Goal: Transaction & Acquisition: Purchase product/service

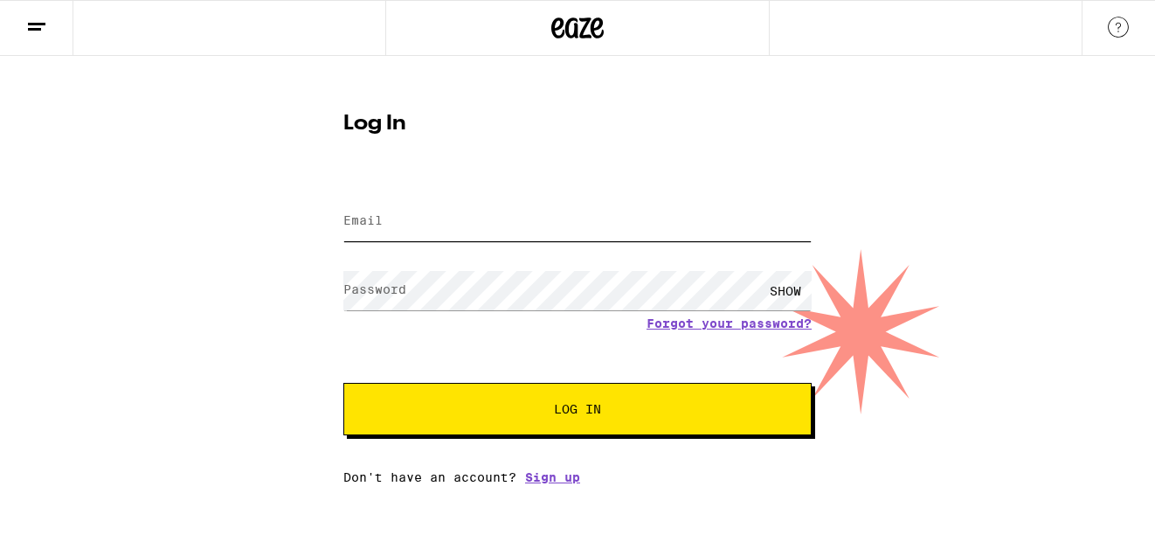
type input "jarrad.newman@gmail.com"
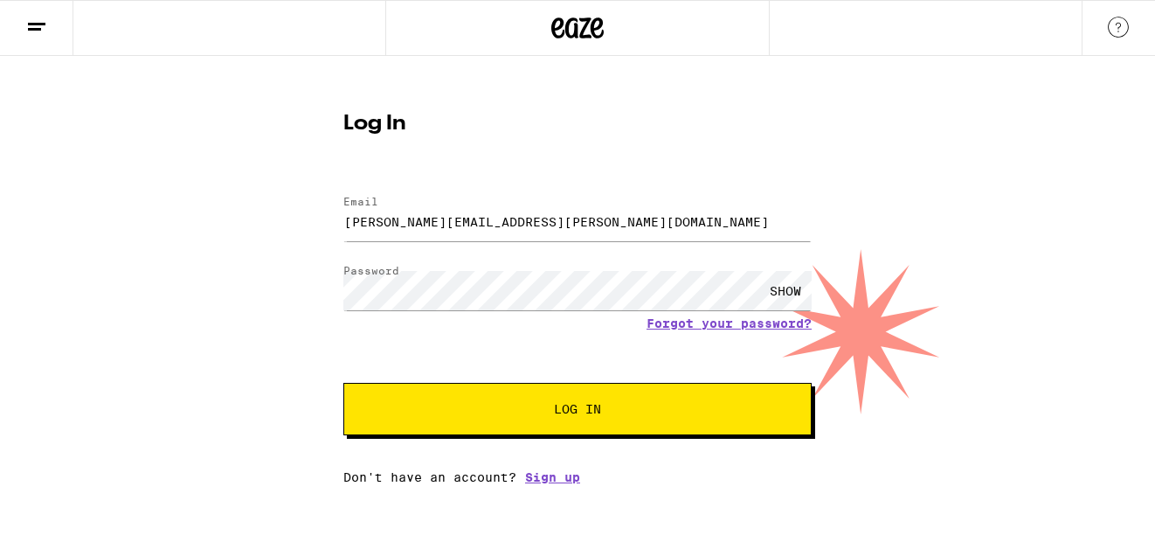
click at [489, 431] on button "Log In" at bounding box center [577, 409] width 468 height 52
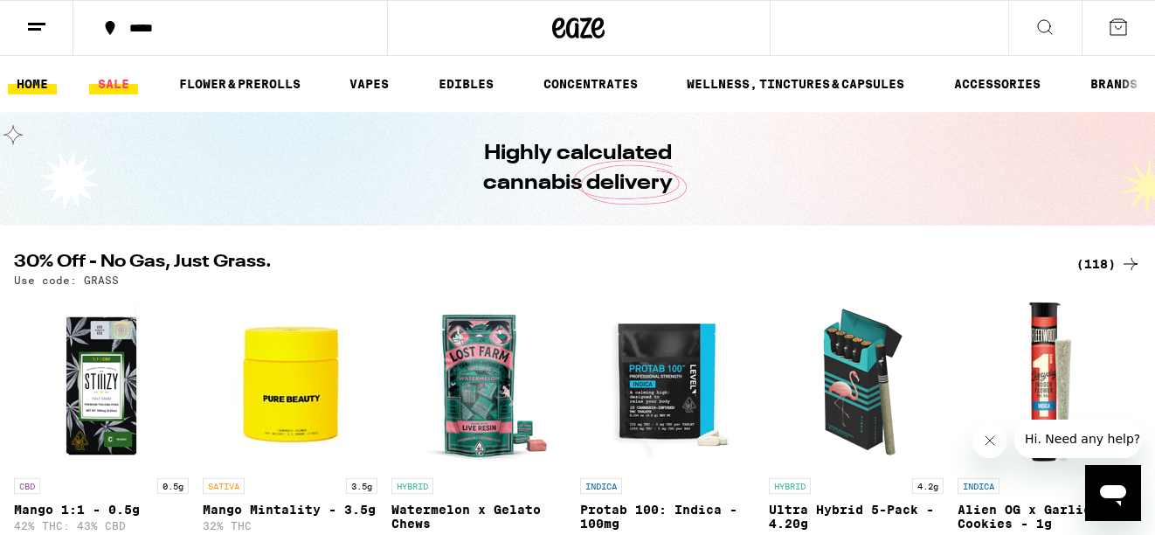
click at [110, 81] on link "SALE" at bounding box center [113, 83] width 49 height 21
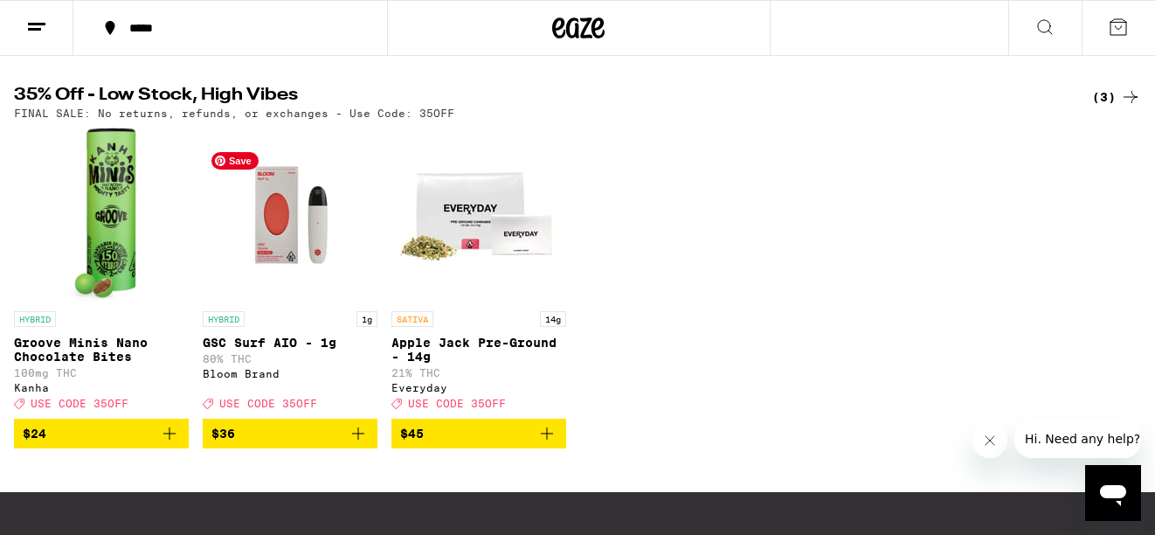
scroll to position [567, 0]
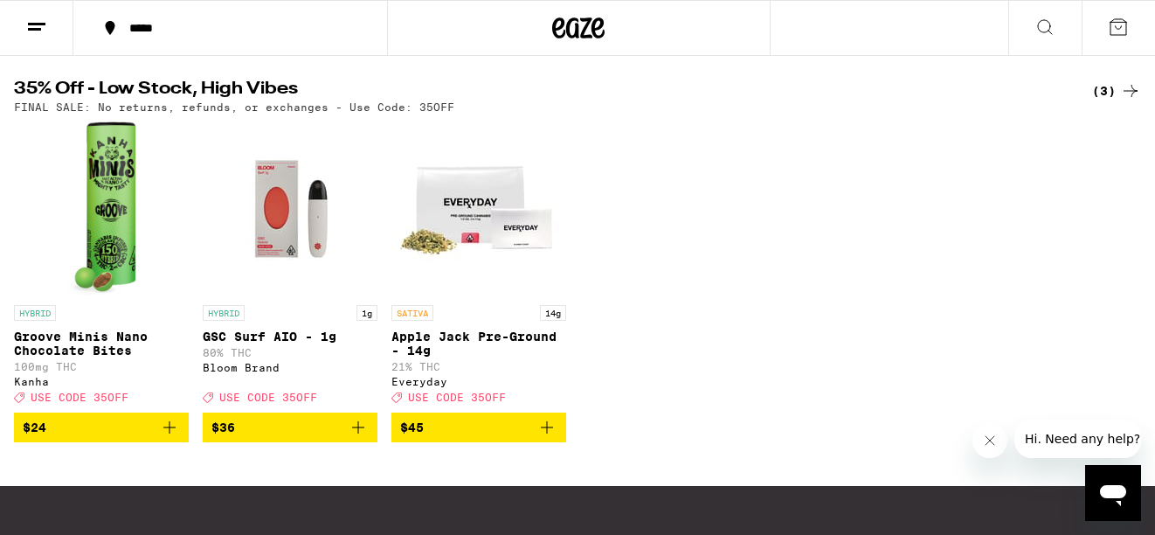
click at [270, 438] on span "$36" at bounding box center [289, 427] width 157 height 21
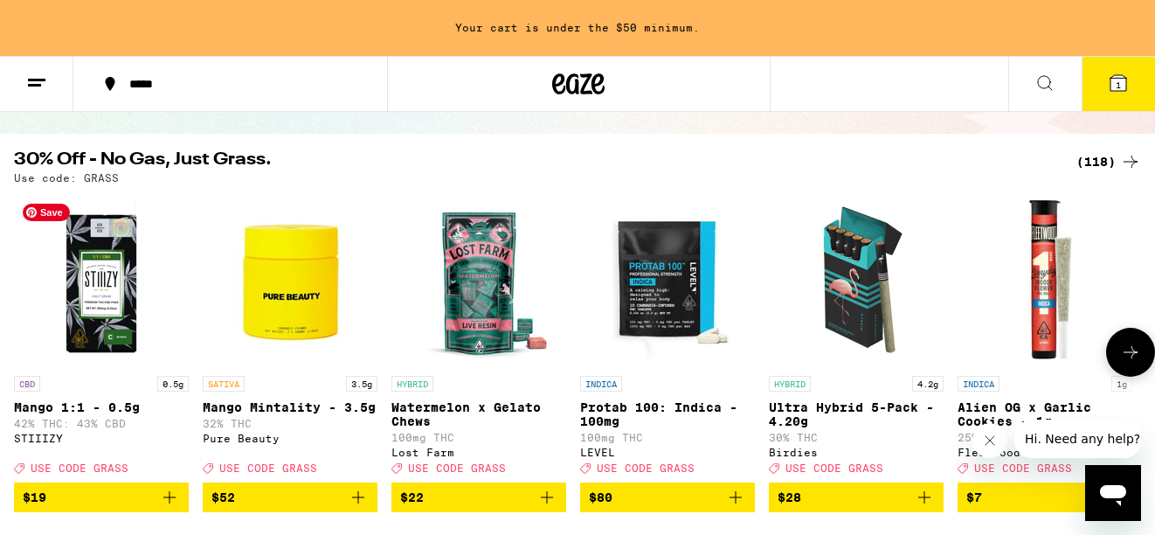
scroll to position [149, 0]
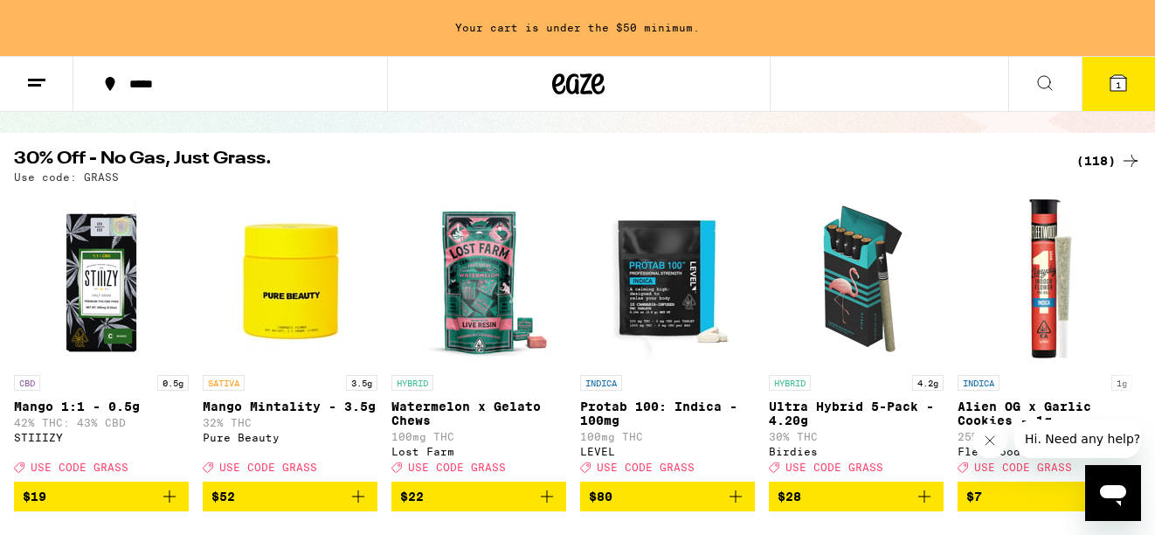
click at [39, 81] on icon at bounding box center [36, 83] width 21 height 21
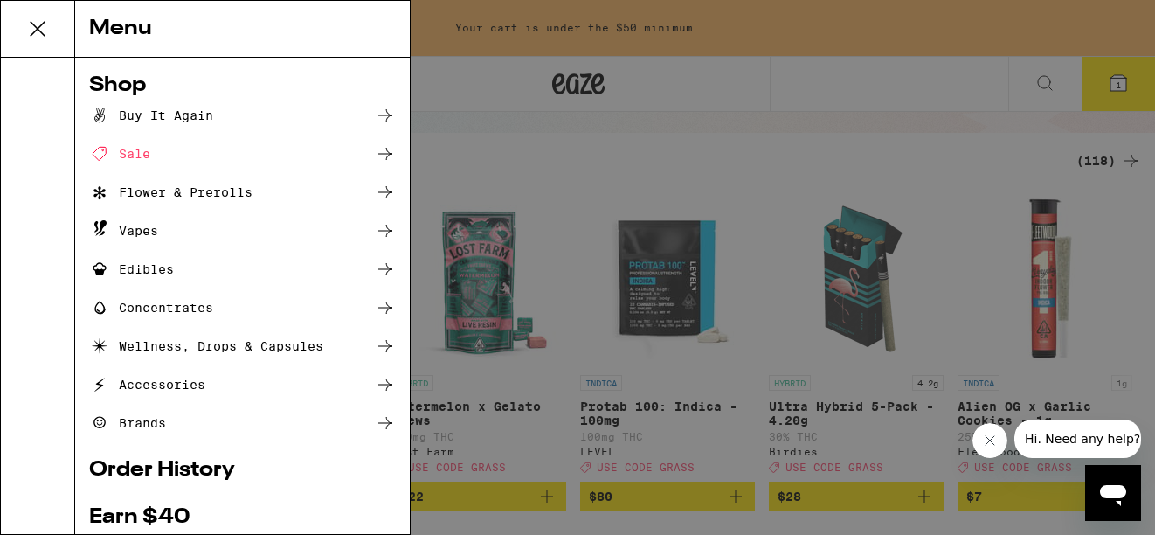
click at [114, 272] on div "Edibles" at bounding box center [131, 269] width 85 height 21
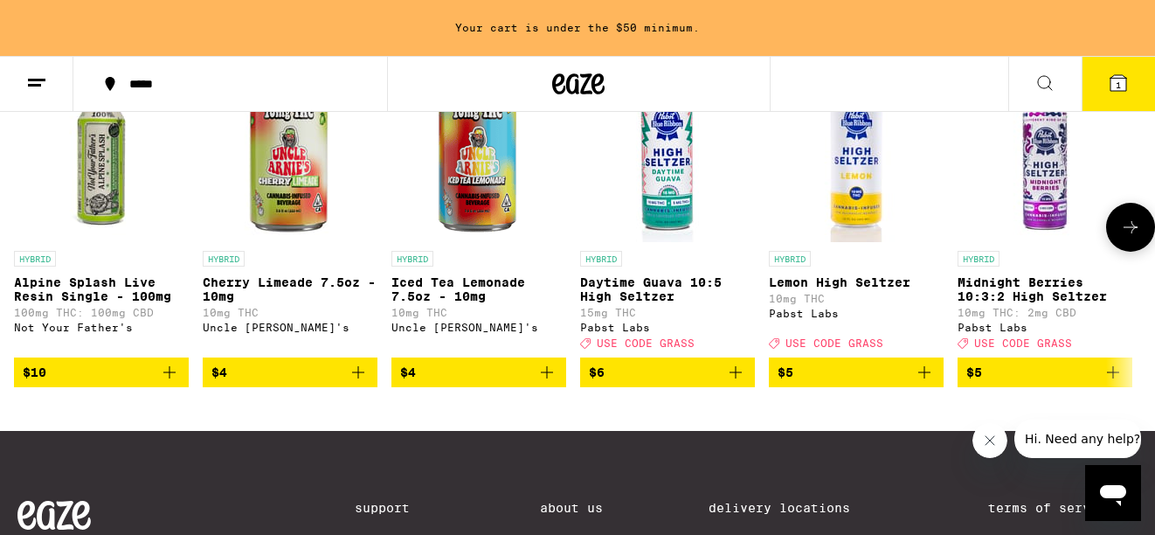
scroll to position [1049, 0]
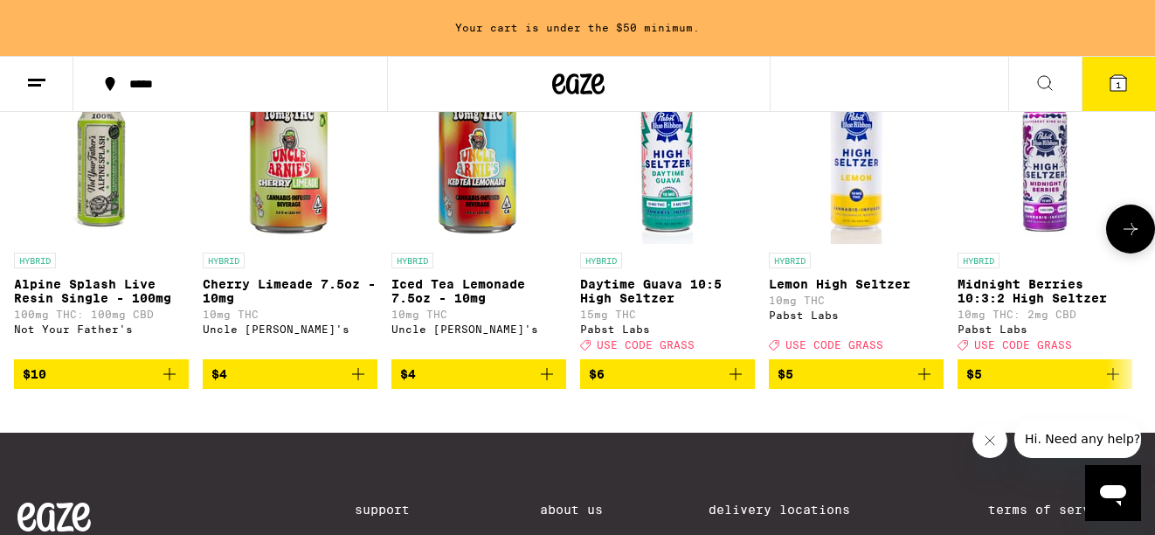
click at [1121, 239] on icon at bounding box center [1130, 228] width 21 height 21
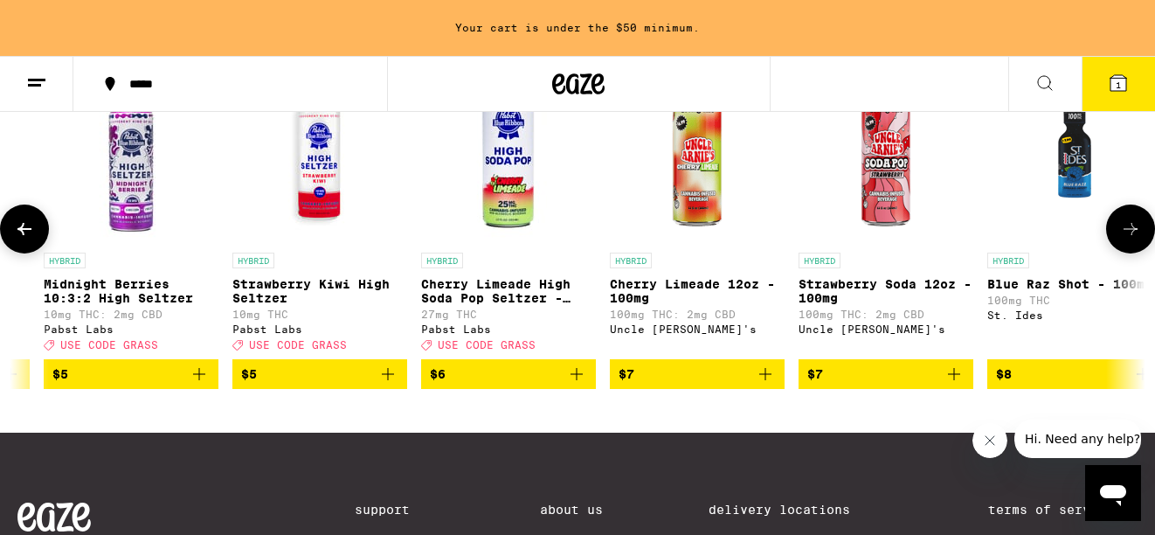
scroll to position [0, 937]
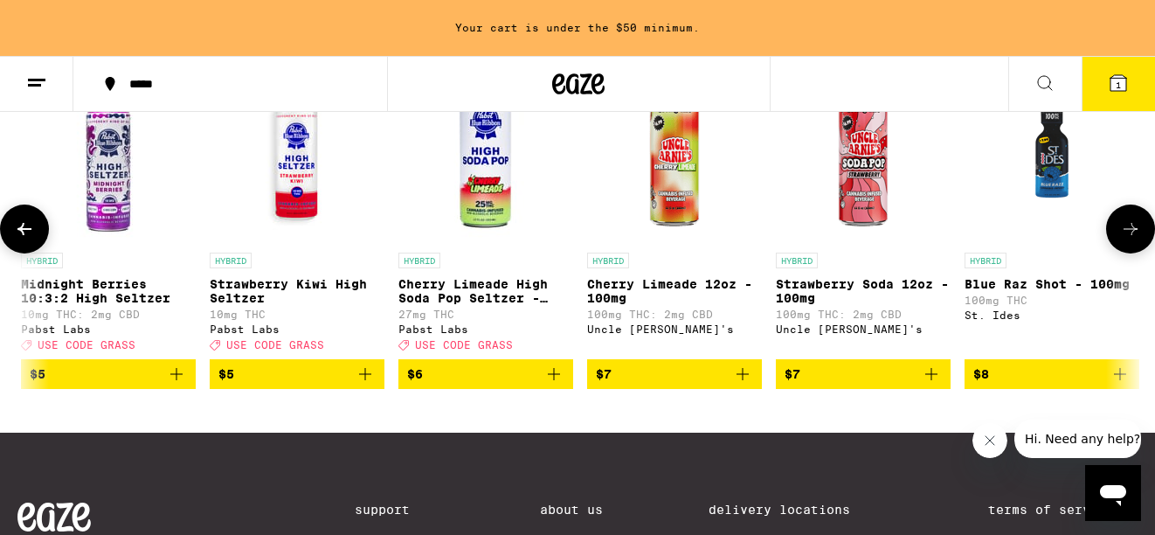
click at [1130, 246] on button at bounding box center [1130, 229] width 49 height 49
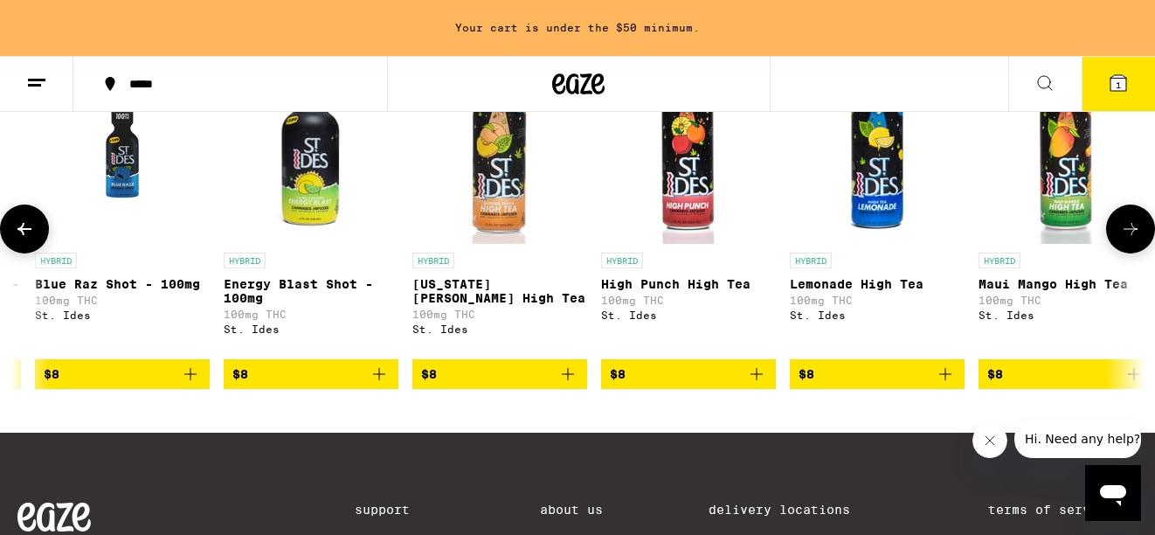
scroll to position [0, 1874]
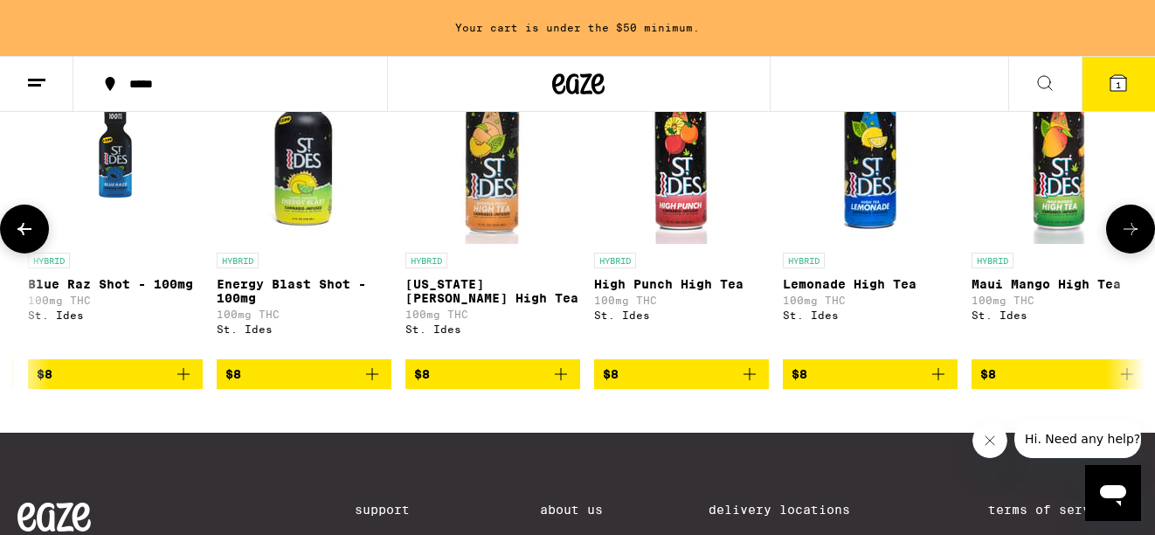
click at [1128, 239] on icon at bounding box center [1130, 228] width 21 height 21
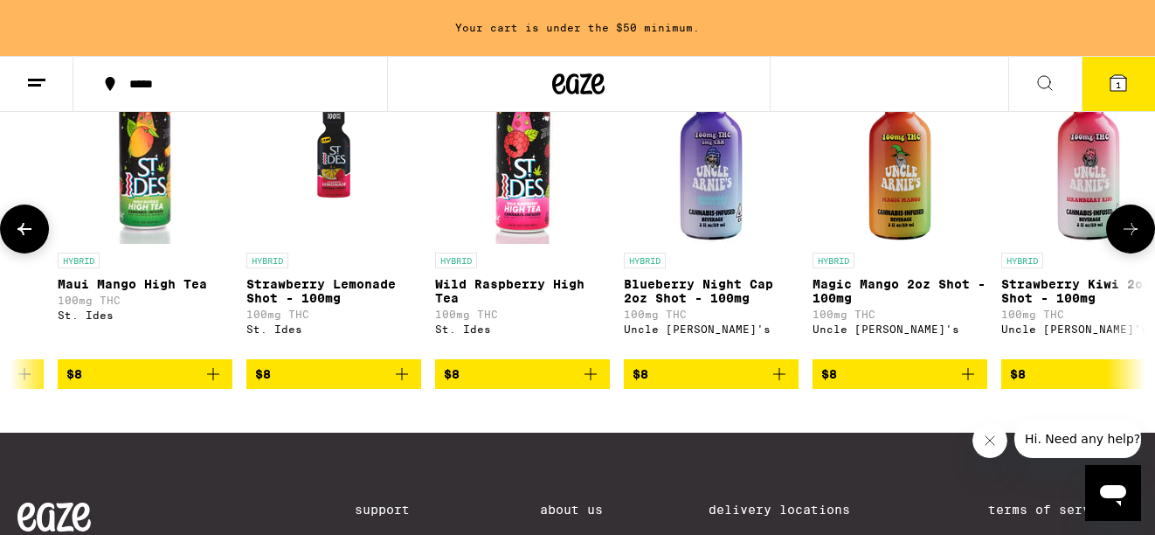
scroll to position [0, 2811]
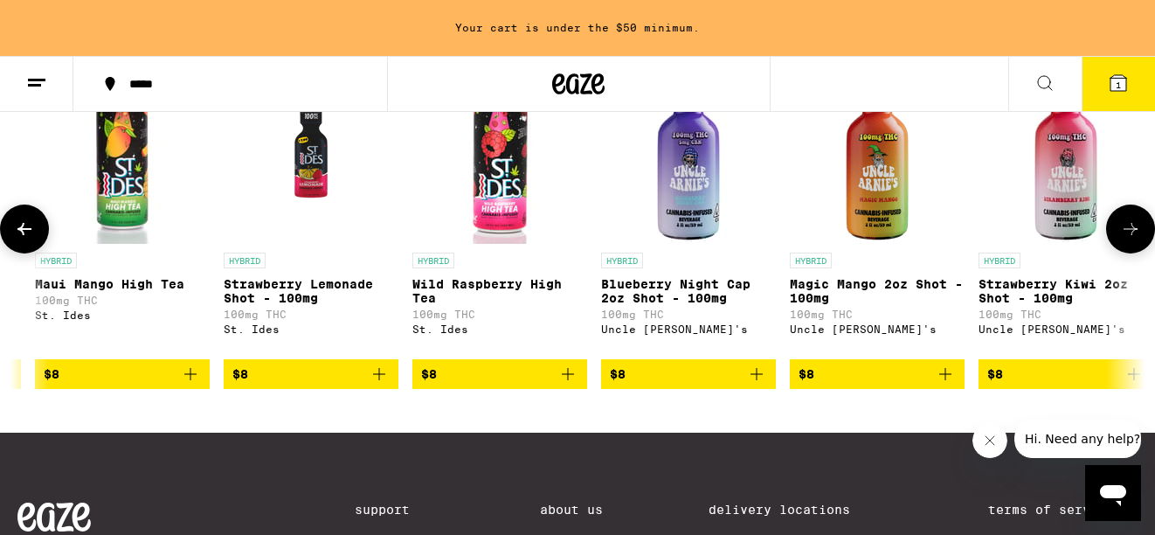
click at [763, 385] on icon "Add to bag" at bounding box center [756, 374] width 21 height 21
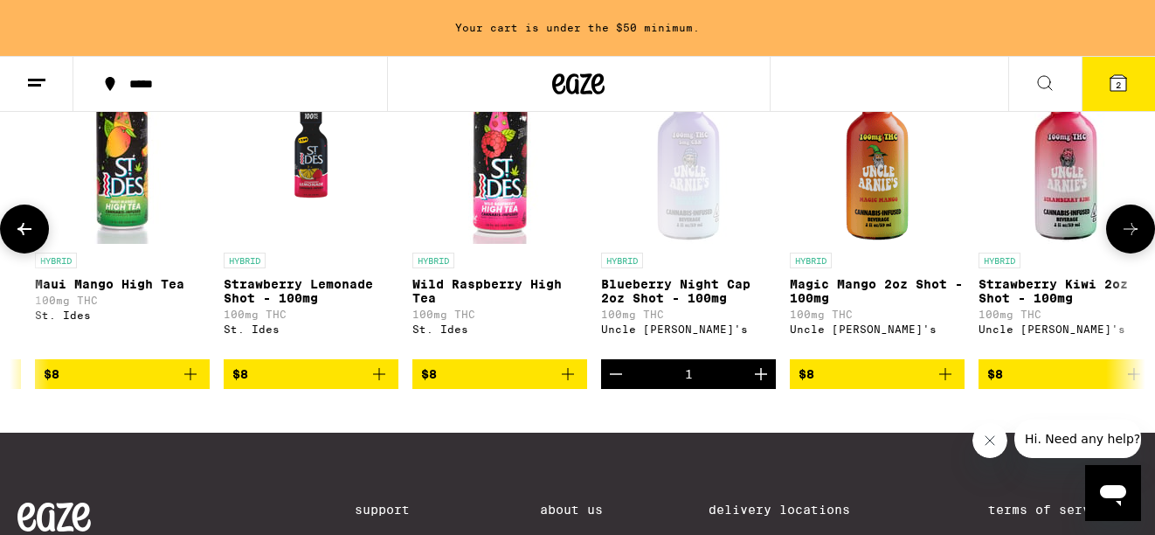
click at [949, 385] on icon "Add to bag" at bounding box center [945, 374] width 21 height 21
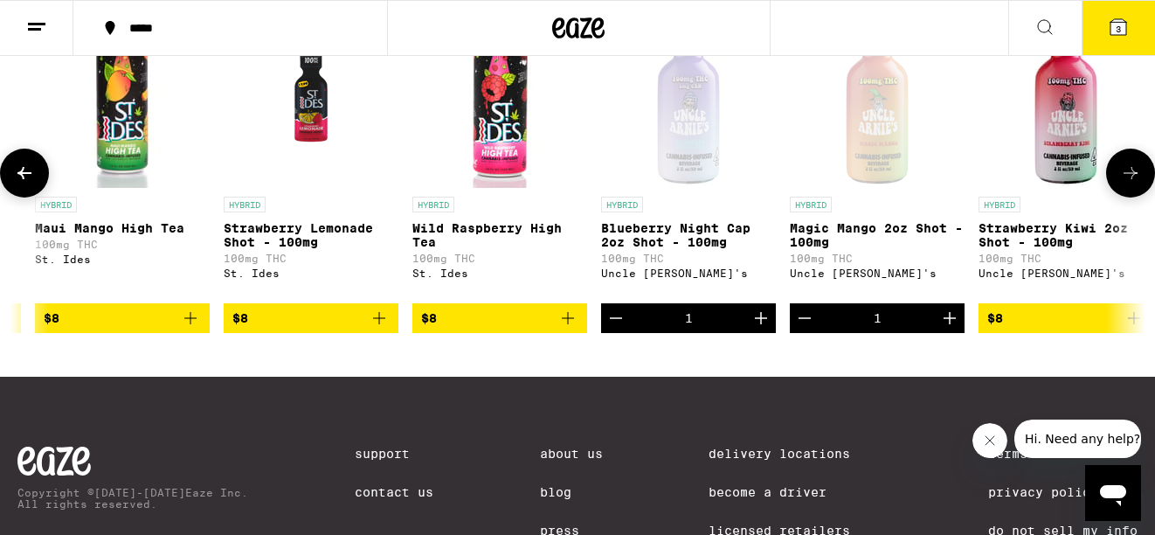
scroll to position [993, 0]
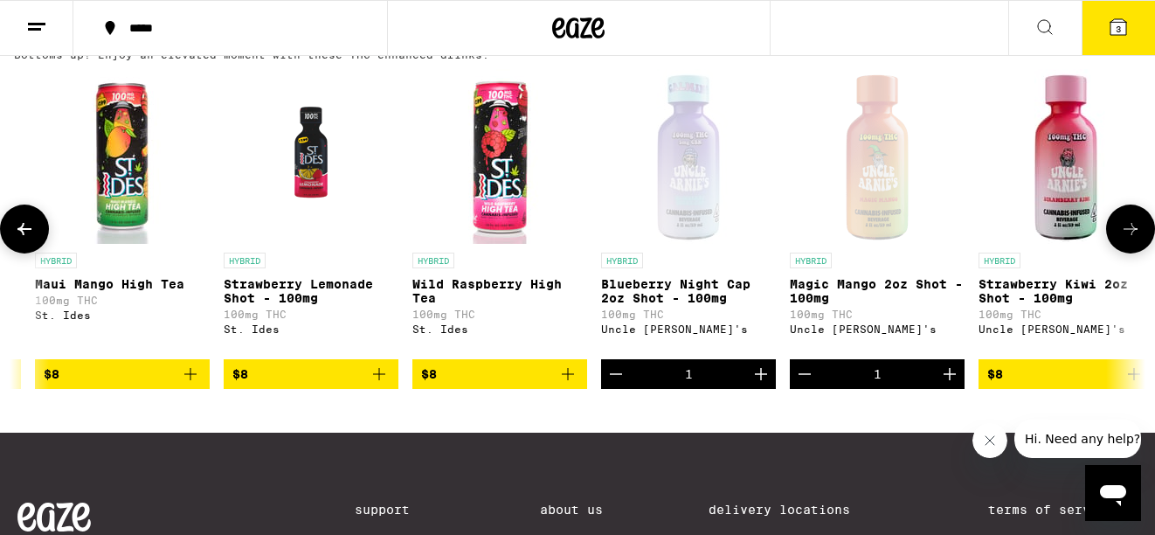
click at [1131, 385] on icon "Add to bag" at bounding box center [1134, 374] width 21 height 21
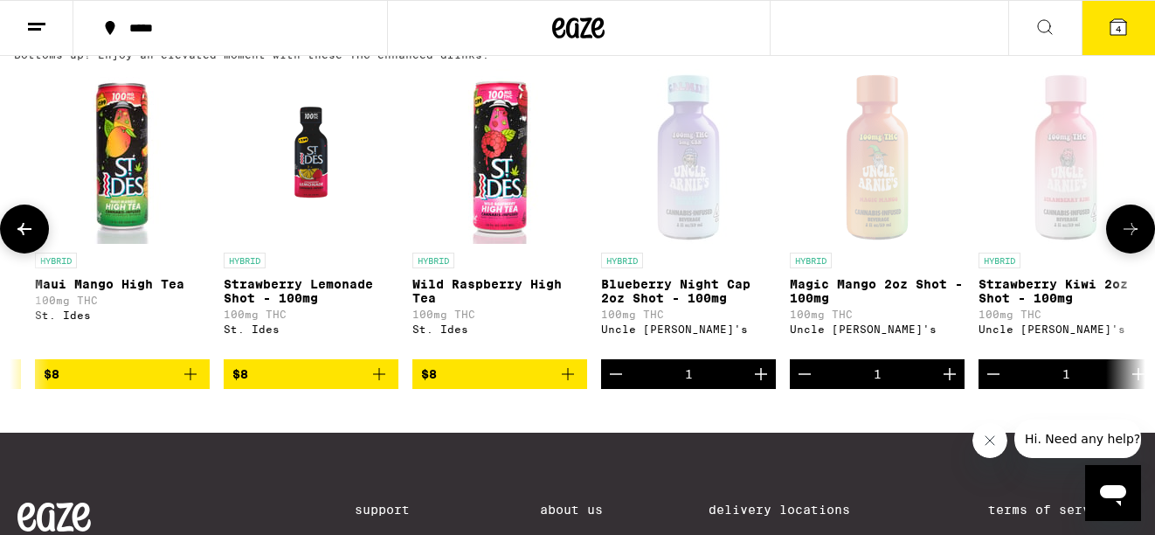
click at [1118, 253] on button at bounding box center [1130, 229] width 49 height 49
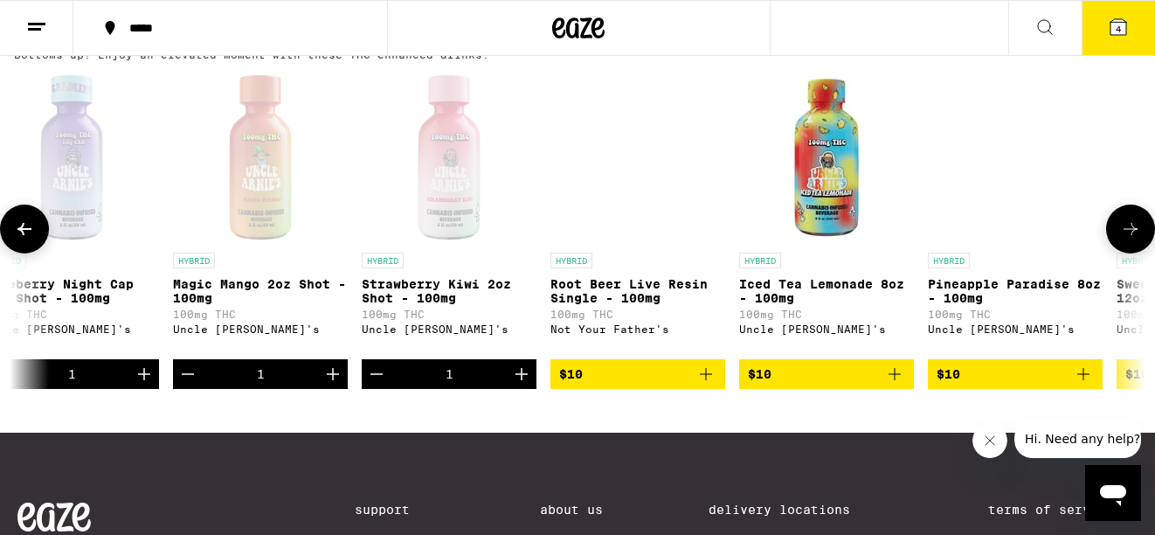
scroll to position [0, 3423]
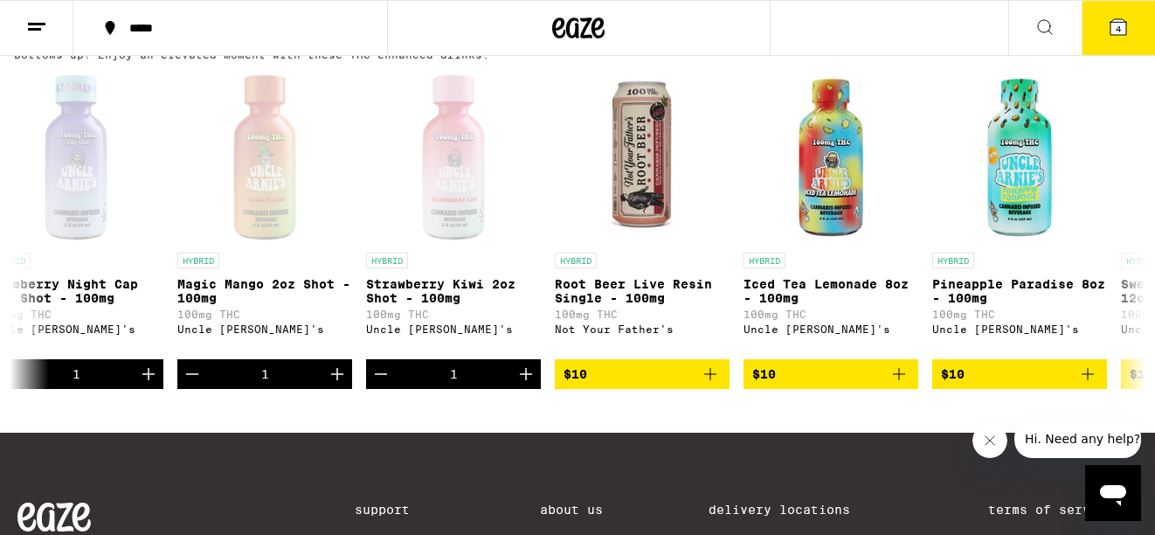
click at [1125, 36] on icon at bounding box center [1118, 27] width 21 height 21
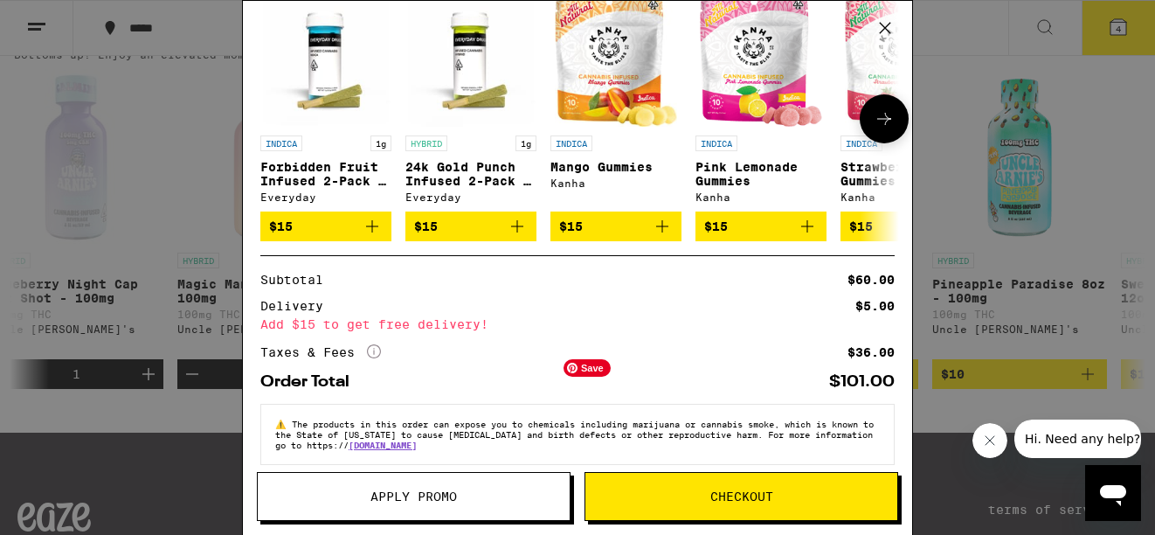
scroll to position [379, 0]
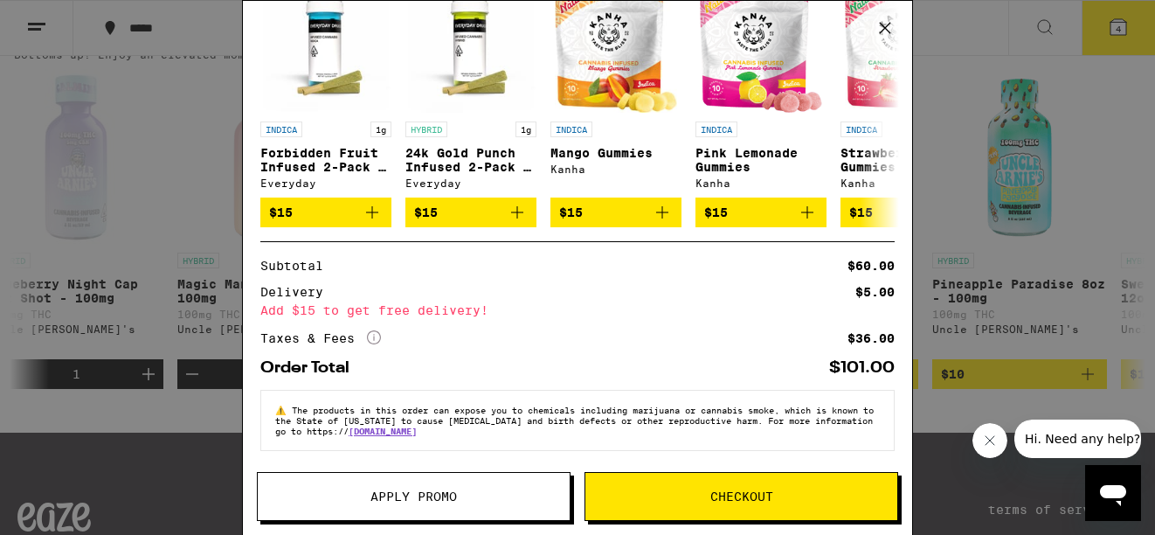
click at [479, 509] on button "Apply Promo" at bounding box center [414, 496] width 314 height 49
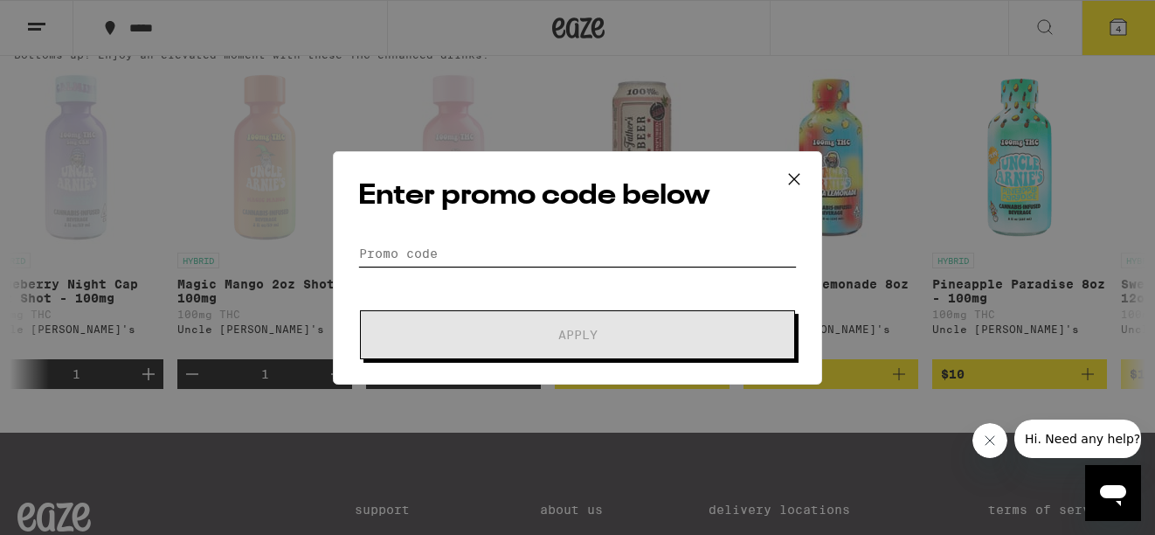
click at [542, 245] on input "Promo Code" at bounding box center [577, 253] width 439 height 26
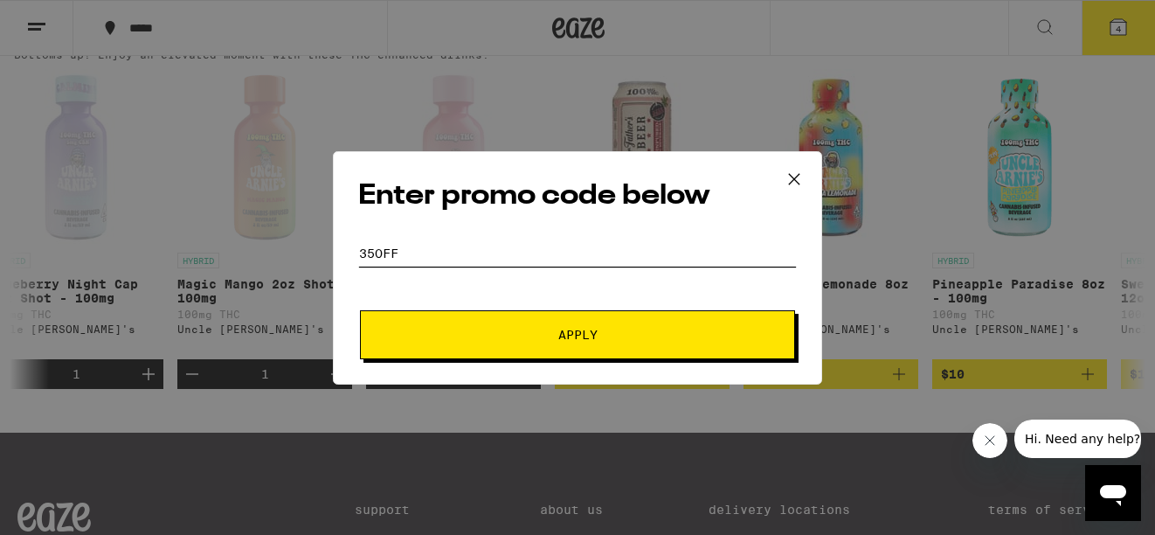
type input "35off"
click at [411, 340] on button "Apply" at bounding box center [577, 334] width 435 height 49
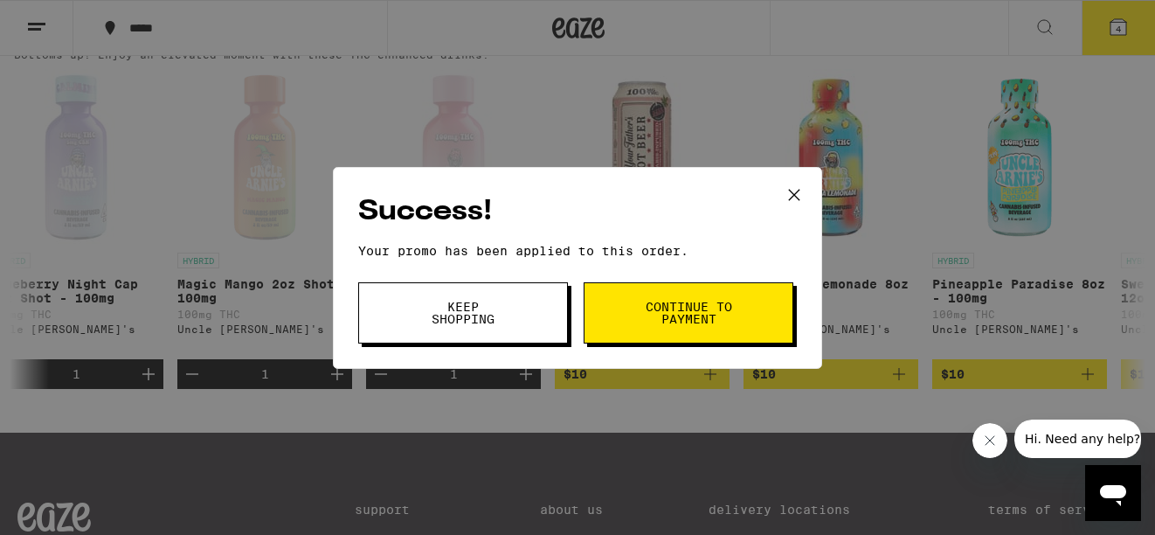
click at [606, 306] on button "Continue to payment" at bounding box center [689, 312] width 210 height 61
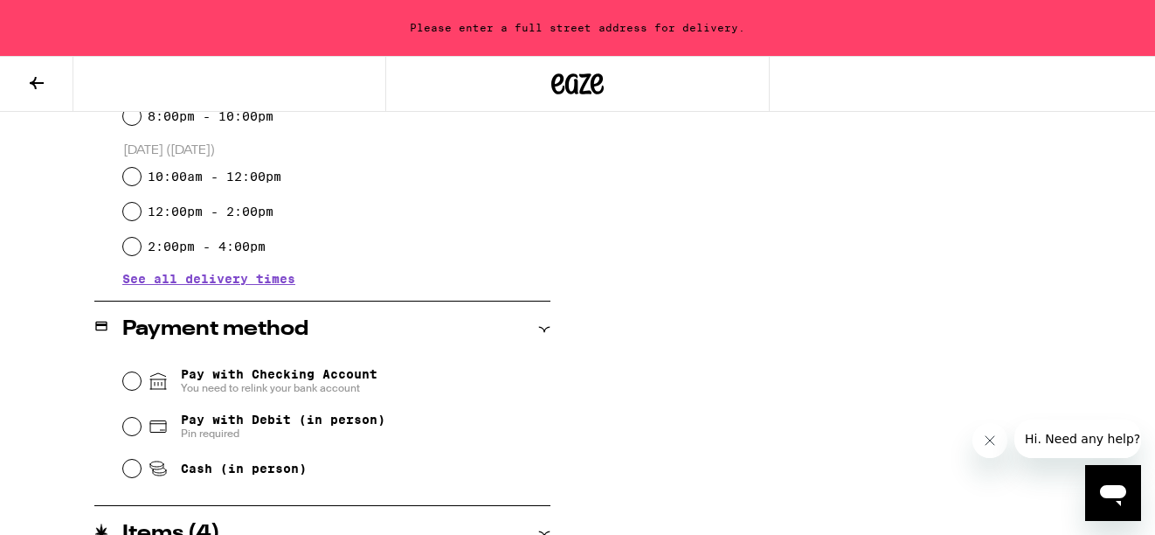
scroll to position [578, 0]
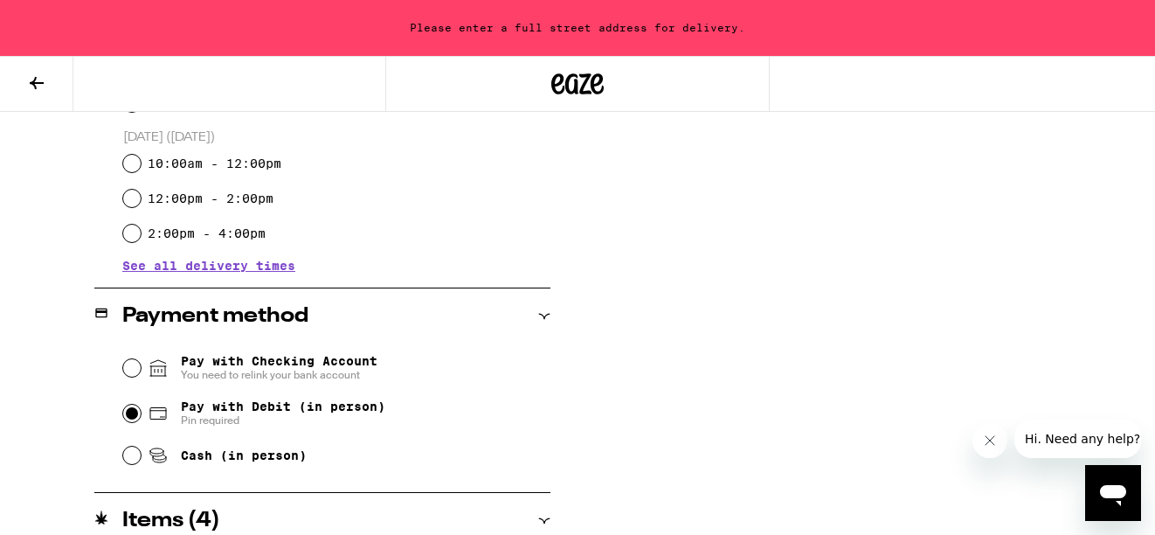
click at [137, 417] on input "Pay with Debit (in person) Pin required" at bounding box center [131, 413] width 17 height 17
radio input "true"
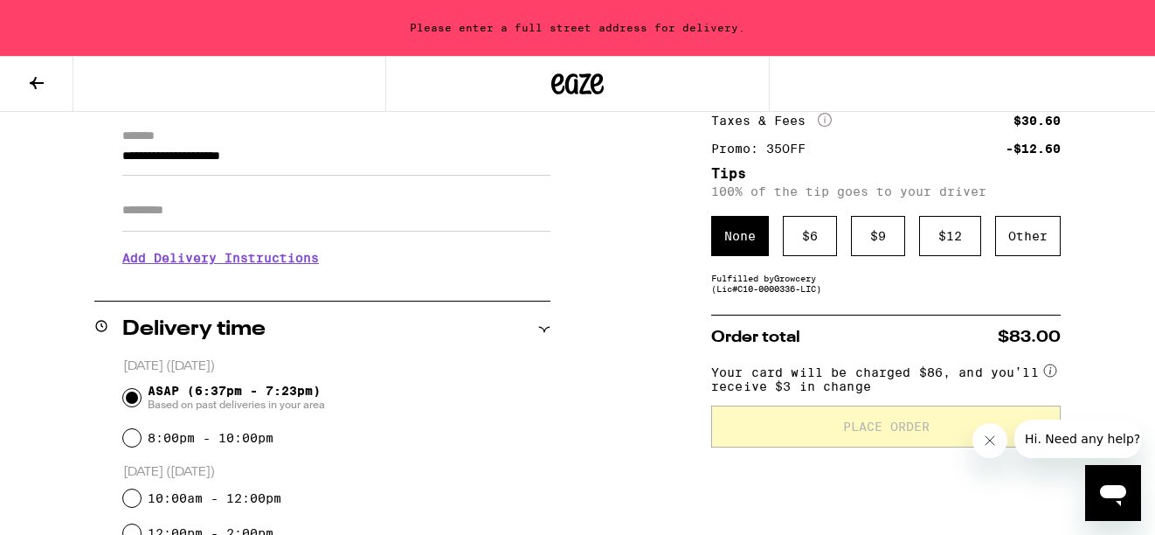
scroll to position [0, 0]
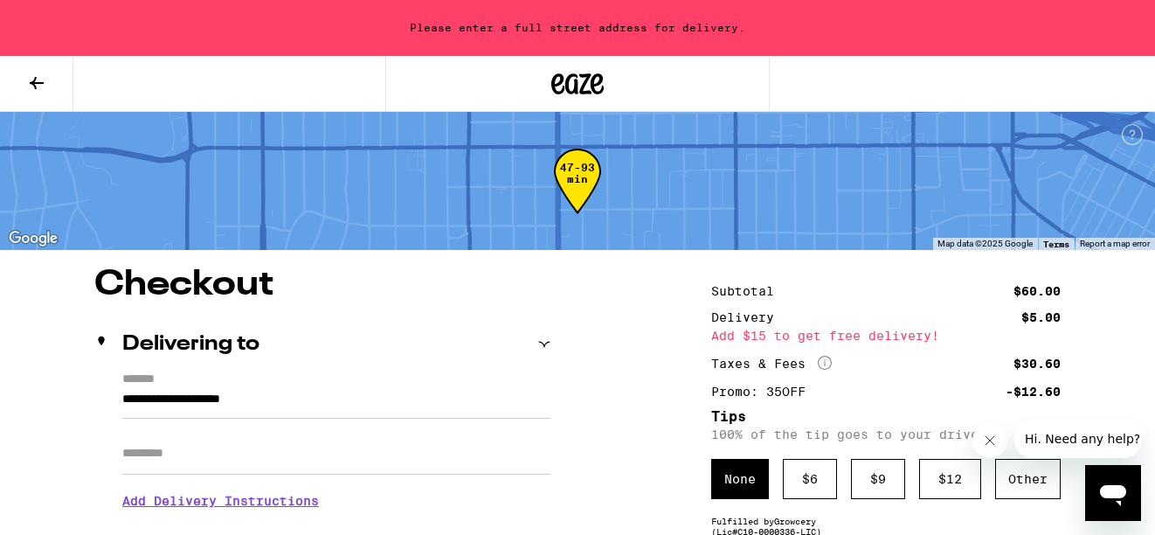
click at [579, 88] on icon at bounding box center [577, 83] width 52 height 31
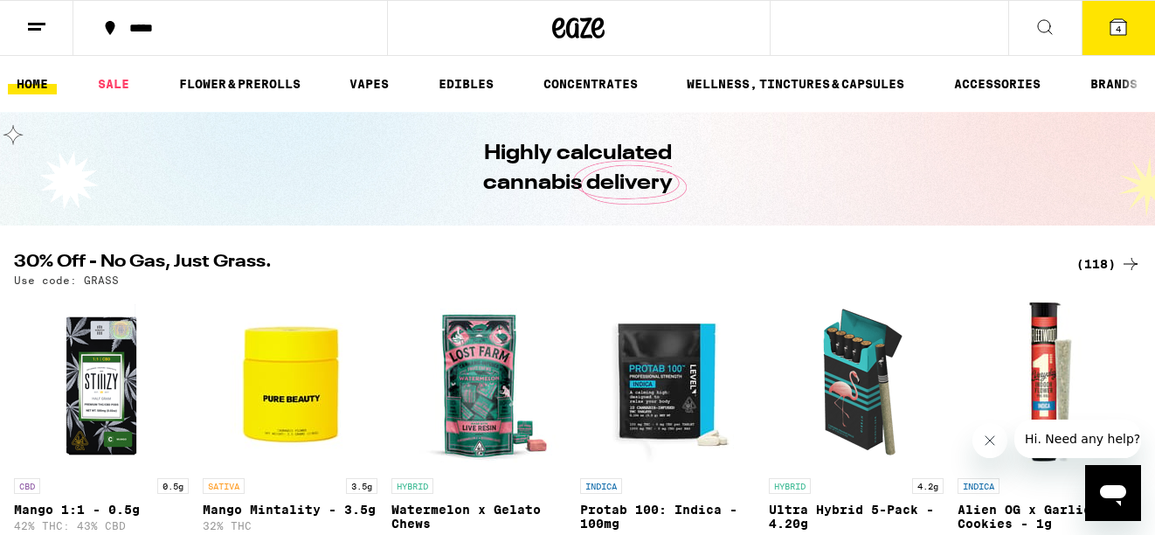
click at [34, 91] on link "HOME" at bounding box center [32, 83] width 49 height 21
click at [369, 75] on link "VAPES" at bounding box center [369, 83] width 57 height 21
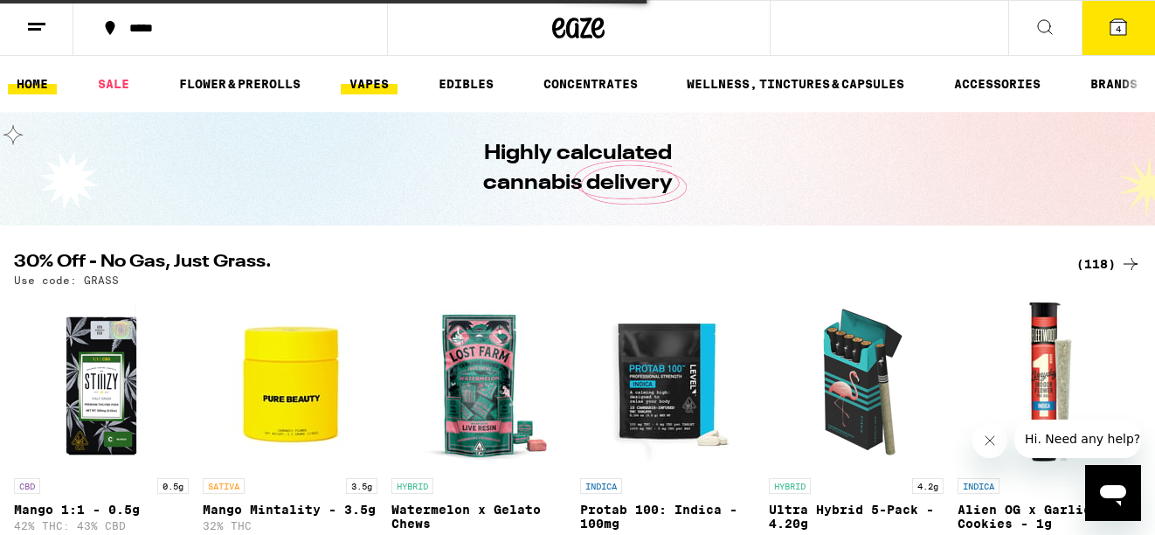
click at [367, 80] on link "VAPES" at bounding box center [369, 83] width 57 height 21
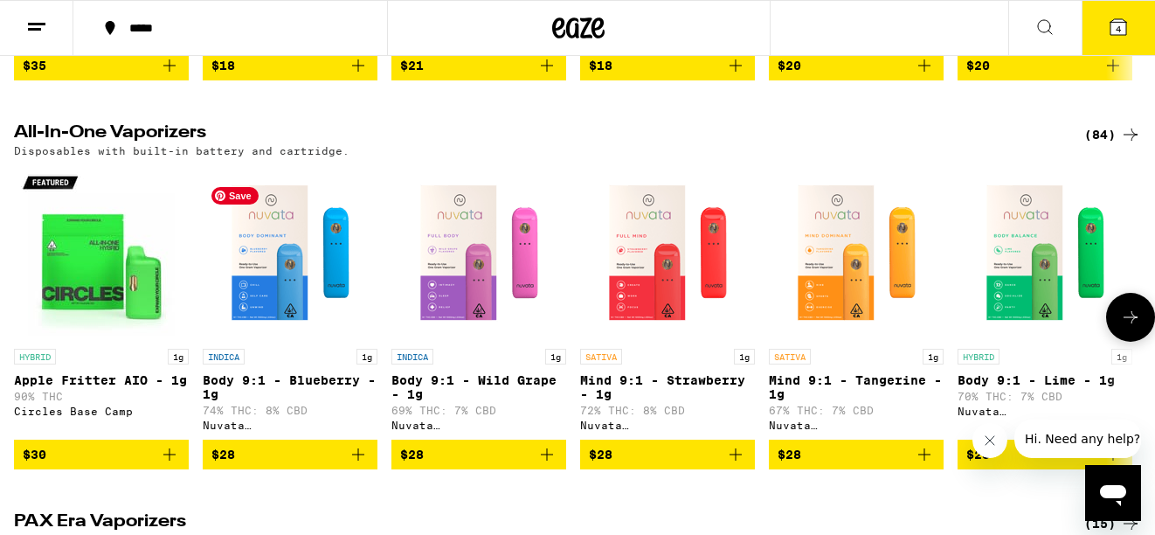
scroll to position [510, 0]
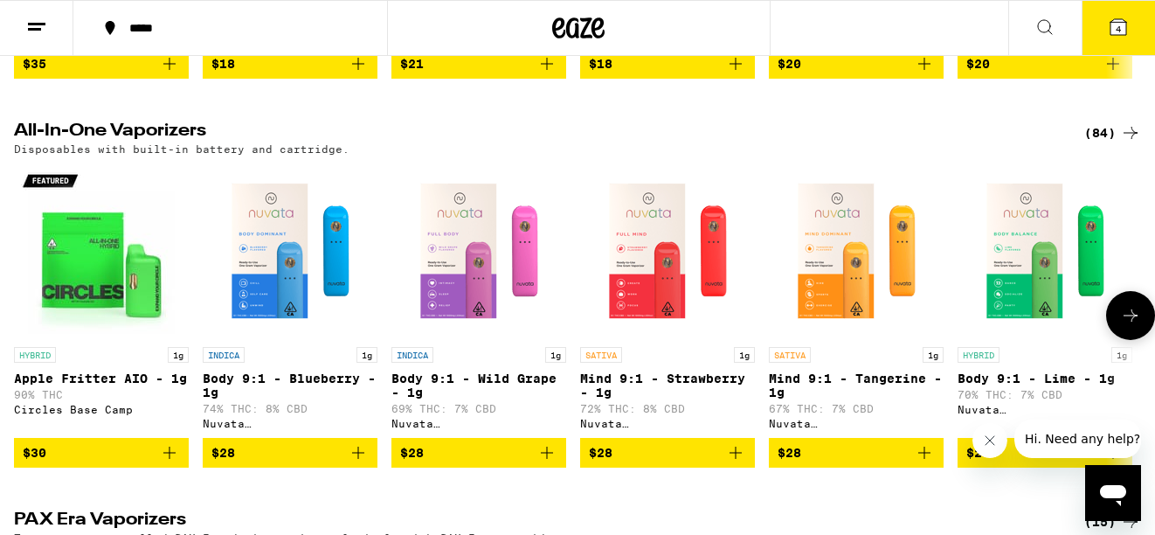
click at [1120, 326] on icon at bounding box center [1130, 315] width 21 height 21
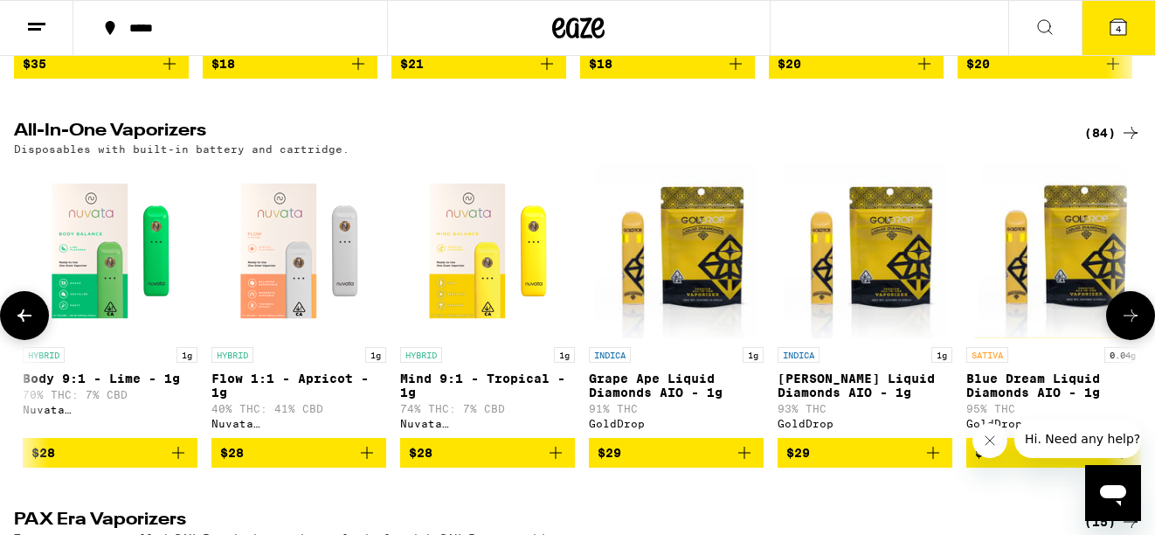
scroll to position [0, 937]
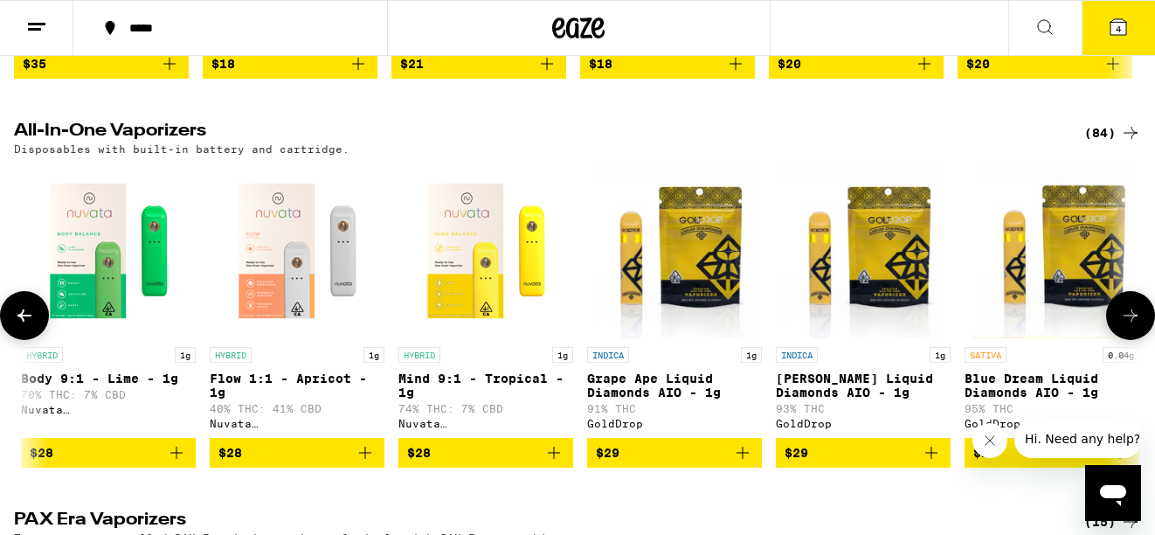
click at [1120, 326] on icon at bounding box center [1130, 315] width 21 height 21
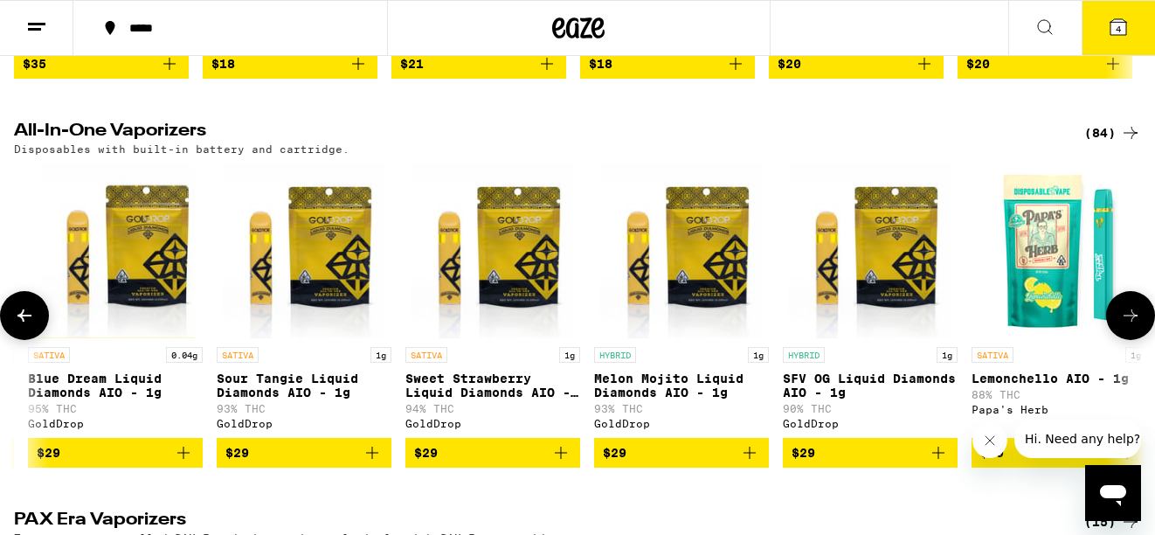
click at [1120, 326] on icon at bounding box center [1130, 315] width 21 height 21
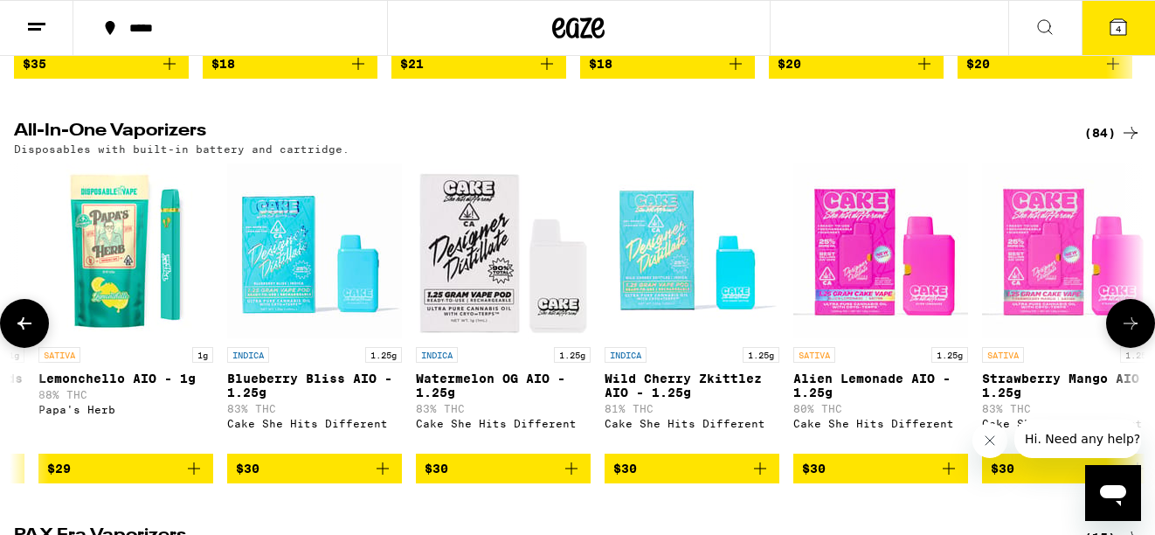
scroll to position [0, 2811]
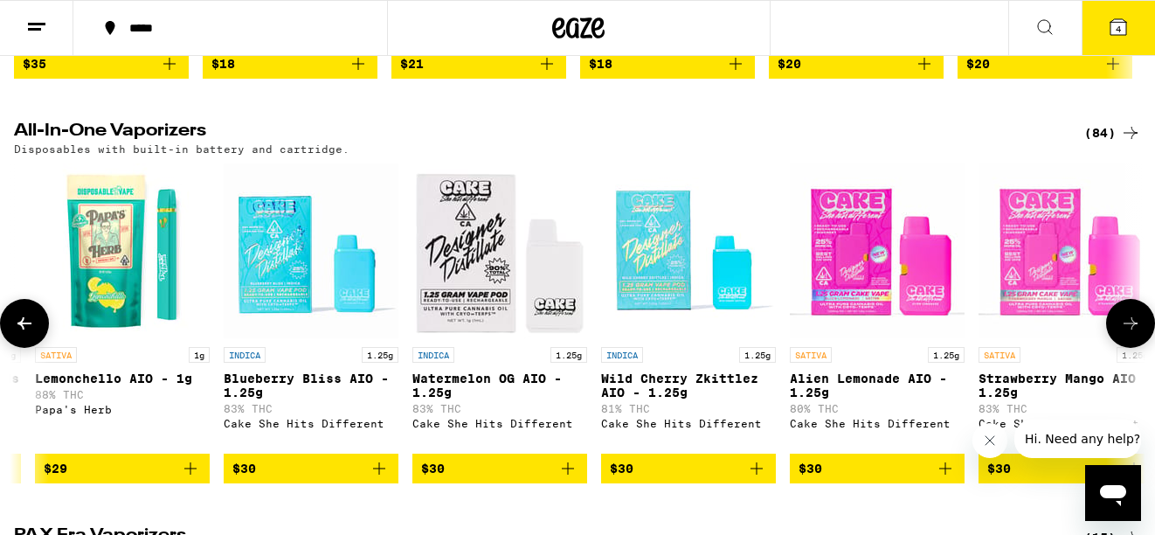
click at [1120, 334] on icon at bounding box center [1130, 323] width 21 height 21
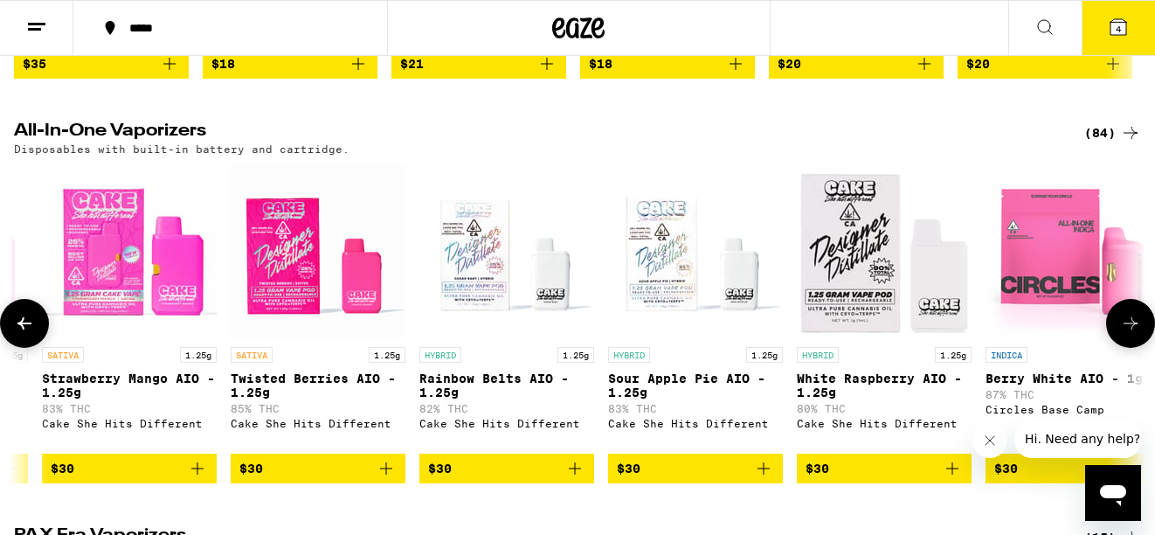
click at [1120, 334] on icon at bounding box center [1130, 323] width 21 height 21
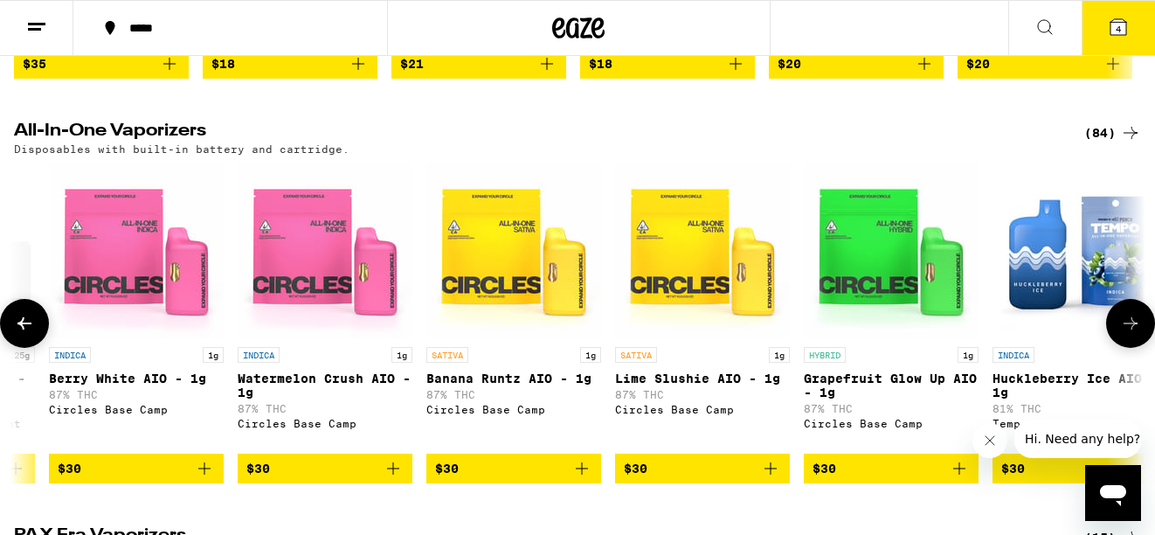
click at [1120, 334] on icon at bounding box center [1130, 323] width 21 height 21
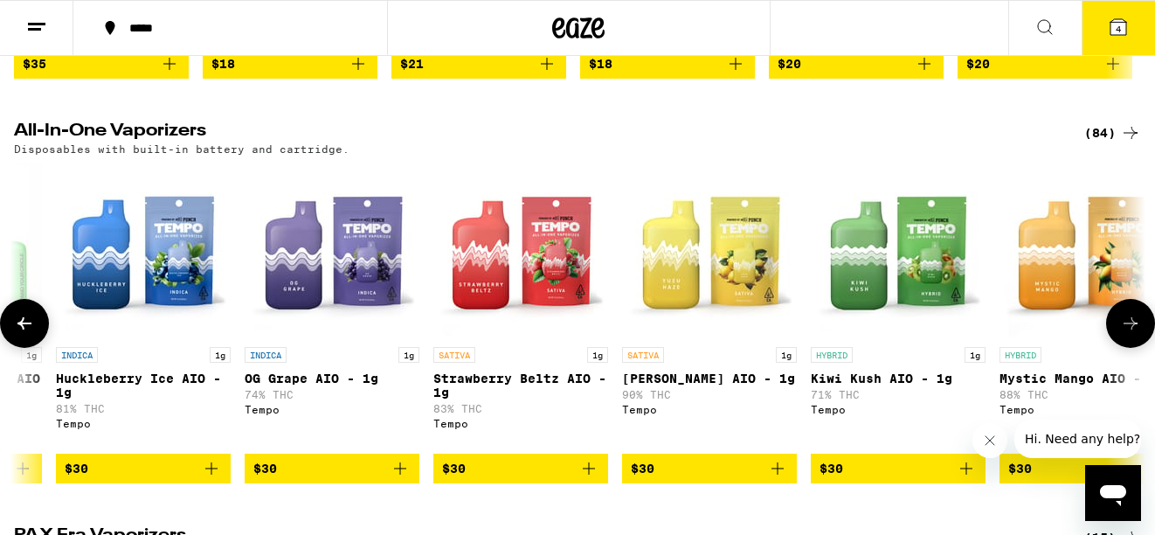
click at [1134, 334] on icon at bounding box center [1130, 323] width 21 height 21
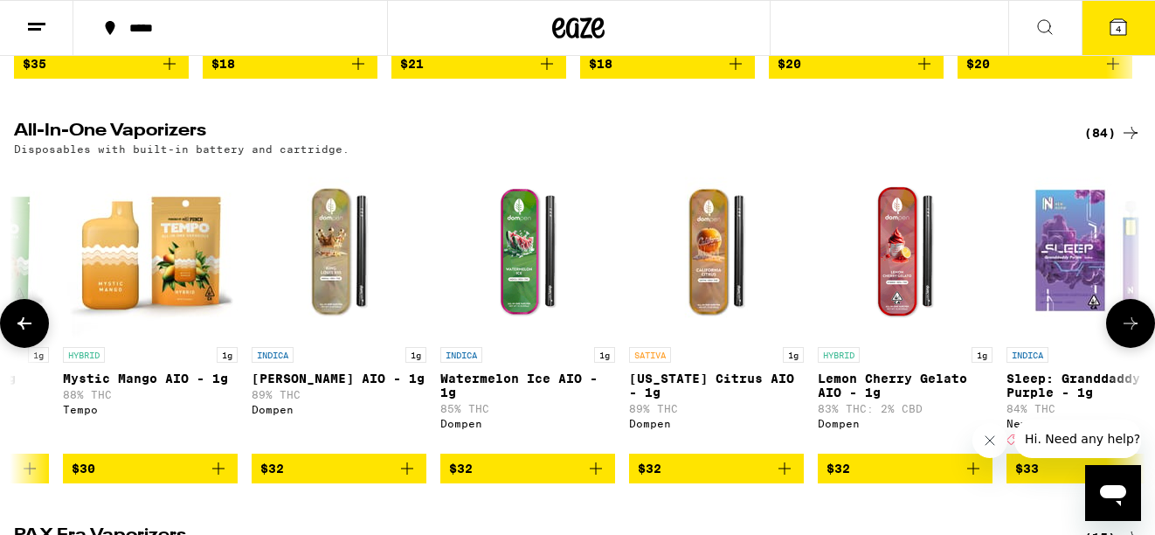
click at [1134, 334] on icon at bounding box center [1130, 323] width 21 height 21
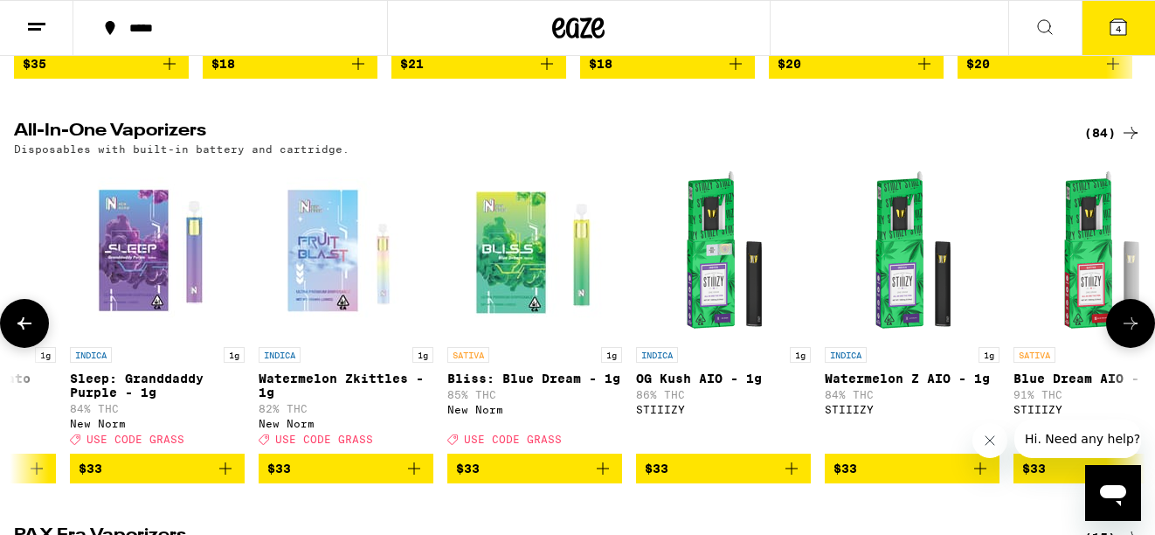
click at [1134, 334] on icon at bounding box center [1130, 323] width 21 height 21
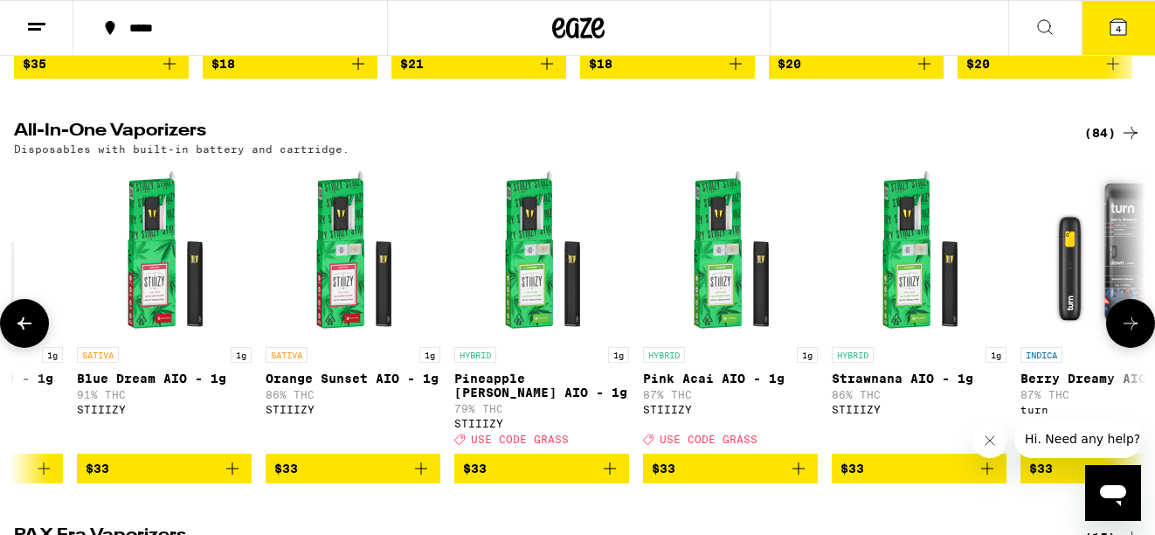
click at [1134, 334] on icon at bounding box center [1130, 323] width 21 height 21
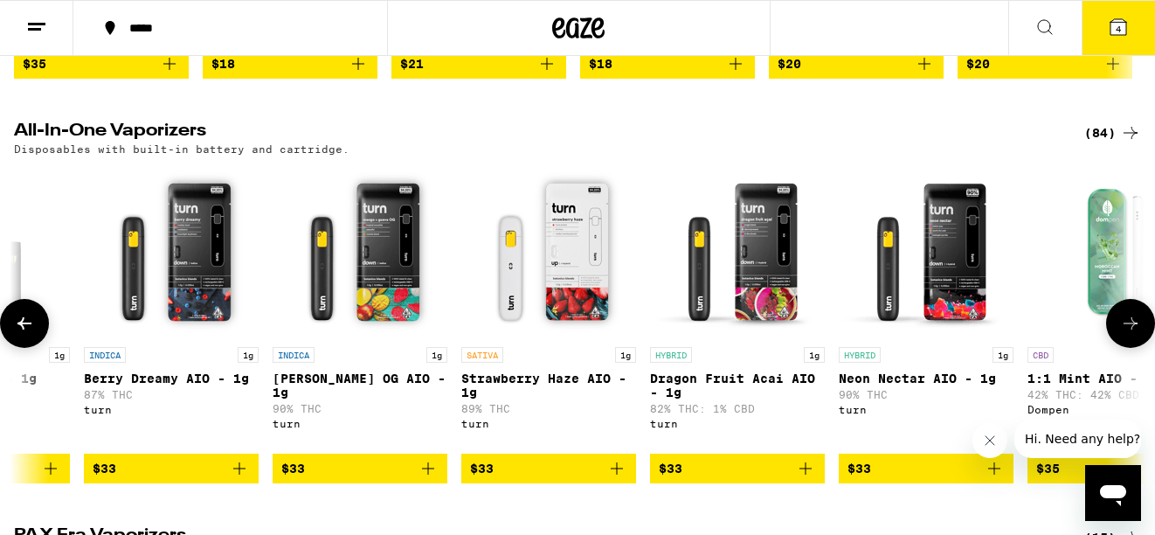
click at [1134, 334] on icon at bounding box center [1130, 323] width 21 height 21
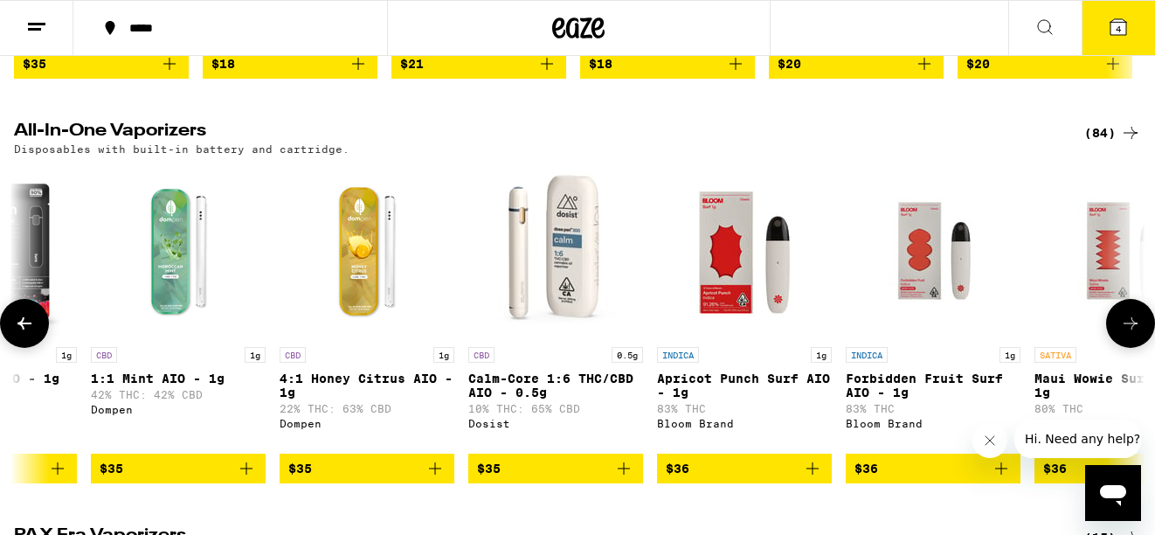
click at [1134, 334] on icon at bounding box center [1130, 323] width 21 height 21
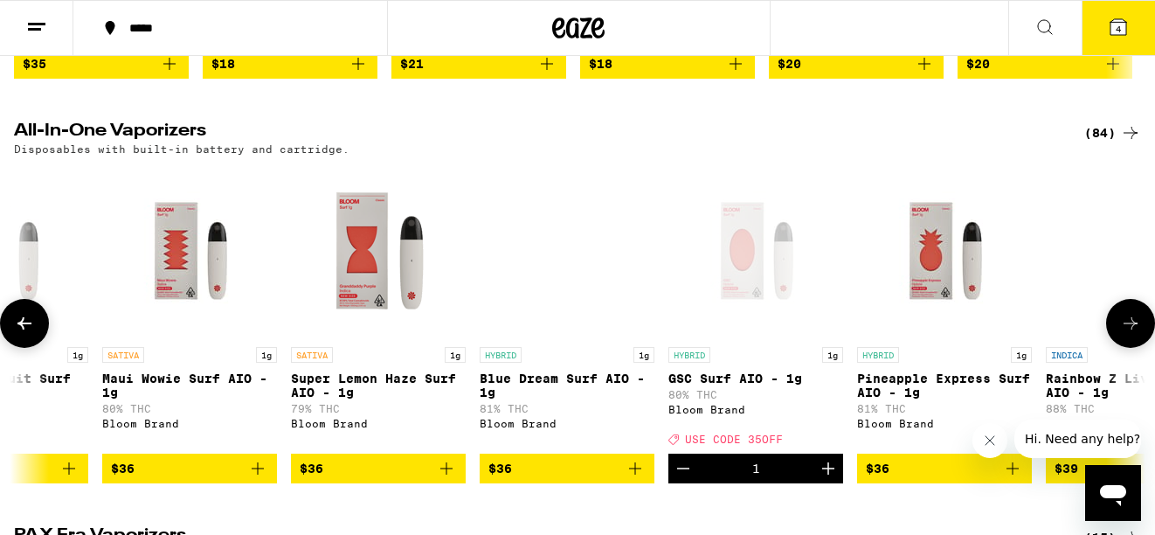
scroll to position [0, 11243]
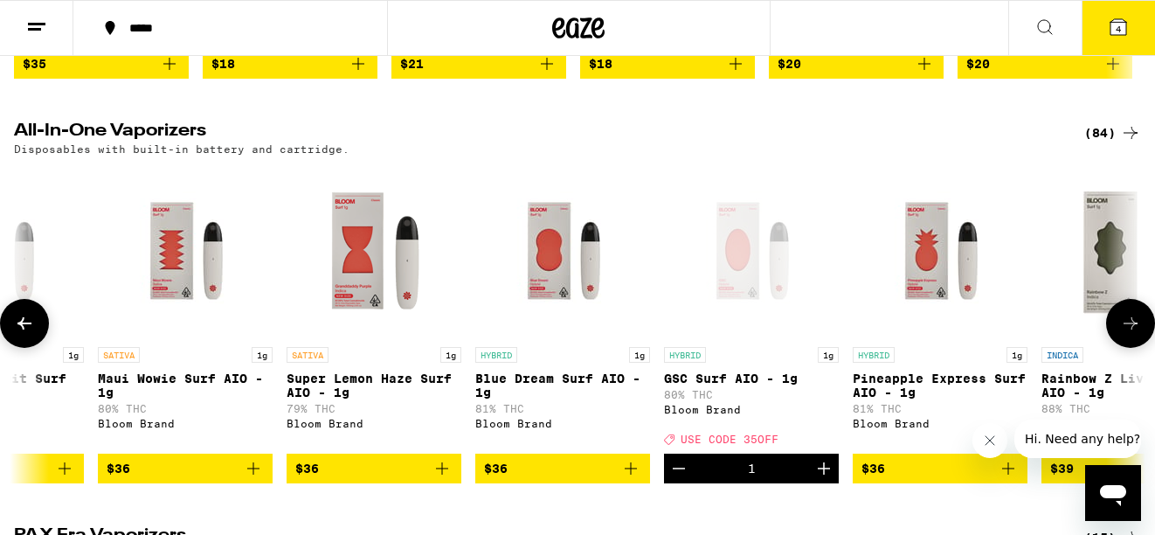
click at [679, 479] on icon "Decrement" at bounding box center [679, 468] width 21 height 21
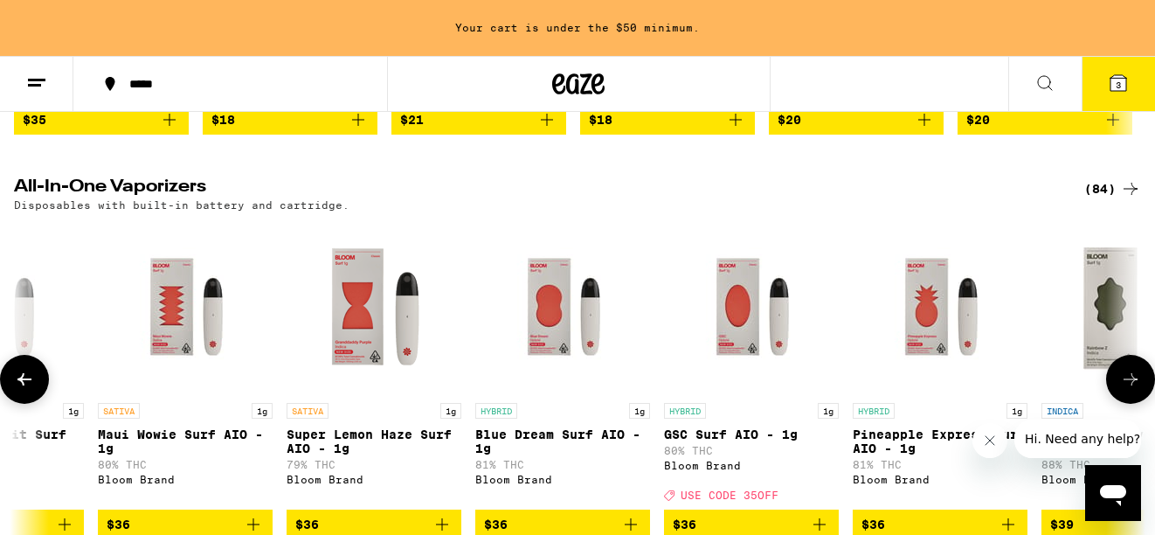
scroll to position [565, 0]
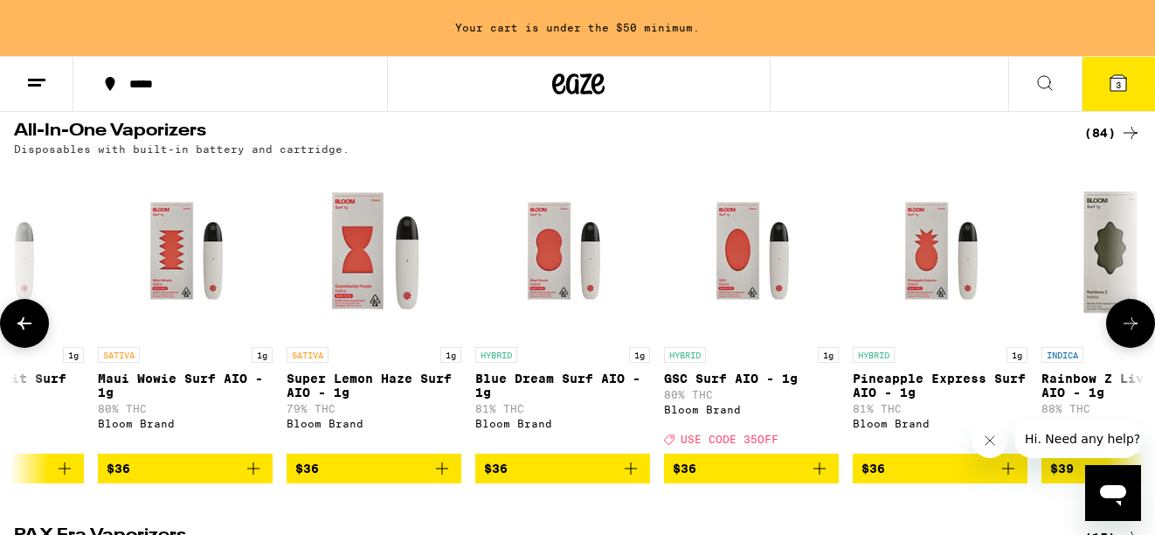
click at [1133, 334] on icon at bounding box center [1130, 323] width 21 height 21
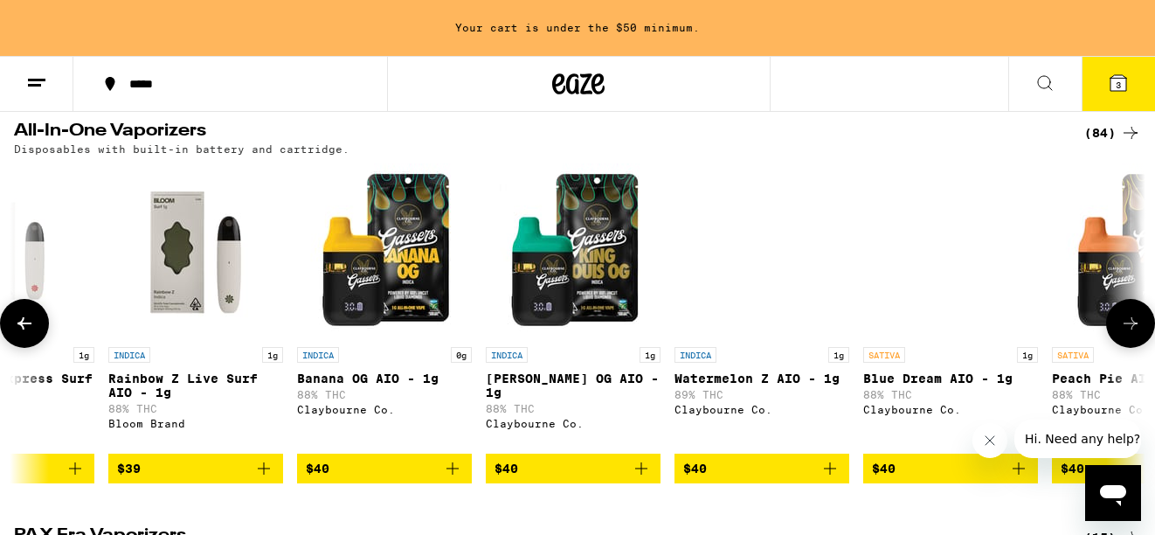
scroll to position [0, 12180]
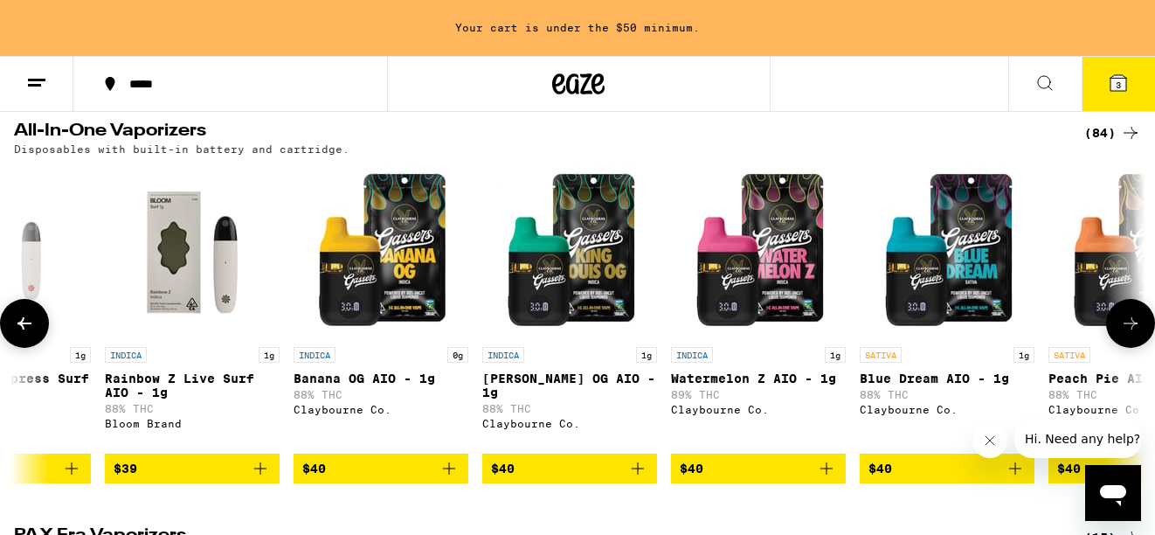
click at [1133, 334] on icon at bounding box center [1130, 323] width 21 height 21
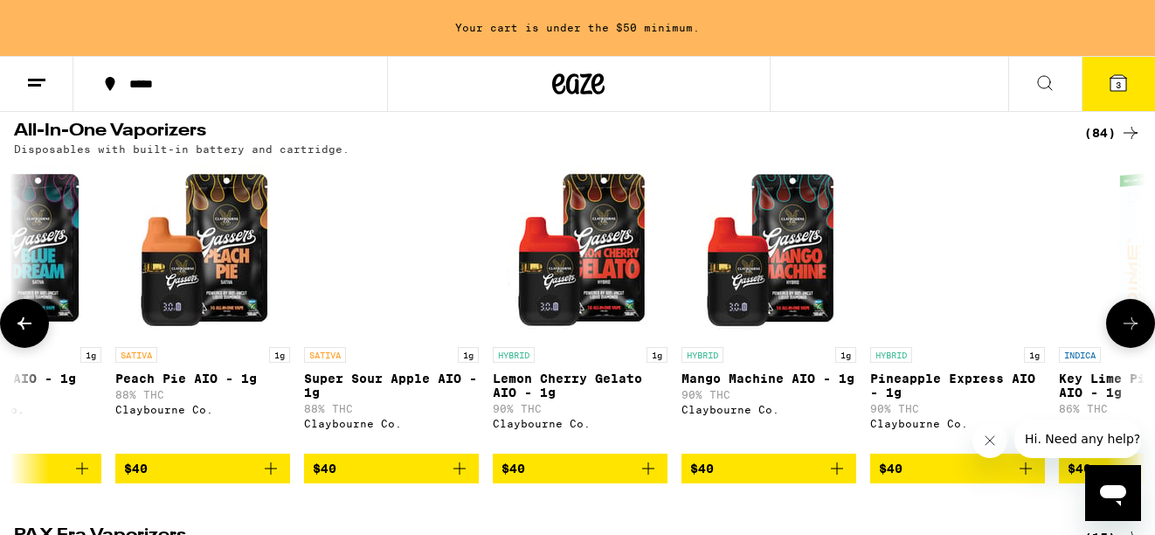
scroll to position [0, 13116]
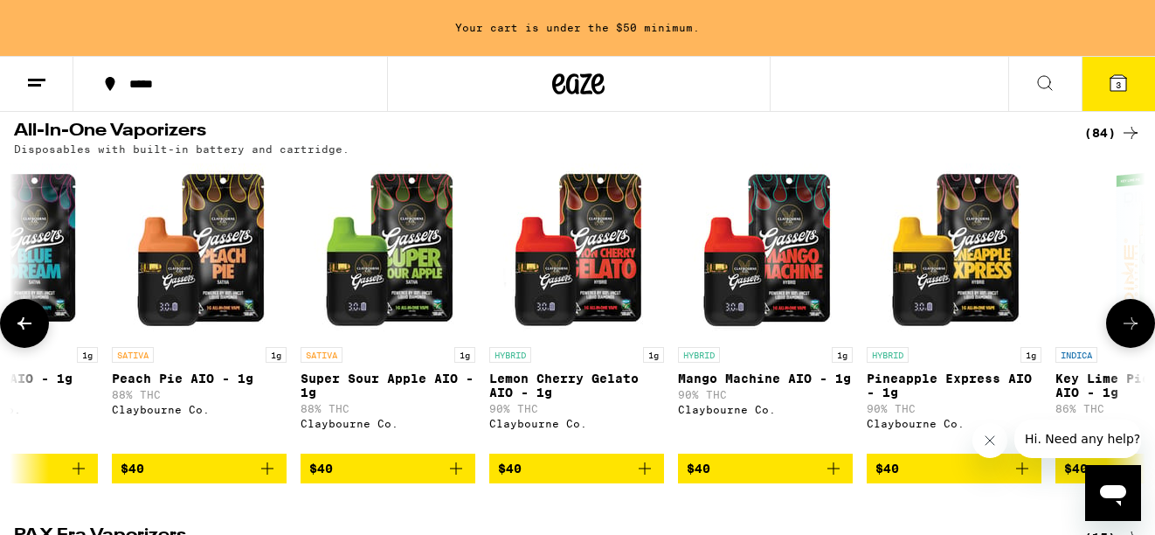
click at [30, 334] on icon at bounding box center [24, 323] width 21 height 21
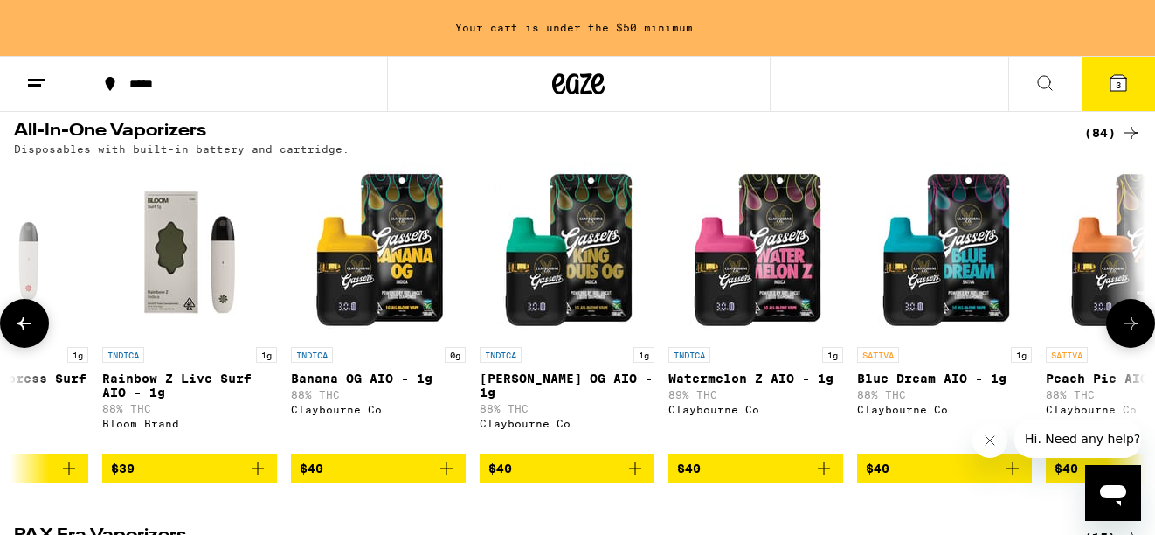
click at [30, 334] on icon at bounding box center [24, 323] width 21 height 21
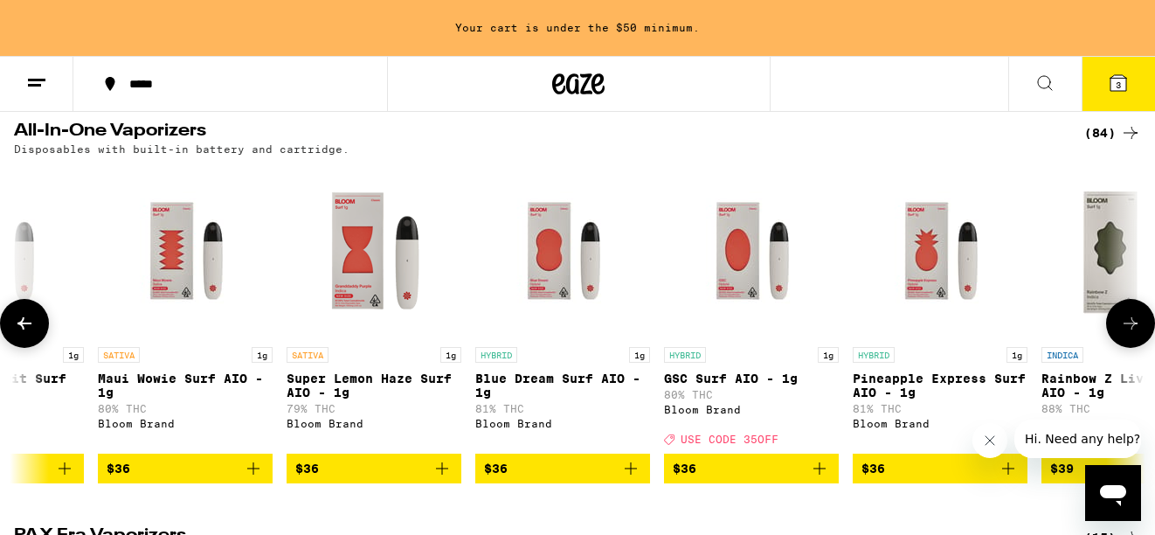
click at [30, 334] on icon at bounding box center [24, 323] width 21 height 21
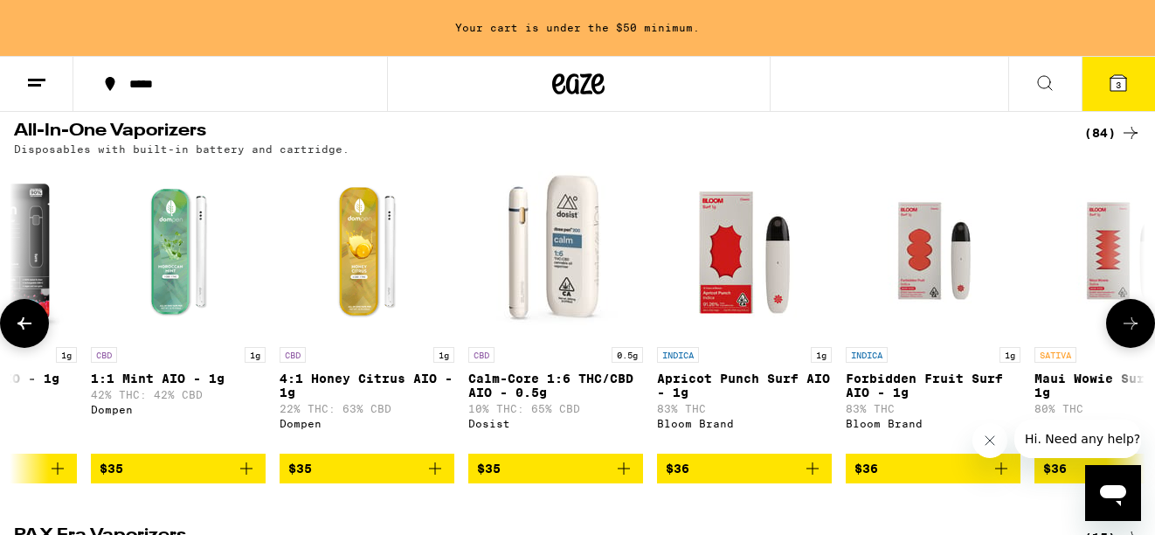
click at [30, 334] on icon at bounding box center [24, 323] width 21 height 21
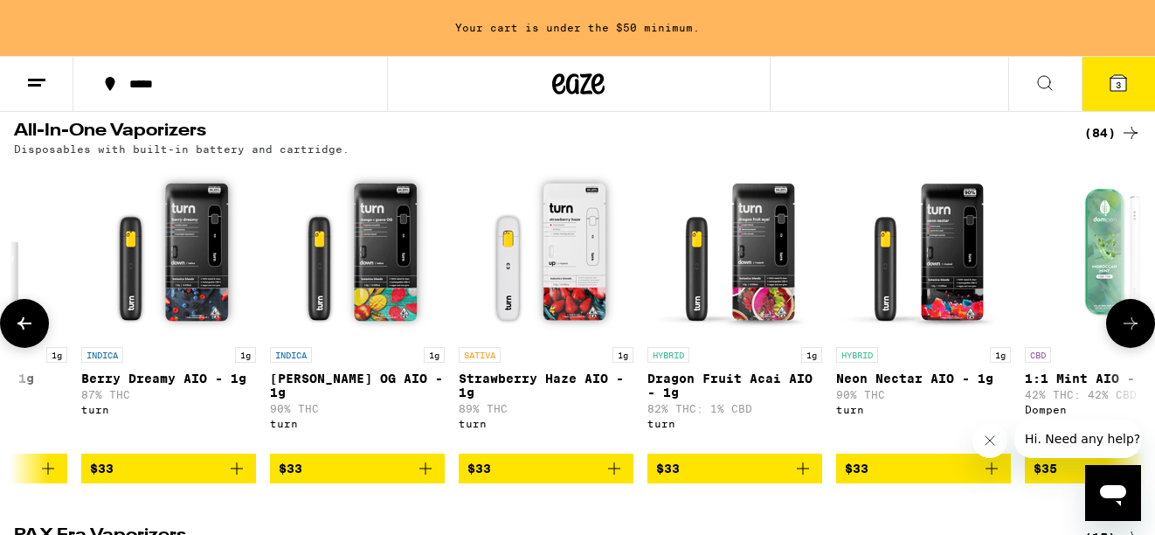
scroll to position [0, 9369]
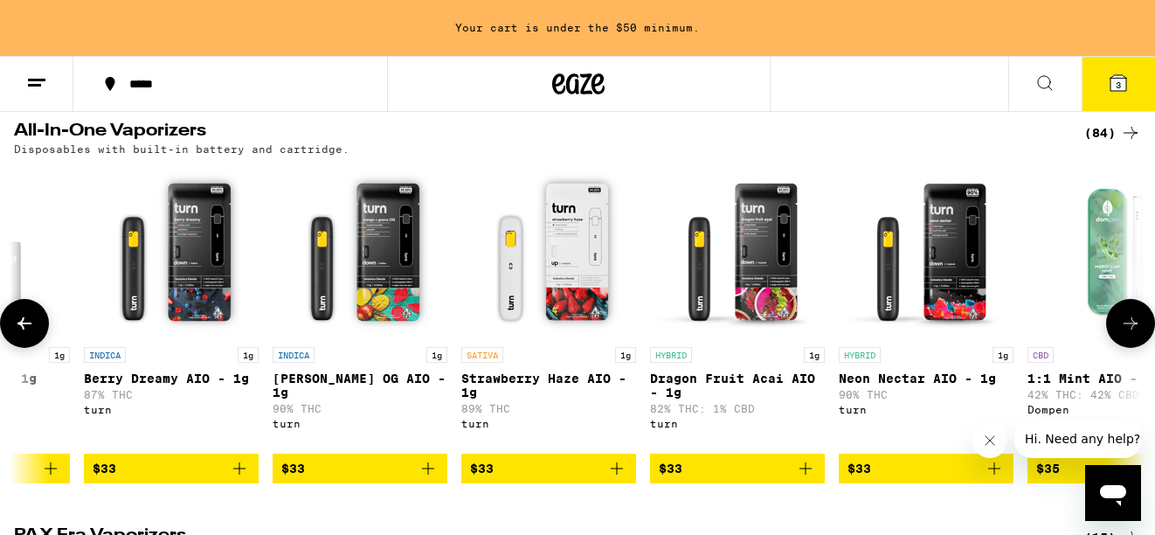
click at [30, 334] on icon at bounding box center [24, 323] width 21 height 21
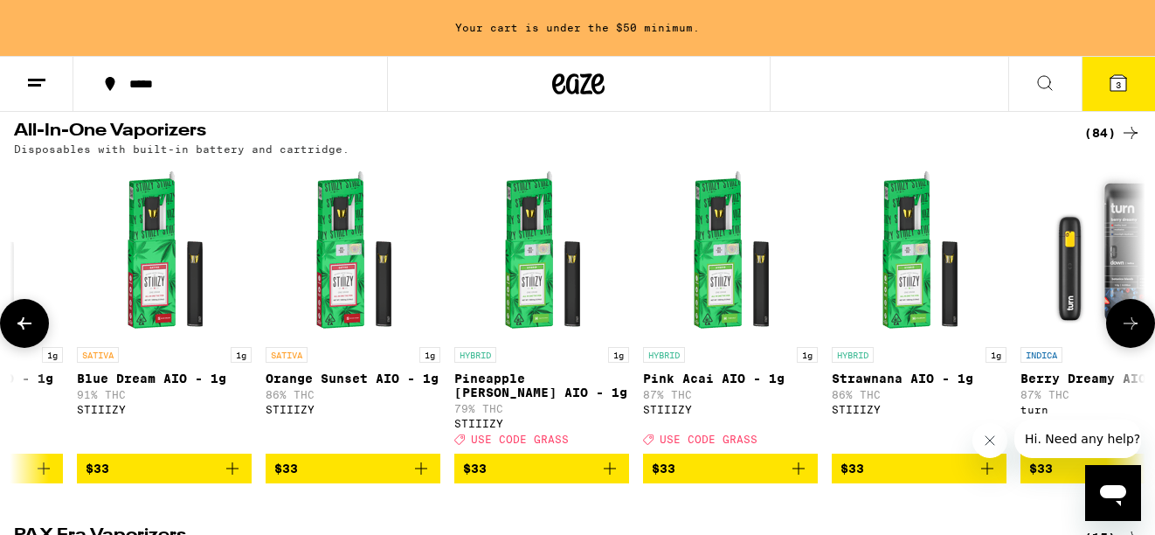
click at [30, 334] on icon at bounding box center [24, 323] width 21 height 21
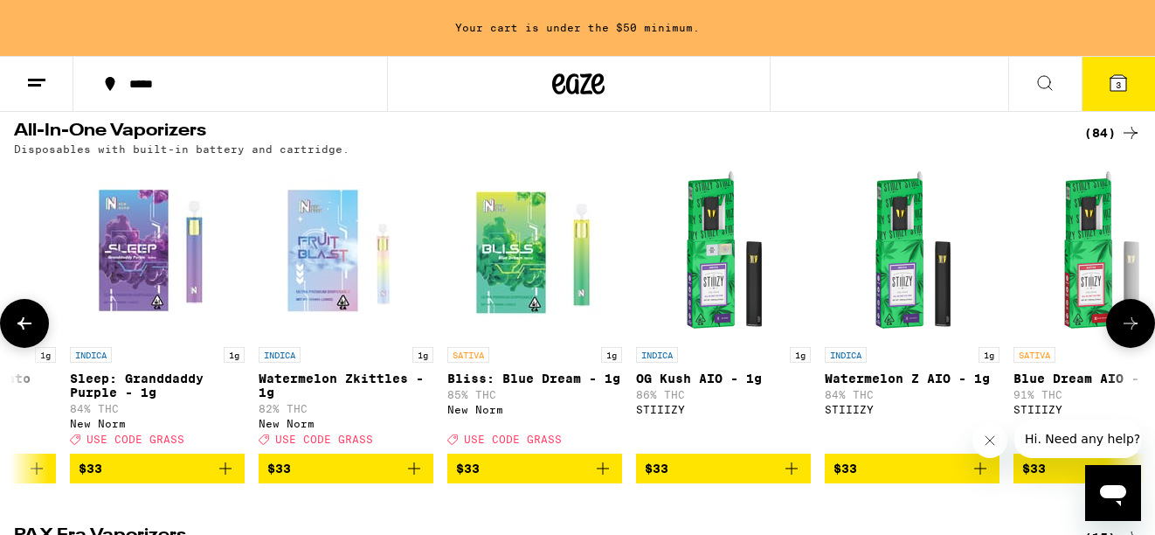
click at [30, 334] on icon at bounding box center [24, 323] width 21 height 21
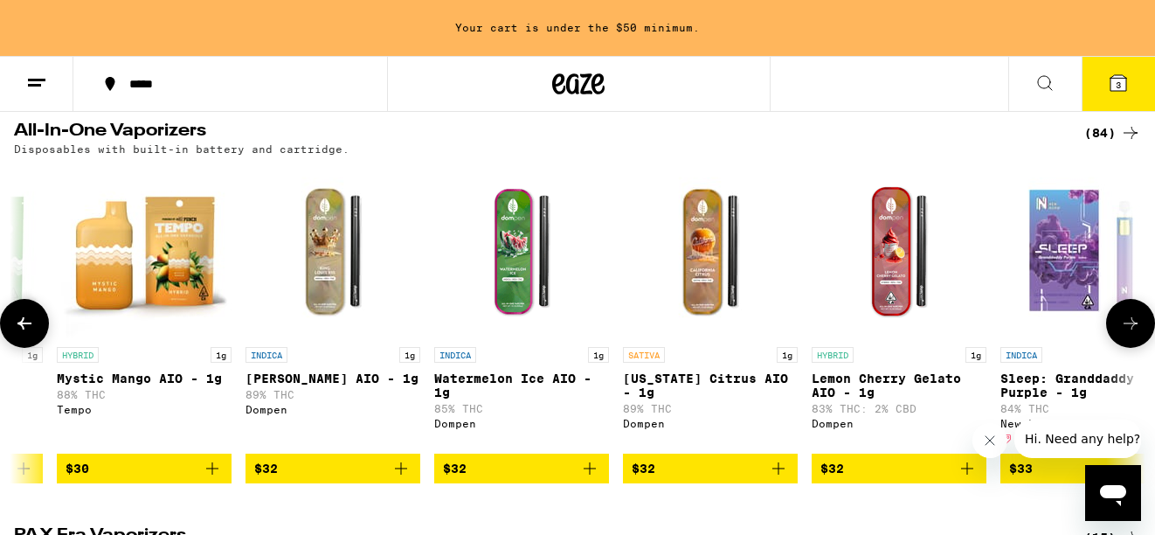
scroll to position [0, 6558]
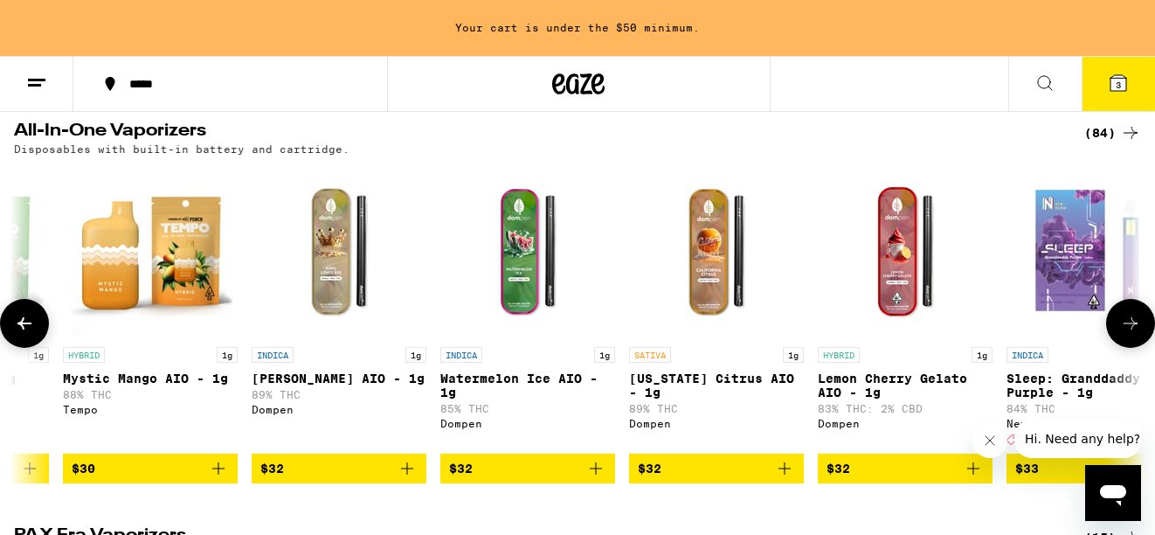
click at [30, 334] on icon at bounding box center [24, 323] width 21 height 21
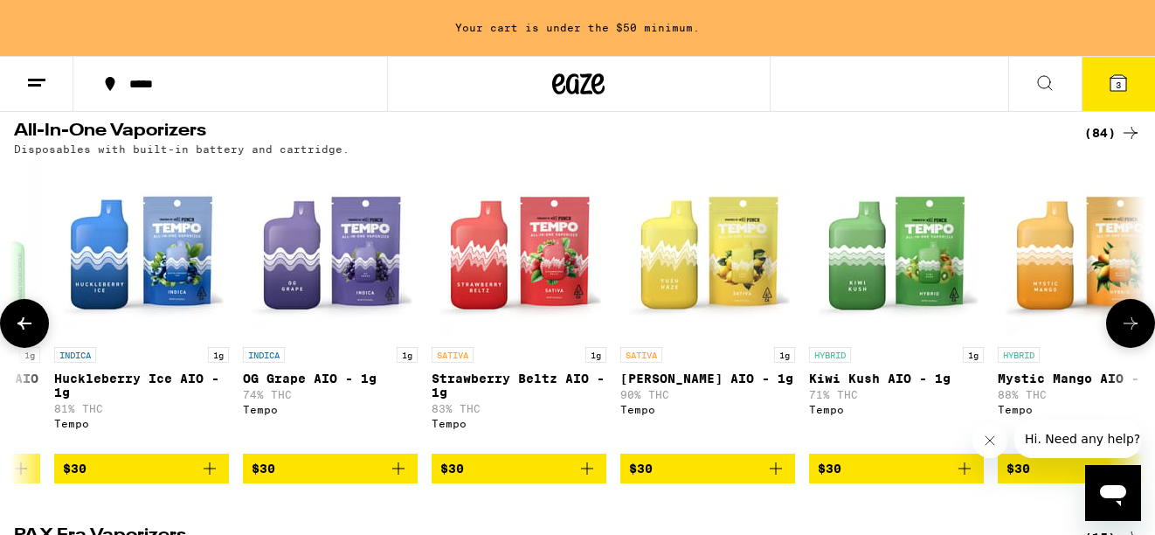
scroll to position [0, 5621]
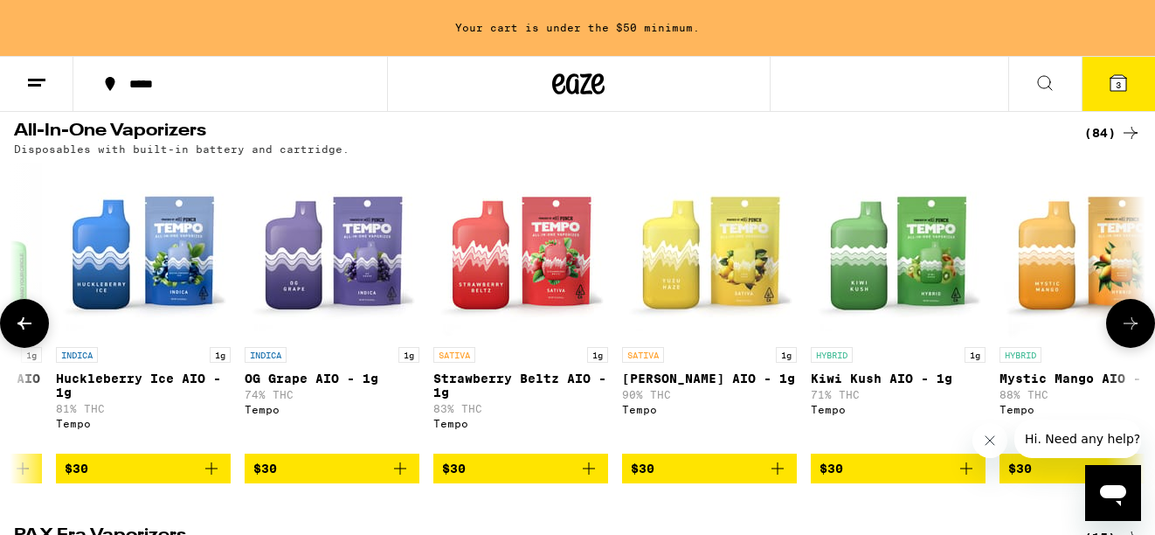
click at [30, 334] on icon at bounding box center [24, 323] width 21 height 21
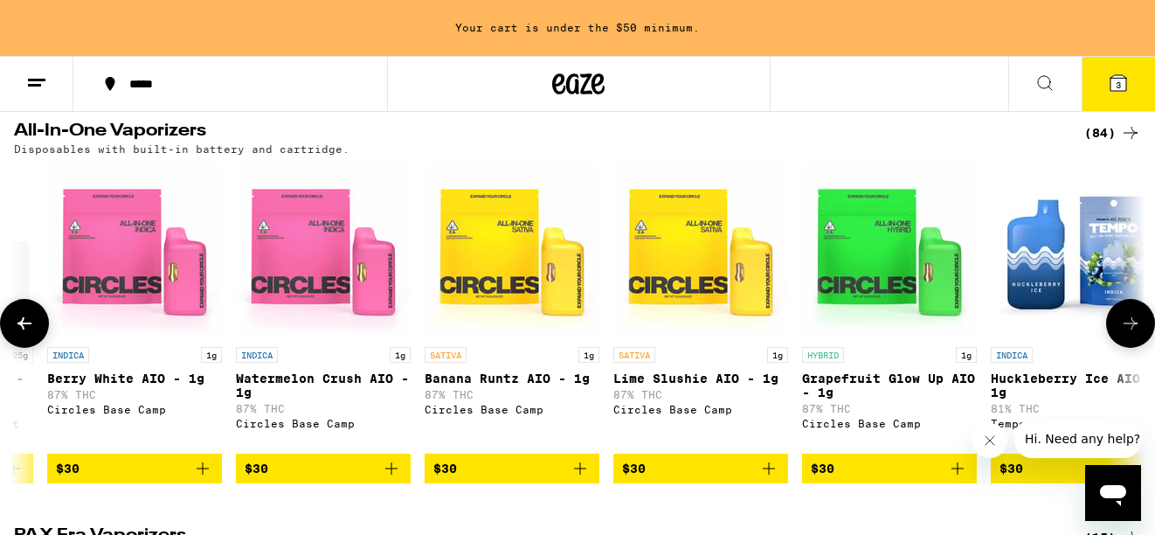
scroll to position [0, 4684]
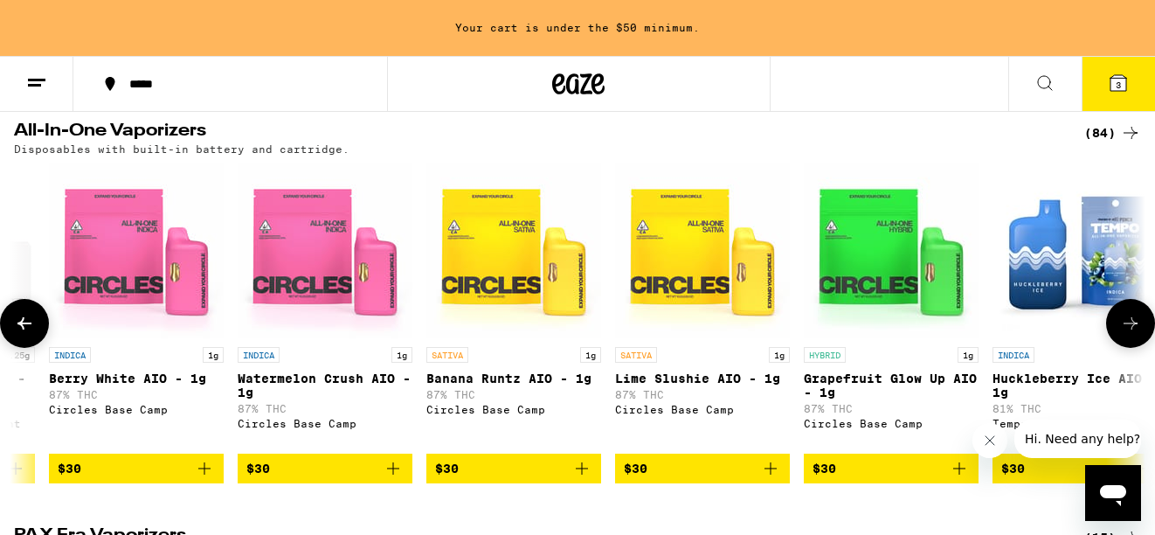
click at [29, 334] on icon at bounding box center [24, 323] width 21 height 21
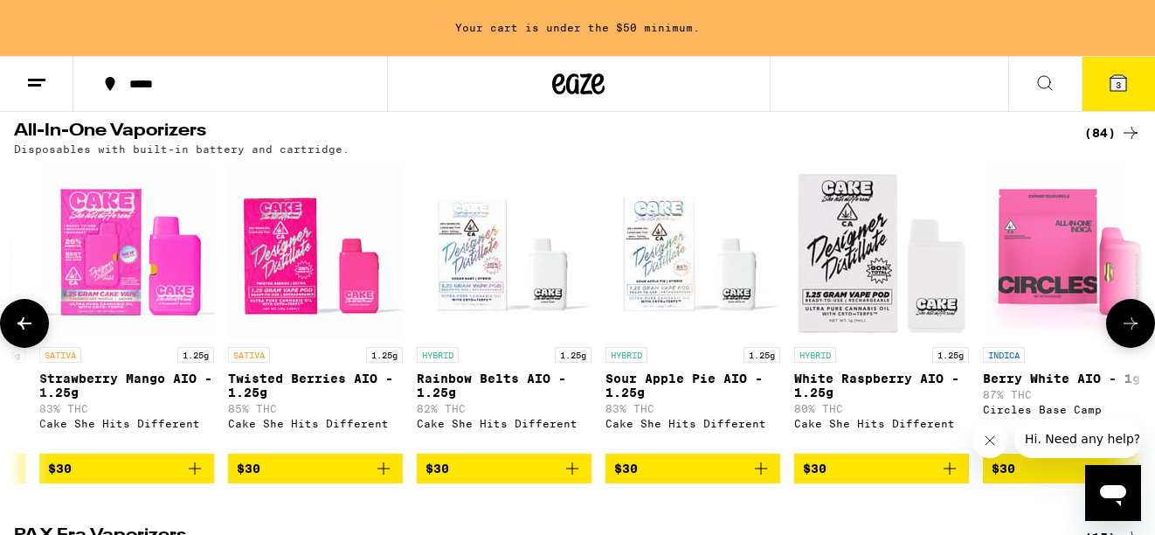
scroll to position [0, 3748]
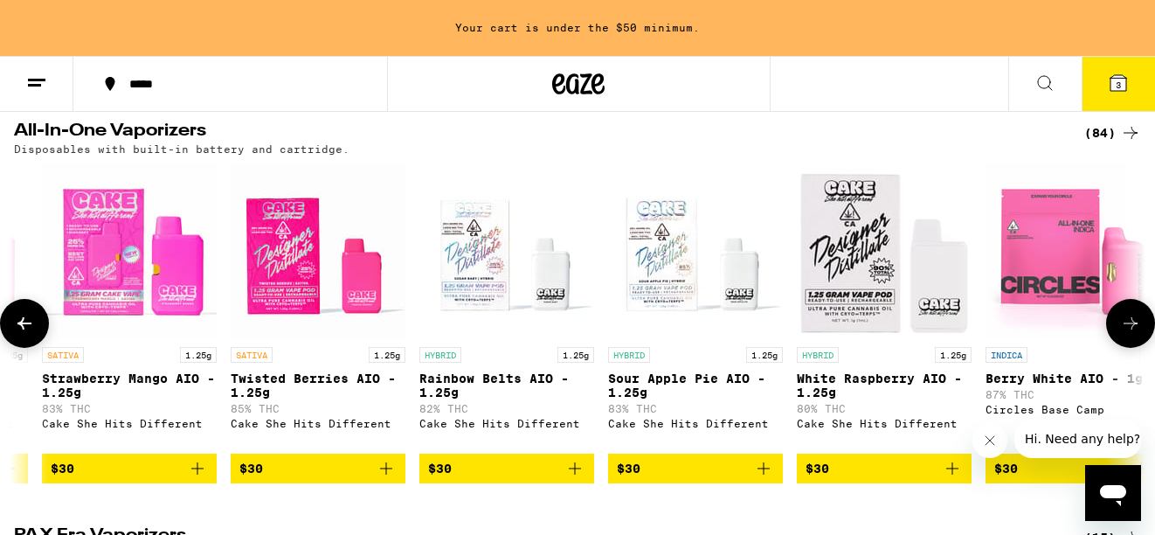
click at [29, 334] on icon at bounding box center [24, 323] width 21 height 21
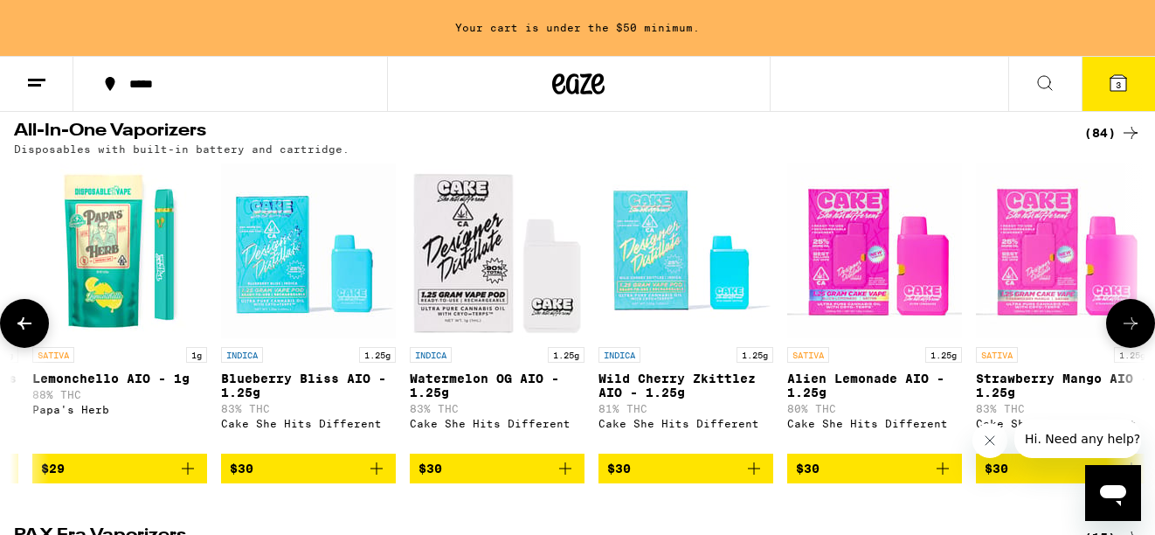
scroll to position [0, 2811]
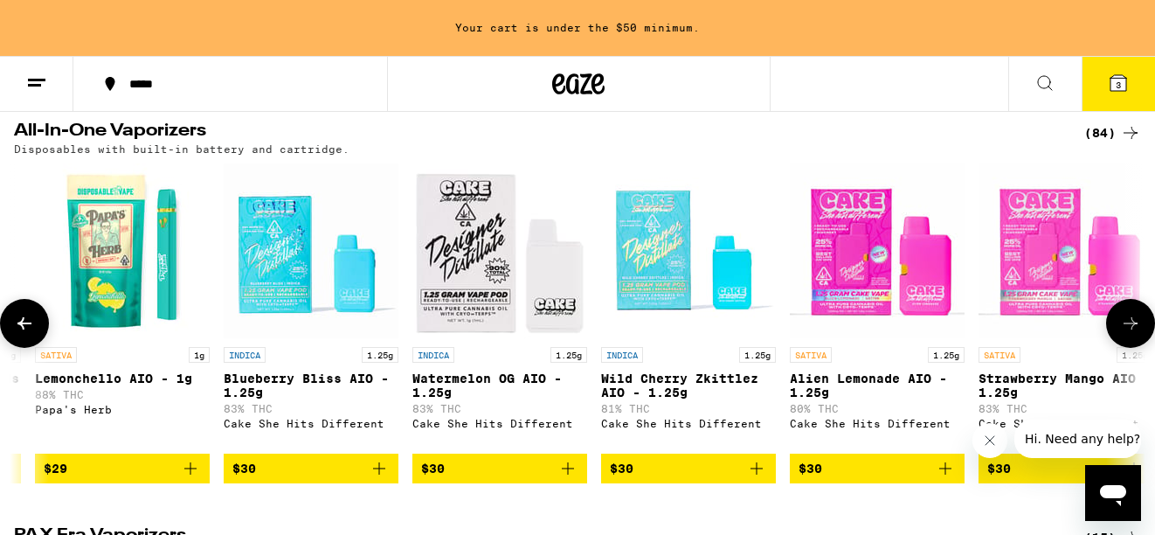
click at [29, 334] on icon at bounding box center [24, 323] width 21 height 21
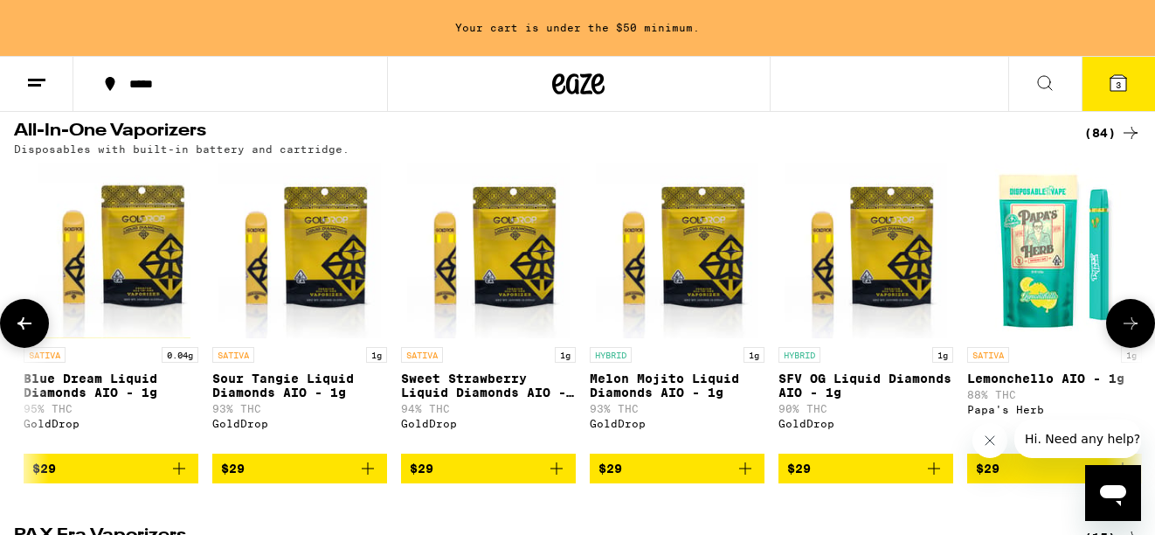
scroll to position [0, 1874]
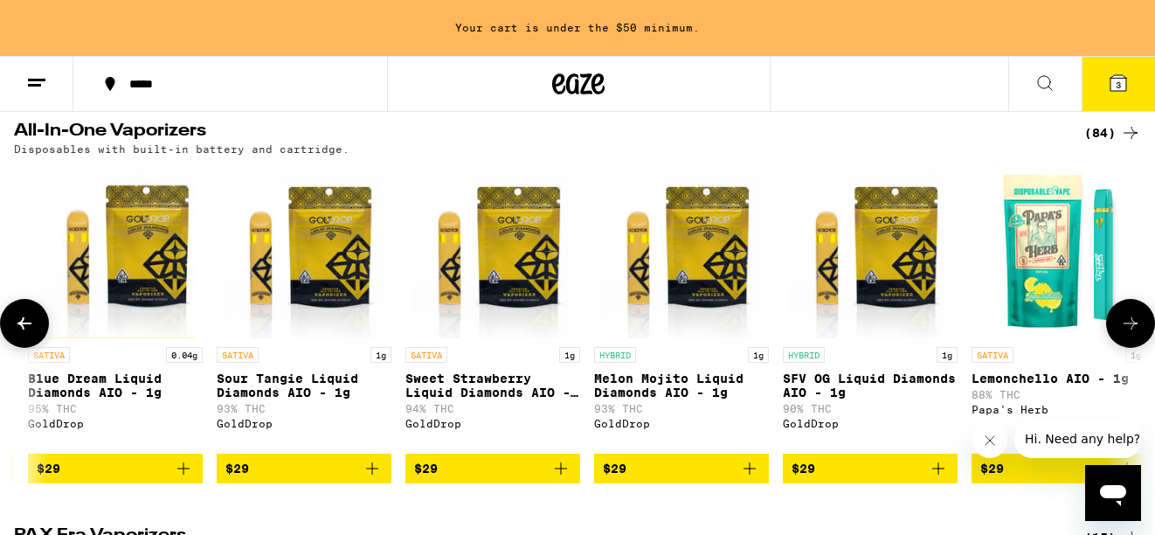
click at [29, 334] on icon at bounding box center [24, 323] width 21 height 21
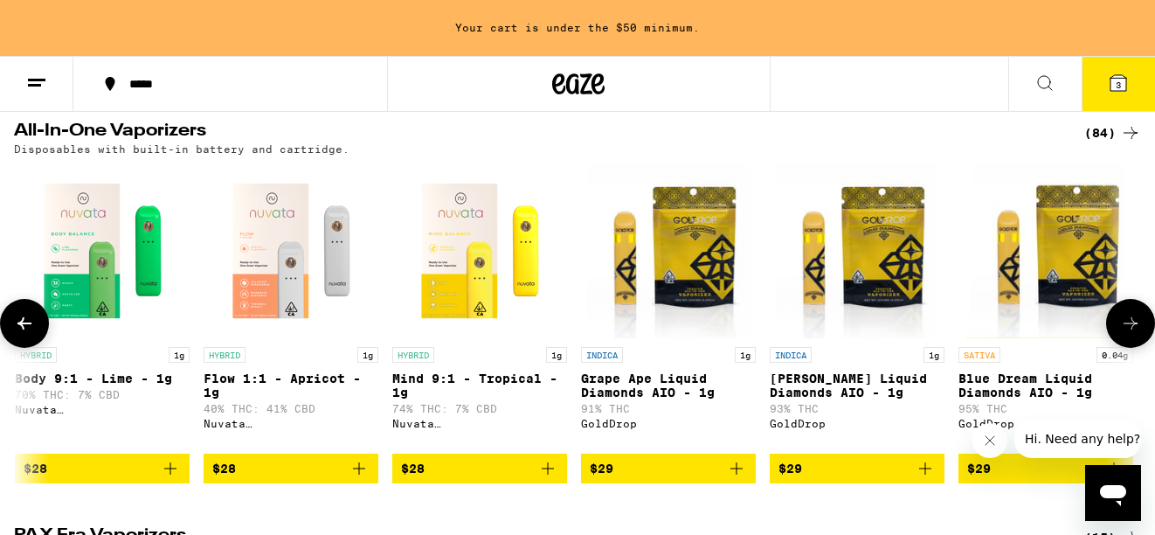
scroll to position [0, 937]
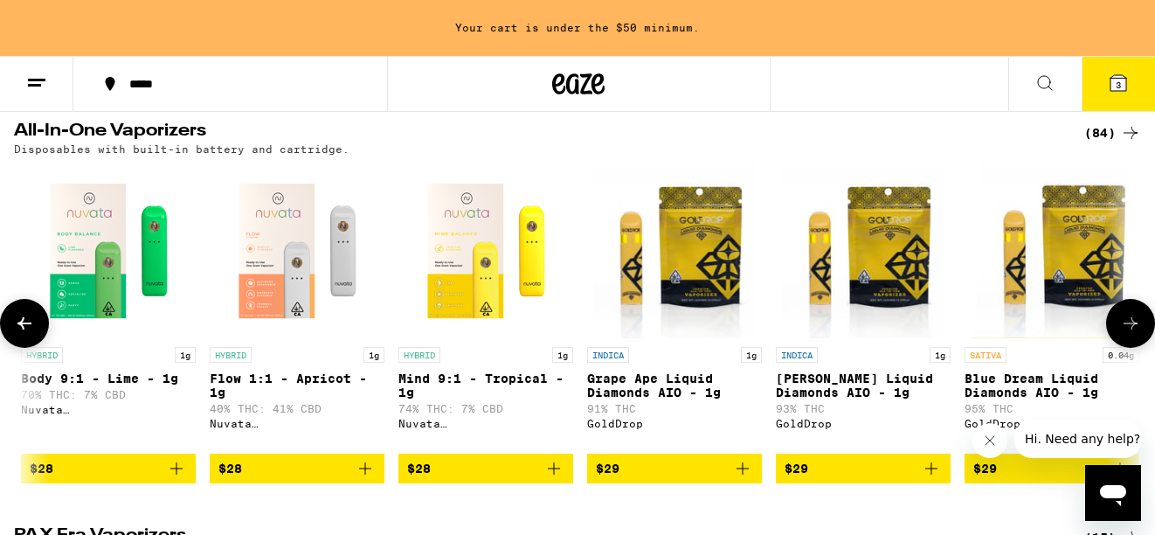
click at [29, 334] on icon at bounding box center [24, 323] width 21 height 21
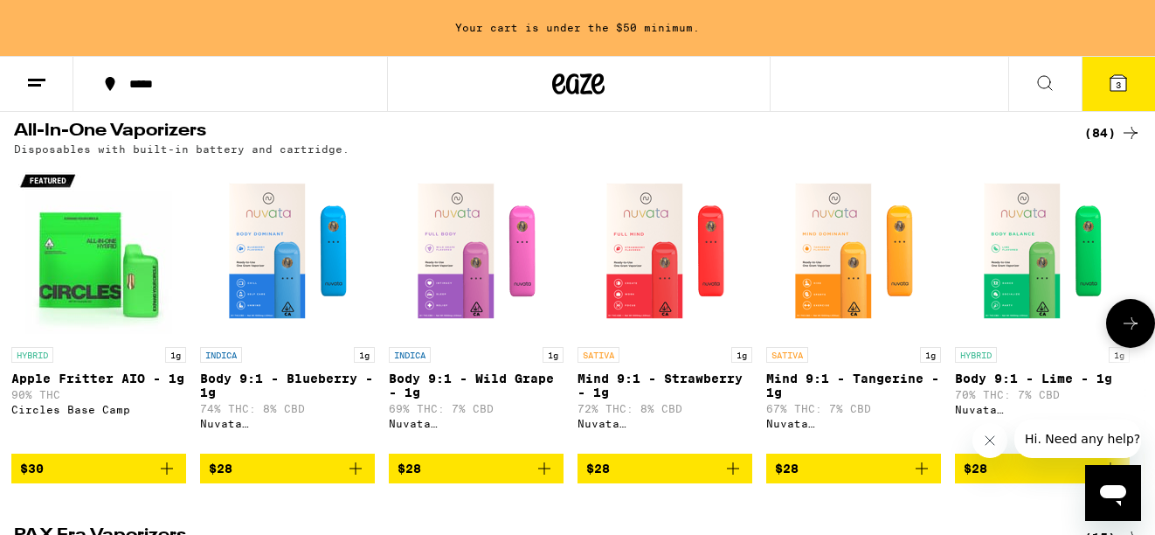
scroll to position [0, 0]
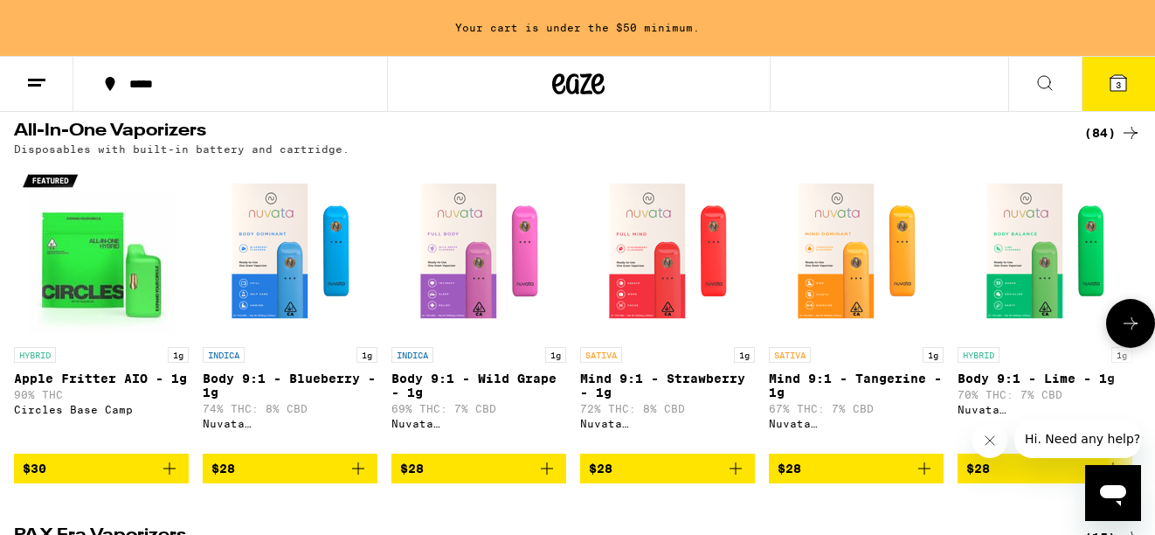
click at [179, 479] on icon "Add to bag" at bounding box center [169, 468] width 21 height 21
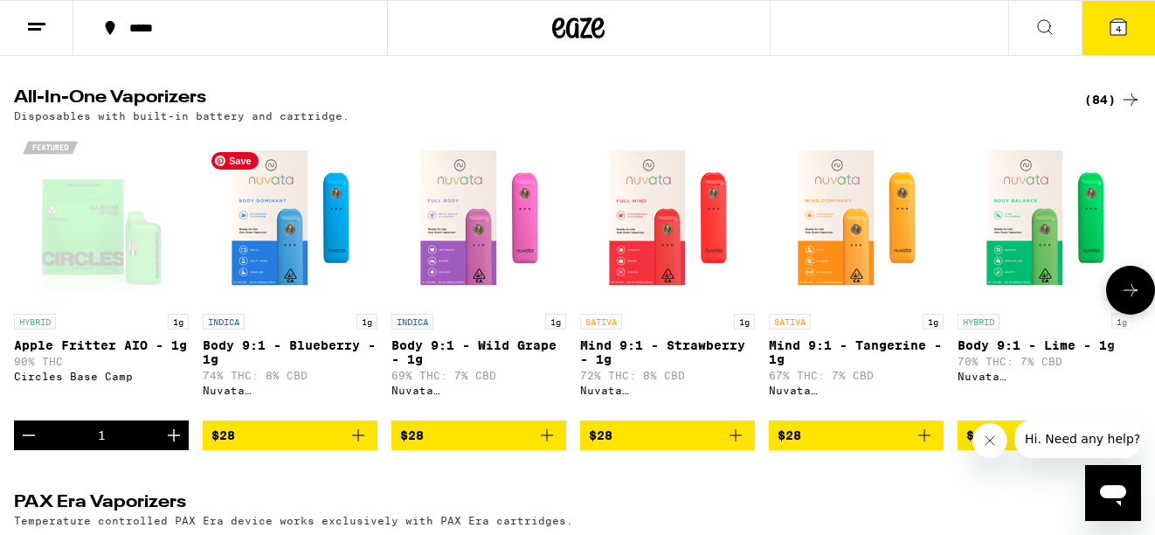
scroll to position [544, 0]
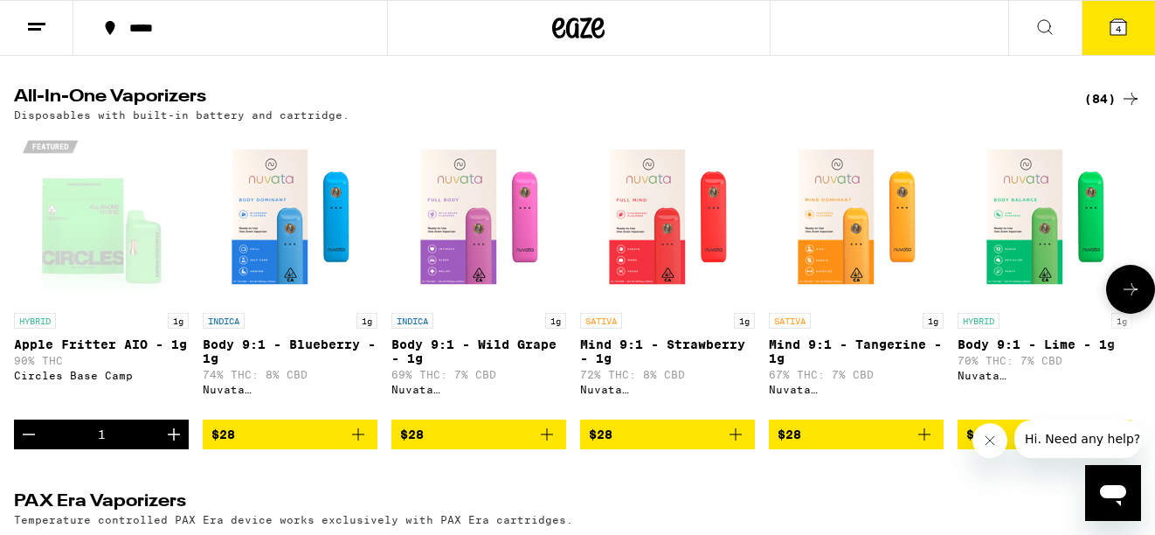
click at [30, 445] on icon "Decrement" at bounding box center [28, 434] width 21 height 21
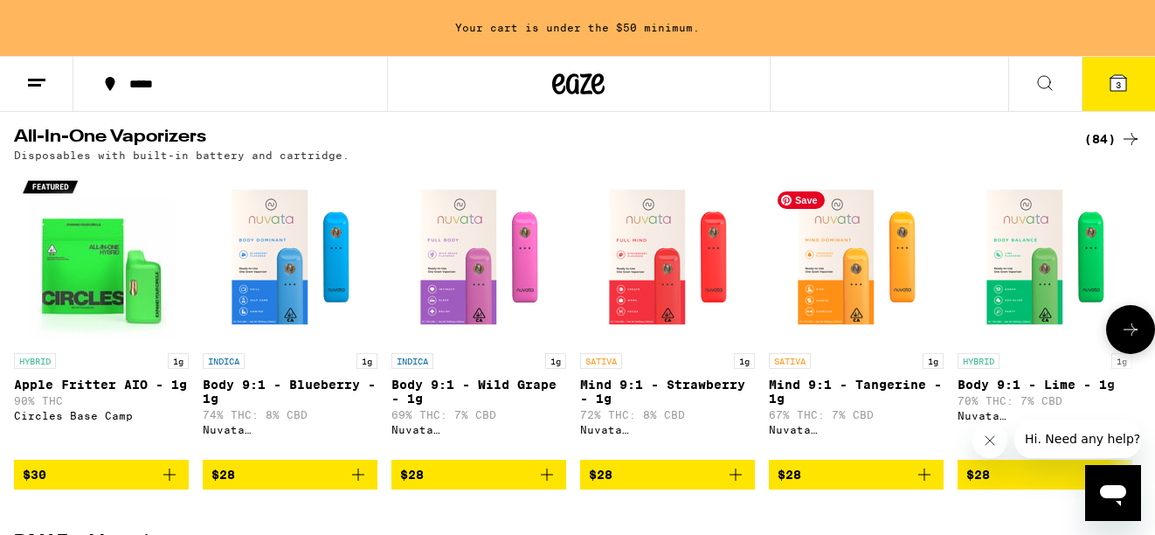
scroll to position [564, 0]
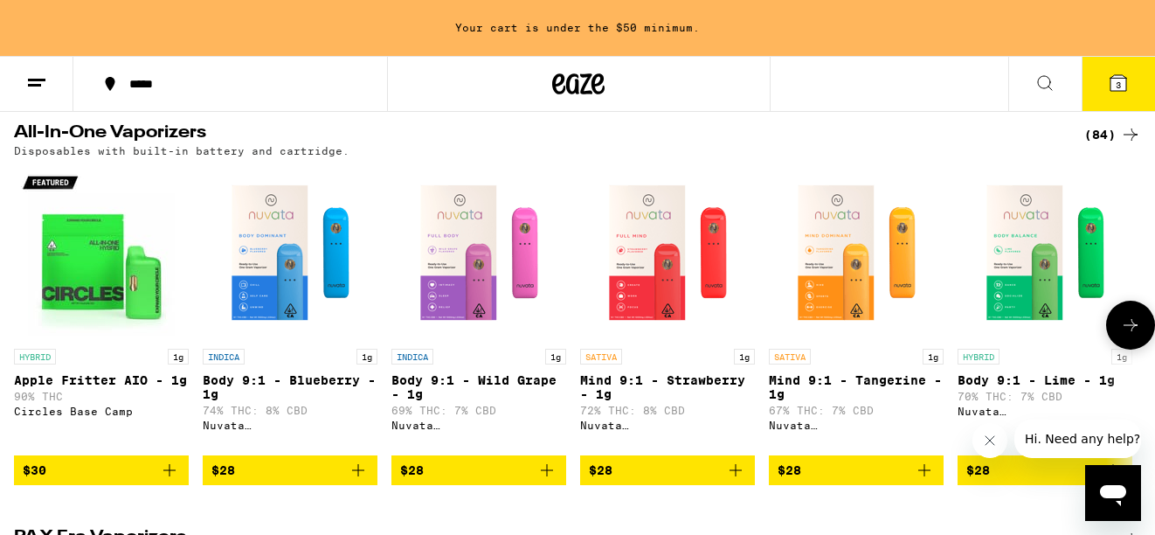
click at [167, 476] on icon "Add to bag" at bounding box center [169, 470] width 12 height 12
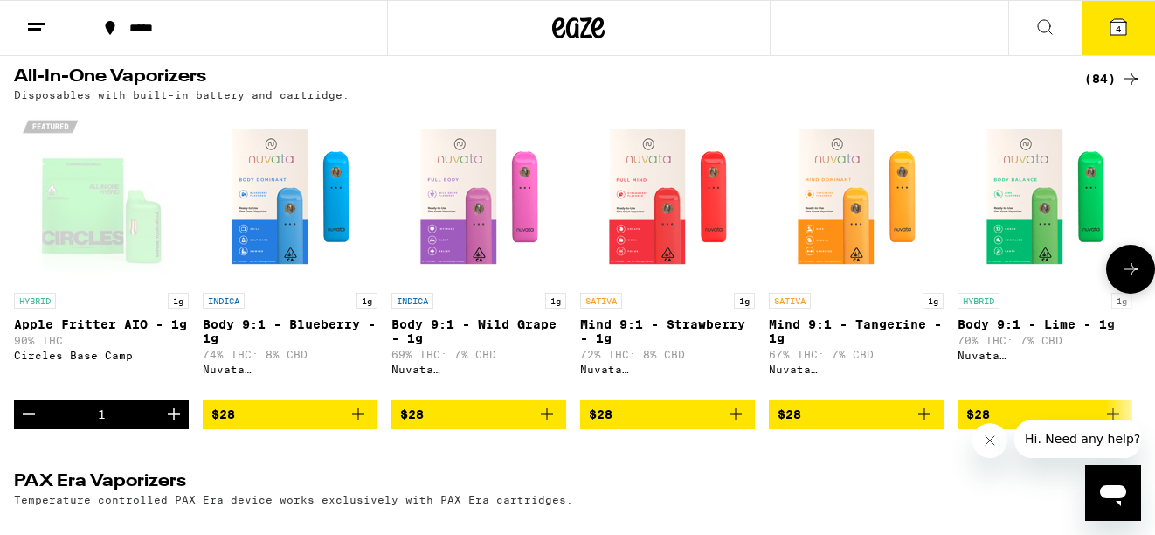
scroll to position [508, 0]
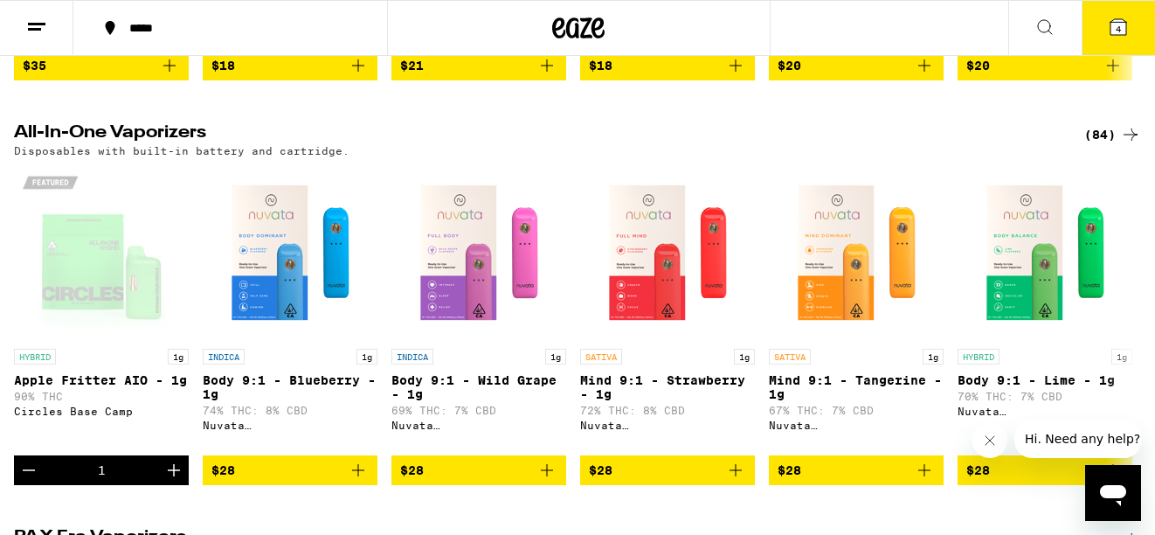
click at [1131, 13] on button "4" at bounding box center [1118, 28] width 73 height 54
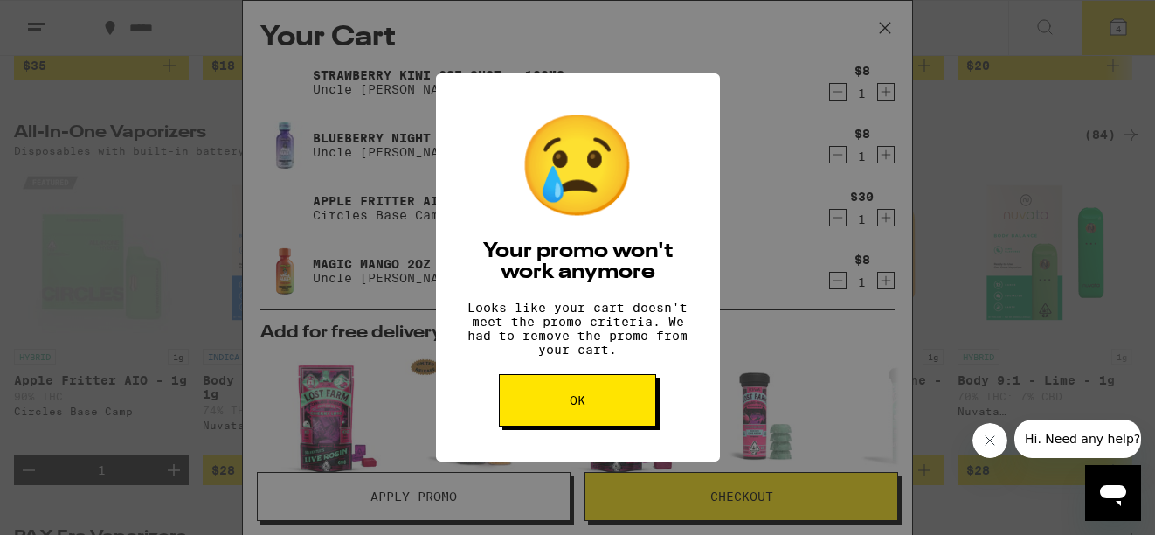
click at [586, 408] on button "OK" at bounding box center [577, 400] width 157 height 52
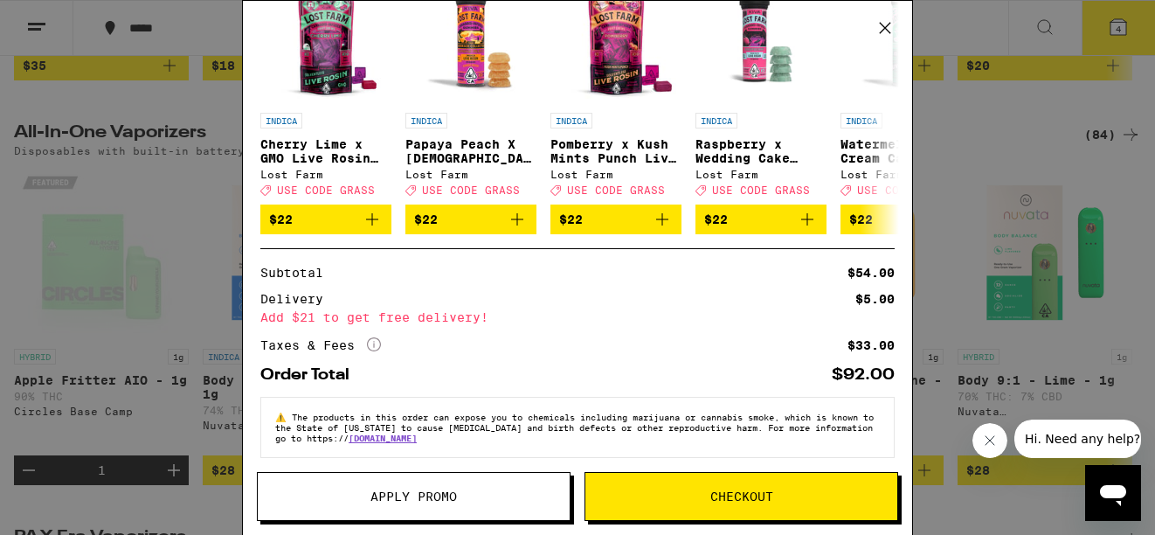
scroll to position [397, 0]
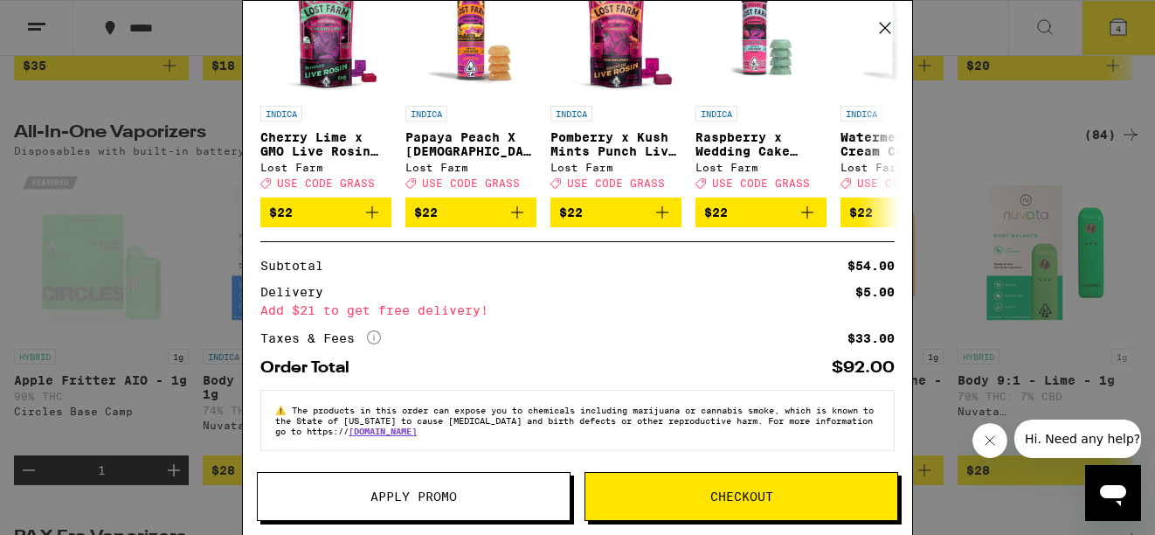
click at [156, 258] on div "Your Cart Strawberry Kiwi 2oz Shot - 100mg Uncle Arnie's $8 1 Blueberry Night C…" at bounding box center [577, 267] width 1155 height 535
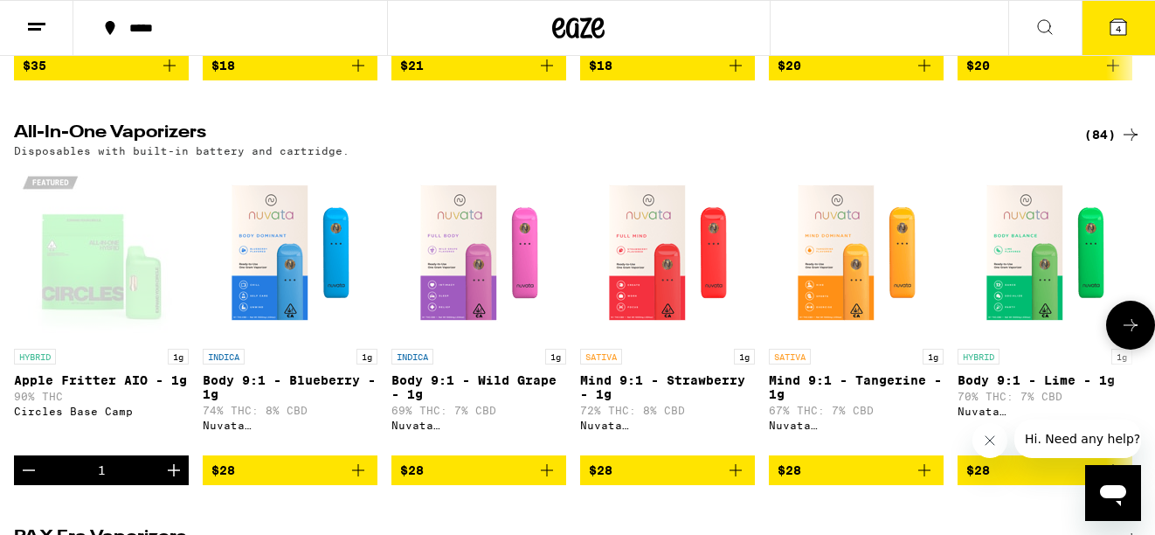
click at [108, 417] on div "Circles Base Camp" at bounding box center [101, 411] width 175 height 11
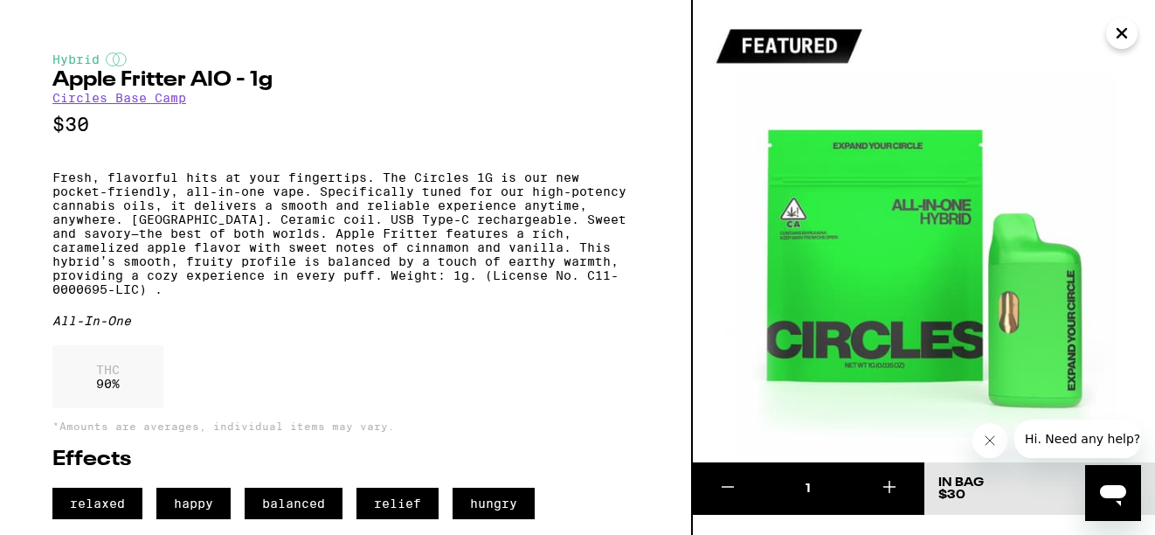
click at [144, 105] on link "Circles Base Camp" at bounding box center [119, 98] width 134 height 14
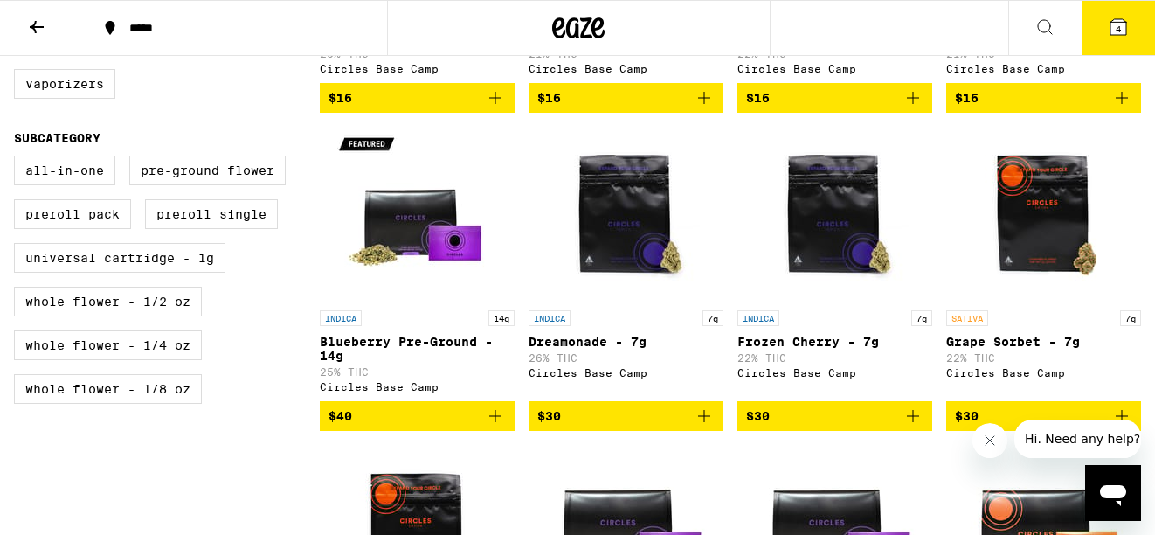
scroll to position [666, 0]
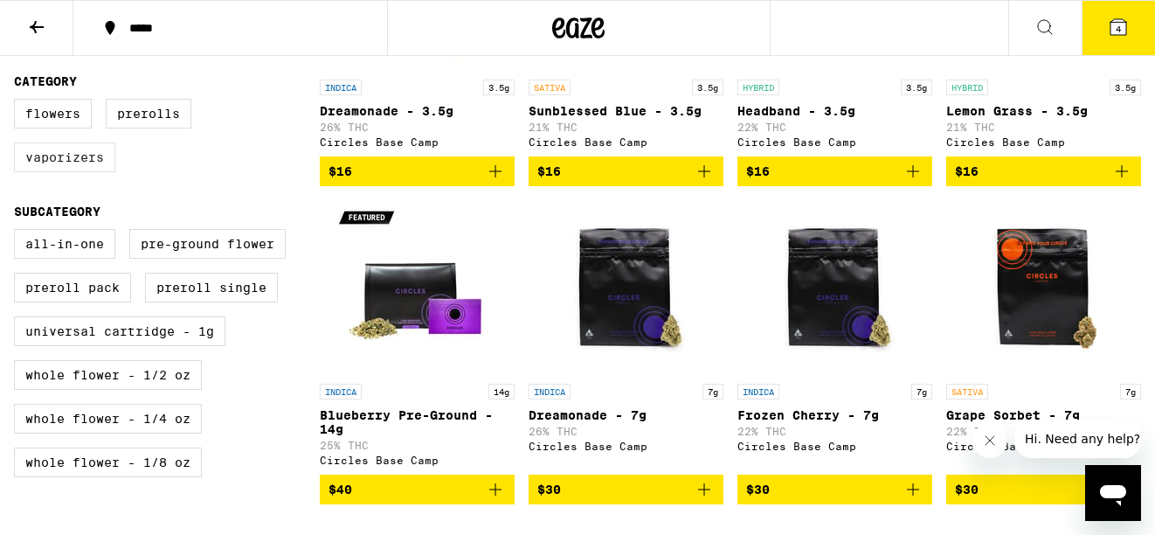
click at [87, 172] on label "Vaporizers" at bounding box center [64, 157] width 101 height 30
click at [18, 102] on input "Vaporizers" at bounding box center [17, 101] width 1 height 1
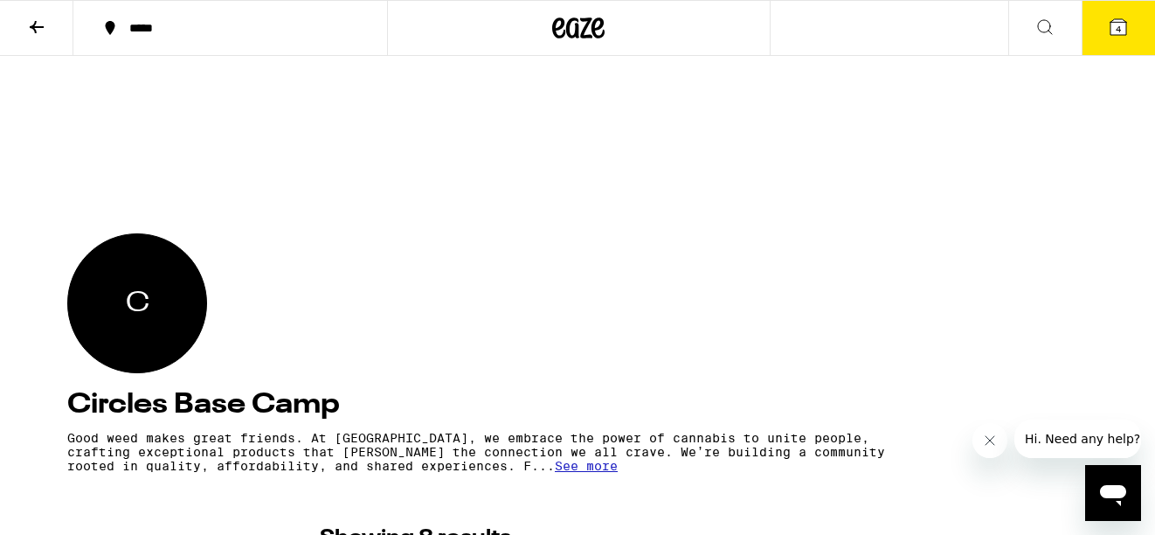
checkbox input "false"
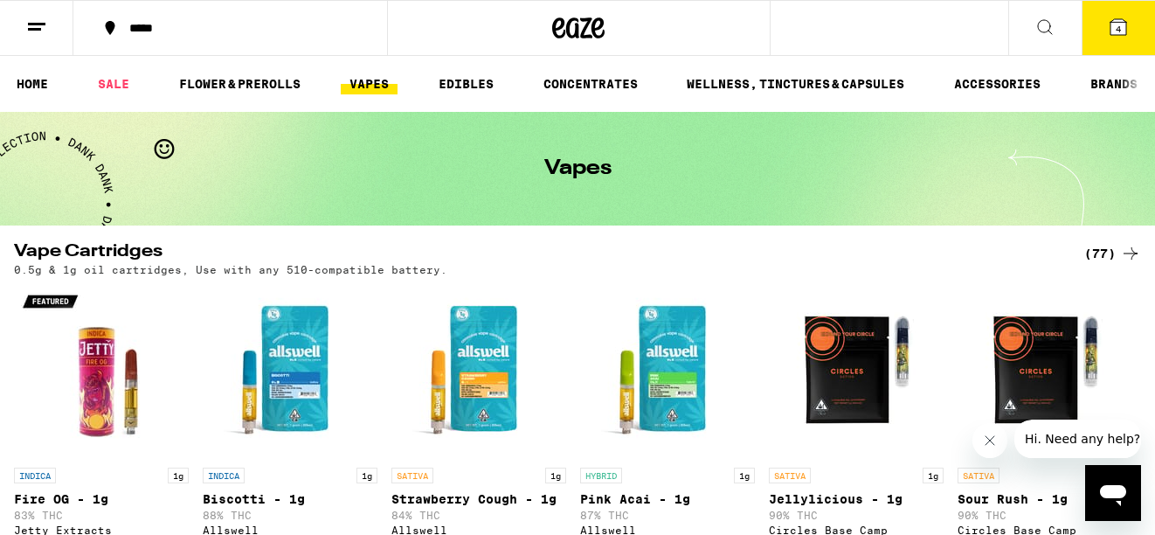
scroll to position [508, 0]
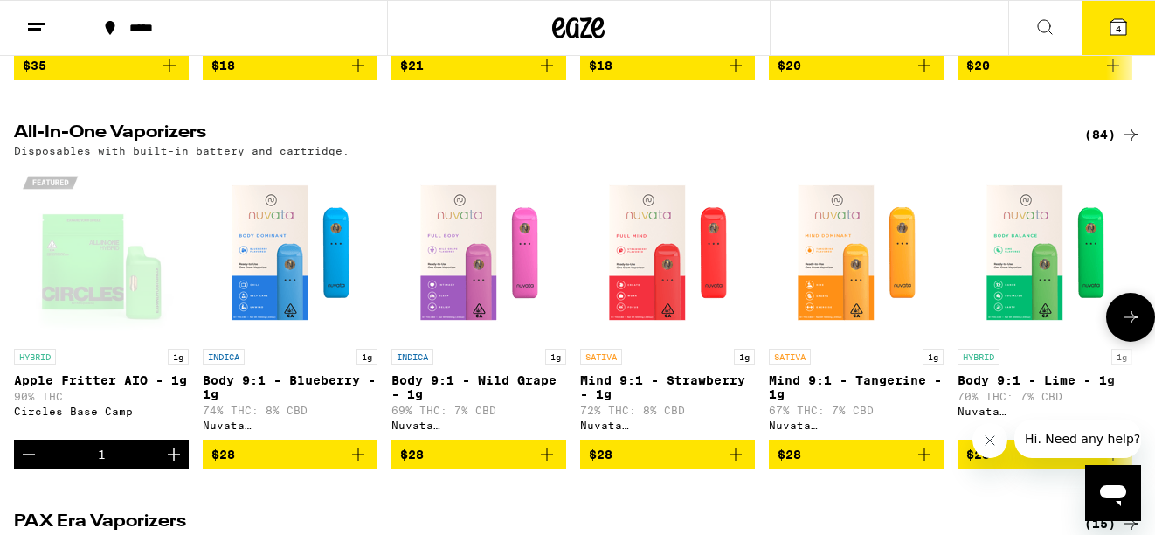
click at [1127, 328] on icon at bounding box center [1130, 317] width 21 height 21
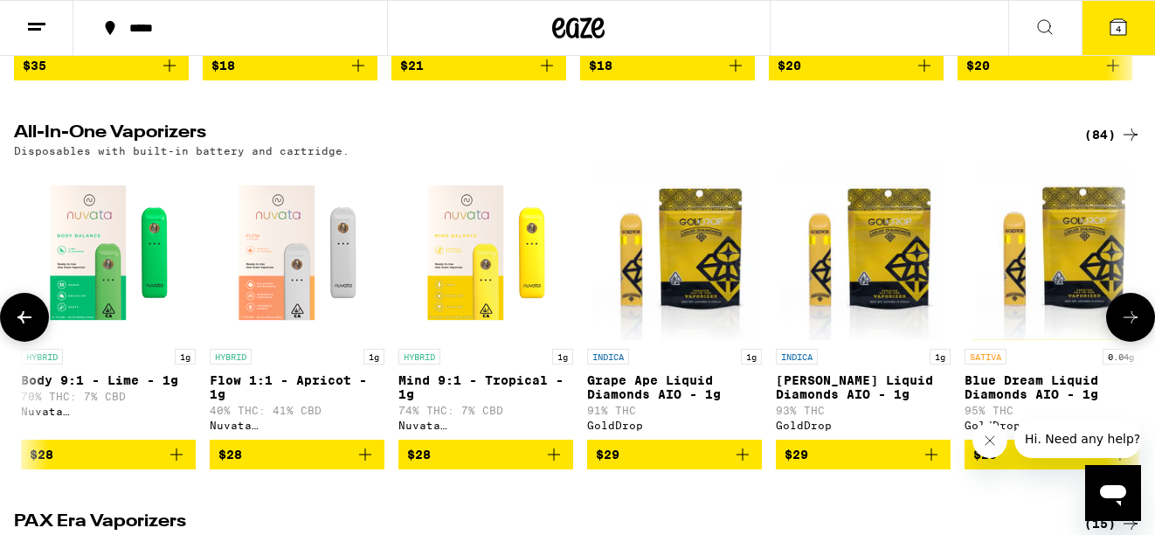
click at [1127, 328] on icon at bounding box center [1130, 317] width 21 height 21
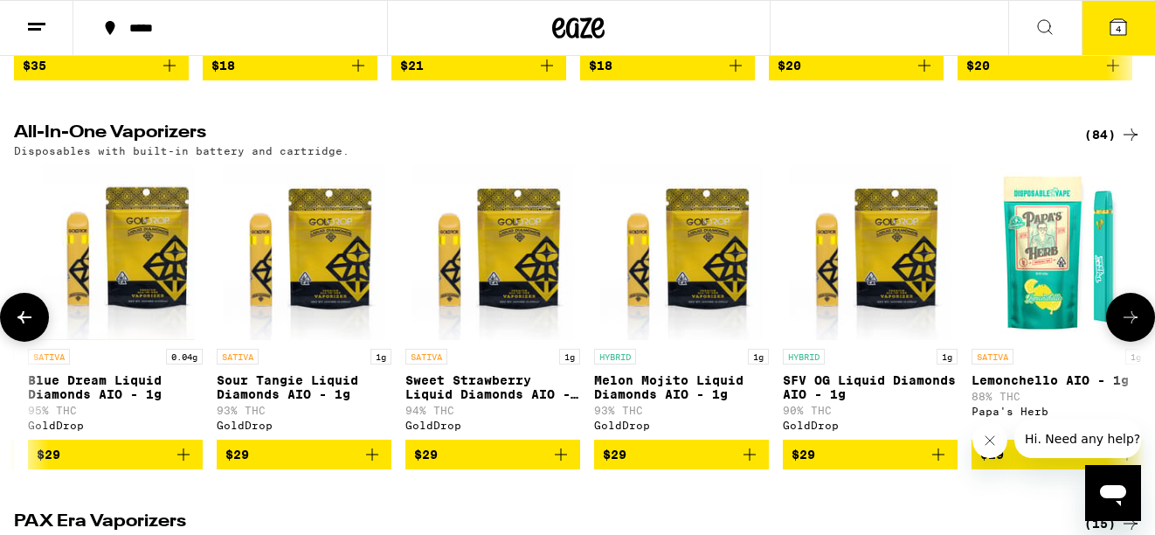
click at [1127, 328] on icon at bounding box center [1130, 317] width 21 height 21
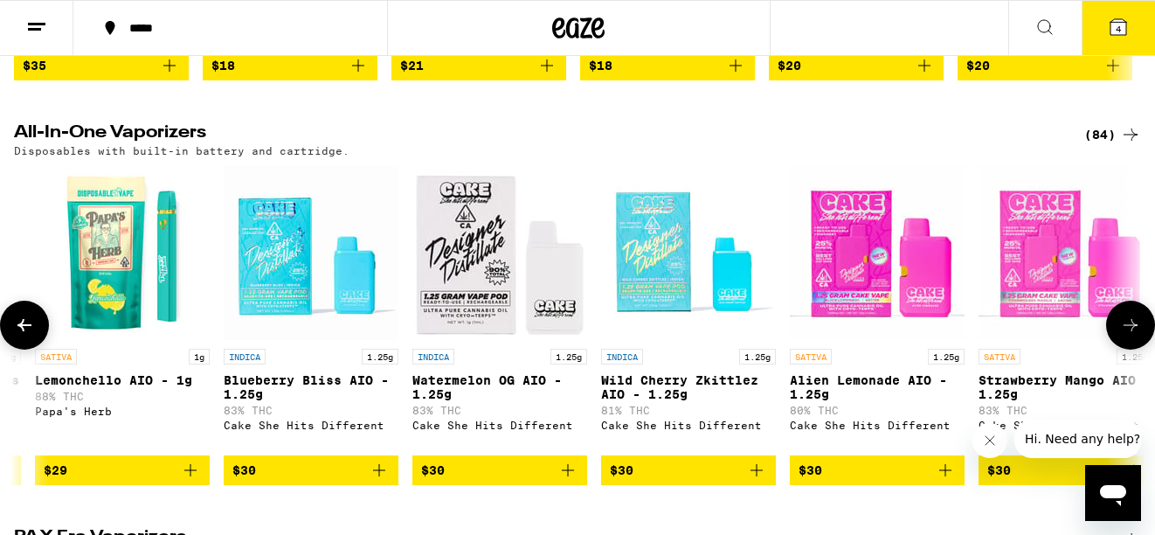
click at [1127, 336] on icon at bounding box center [1130, 325] width 21 height 21
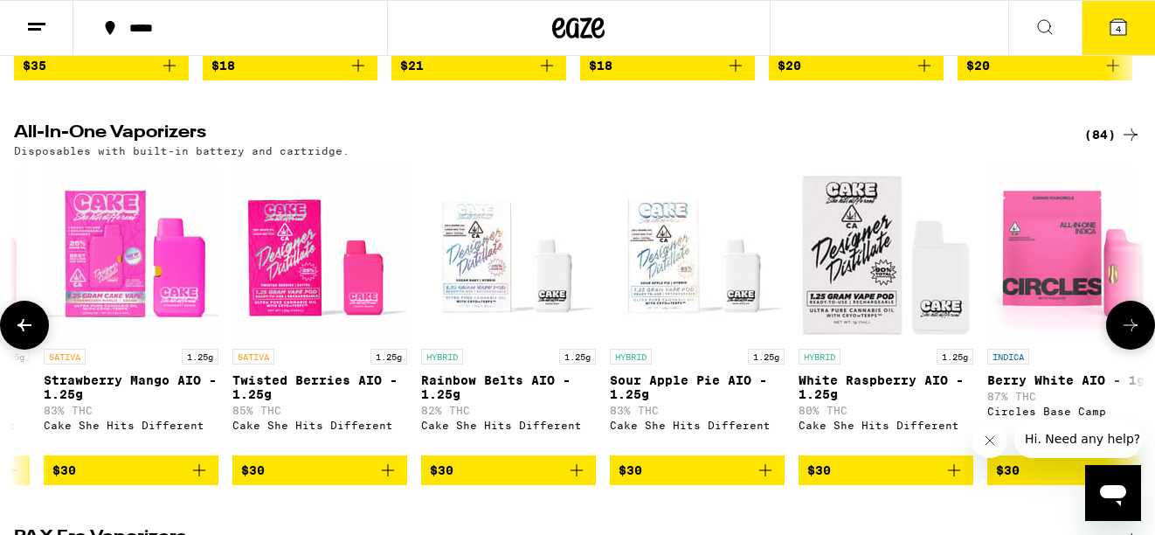
scroll to position [0, 3748]
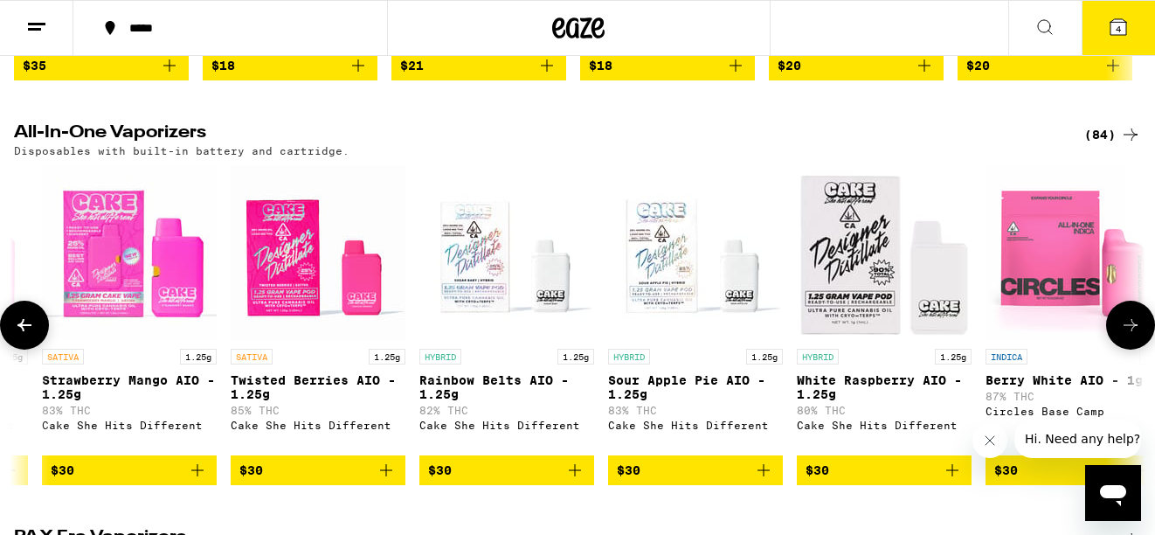
click at [1127, 336] on icon at bounding box center [1130, 325] width 21 height 21
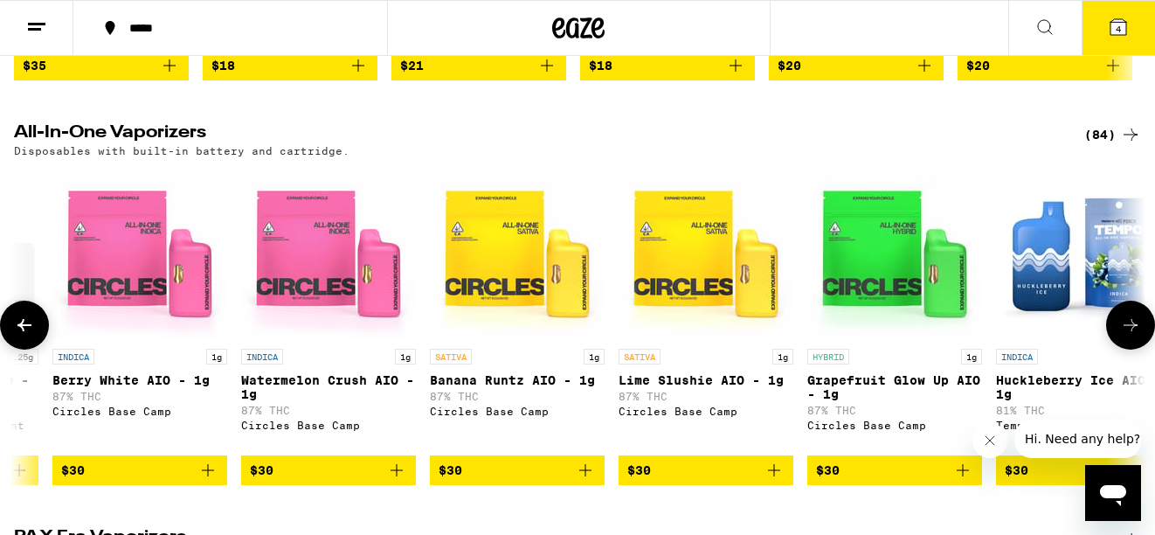
scroll to position [0, 4684]
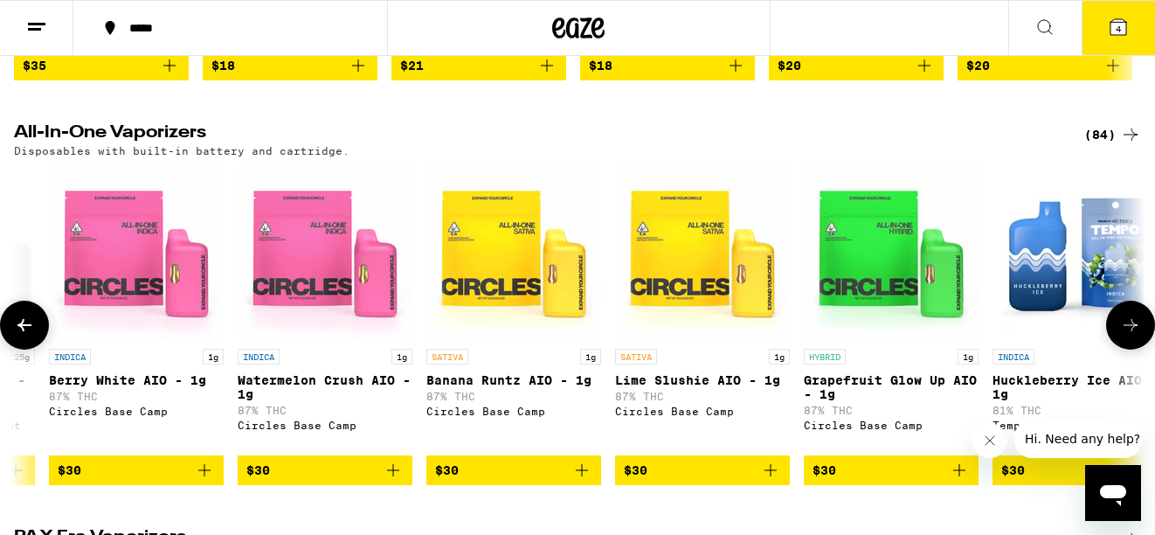
click at [1130, 330] on button at bounding box center [1130, 325] width 49 height 49
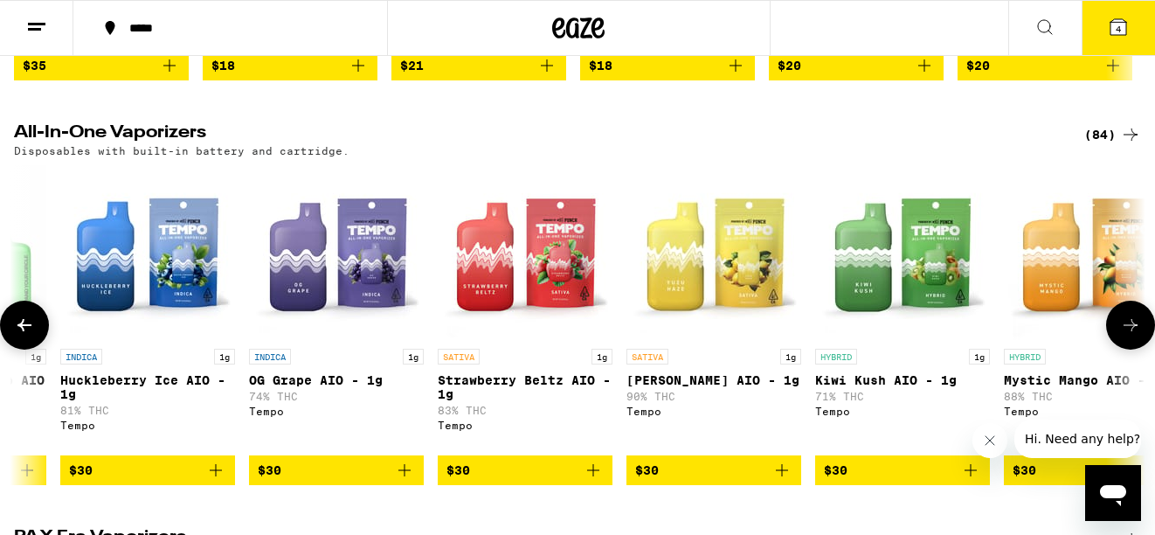
scroll to position [0, 5621]
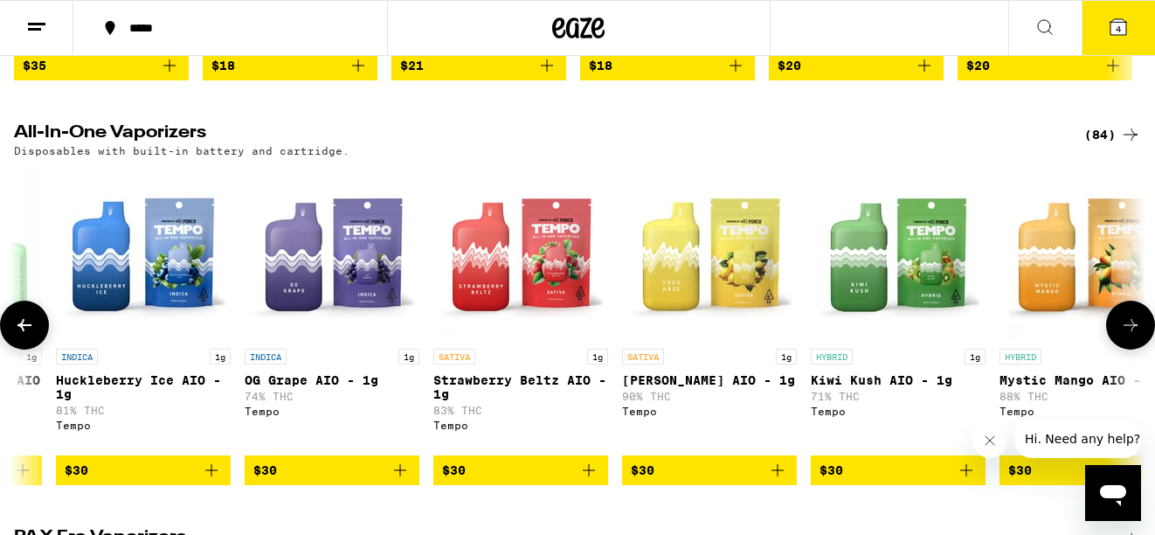
click at [1130, 329] on button at bounding box center [1130, 325] width 49 height 49
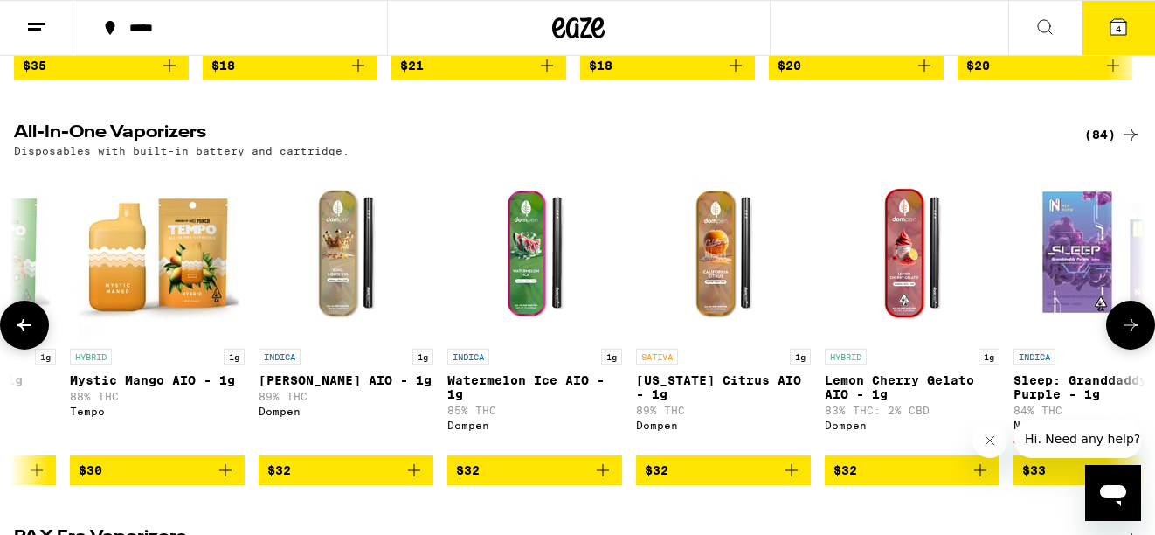
scroll to position [0, 6558]
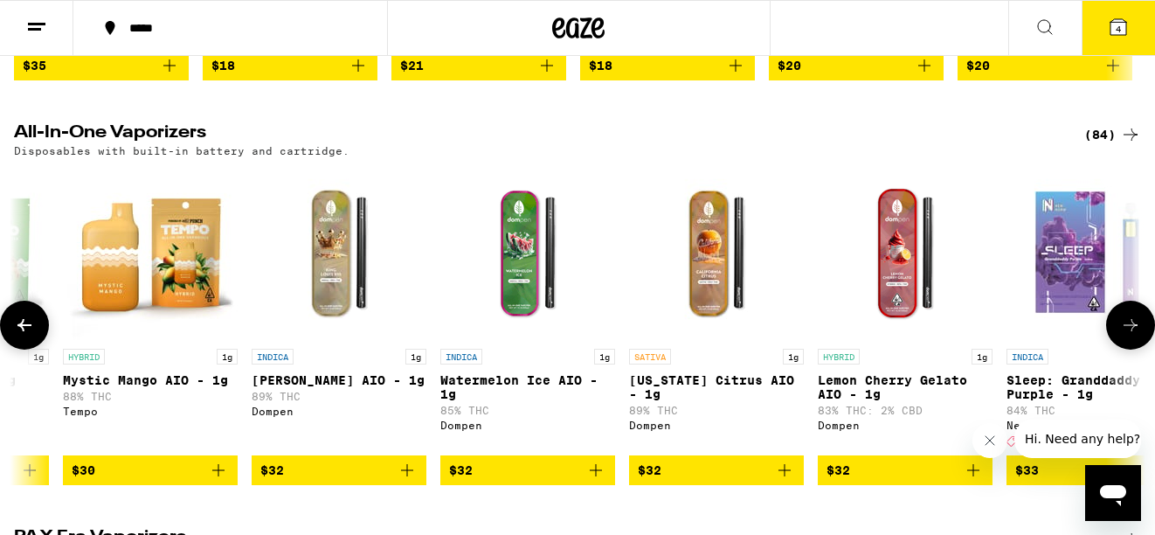
click at [1124, 329] on button at bounding box center [1130, 325] width 49 height 49
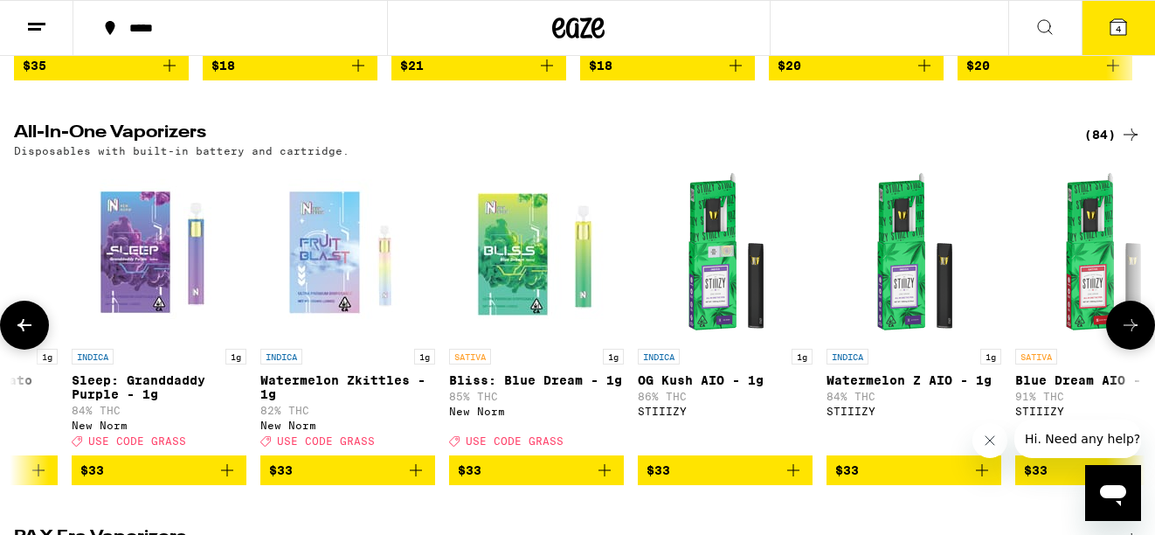
scroll to position [0, 7495]
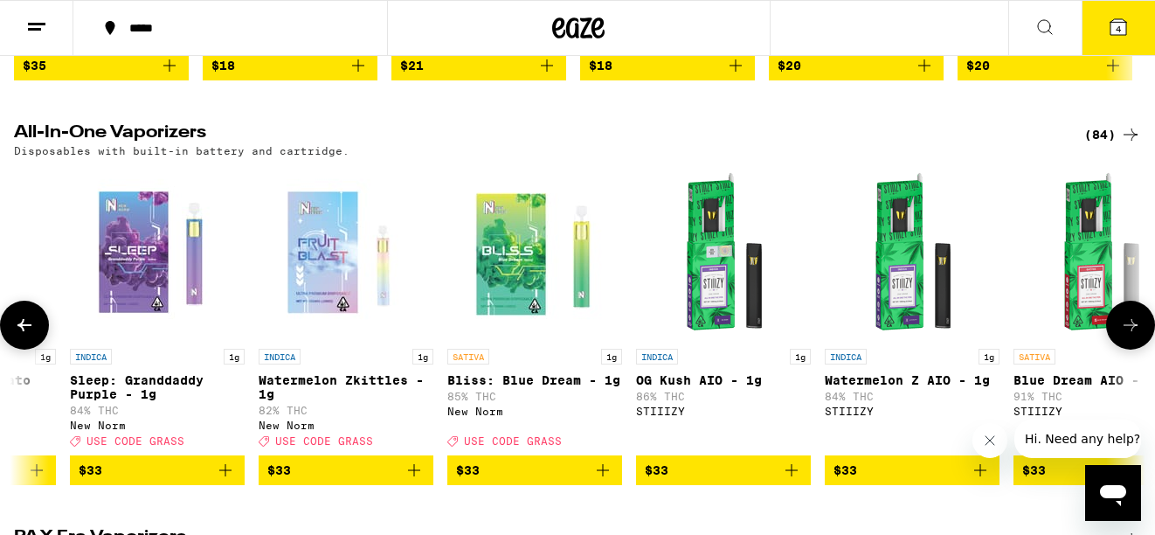
click at [1127, 336] on icon at bounding box center [1130, 325] width 21 height 21
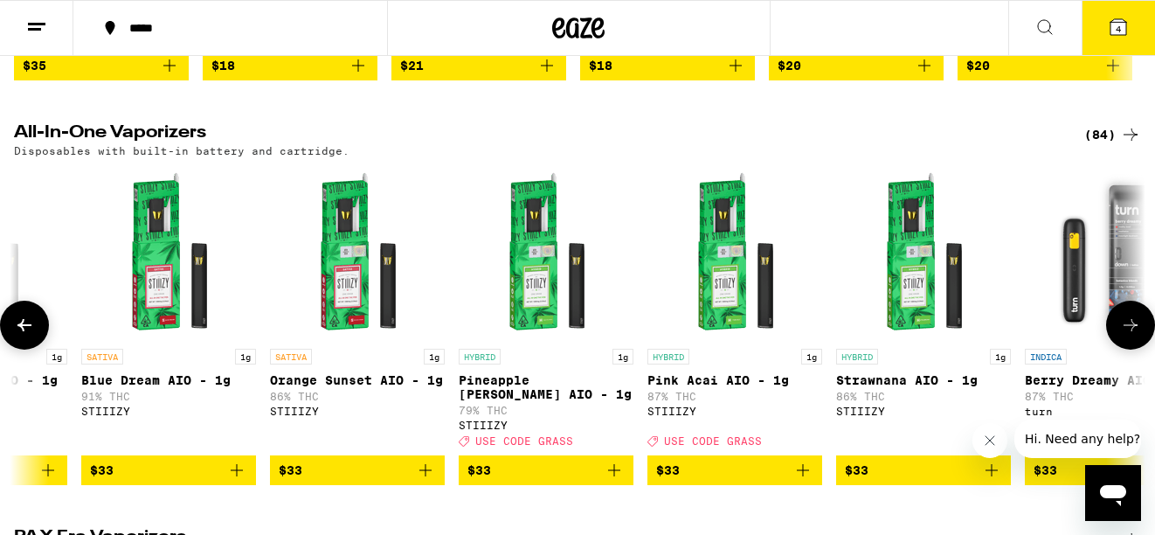
scroll to position [0, 8432]
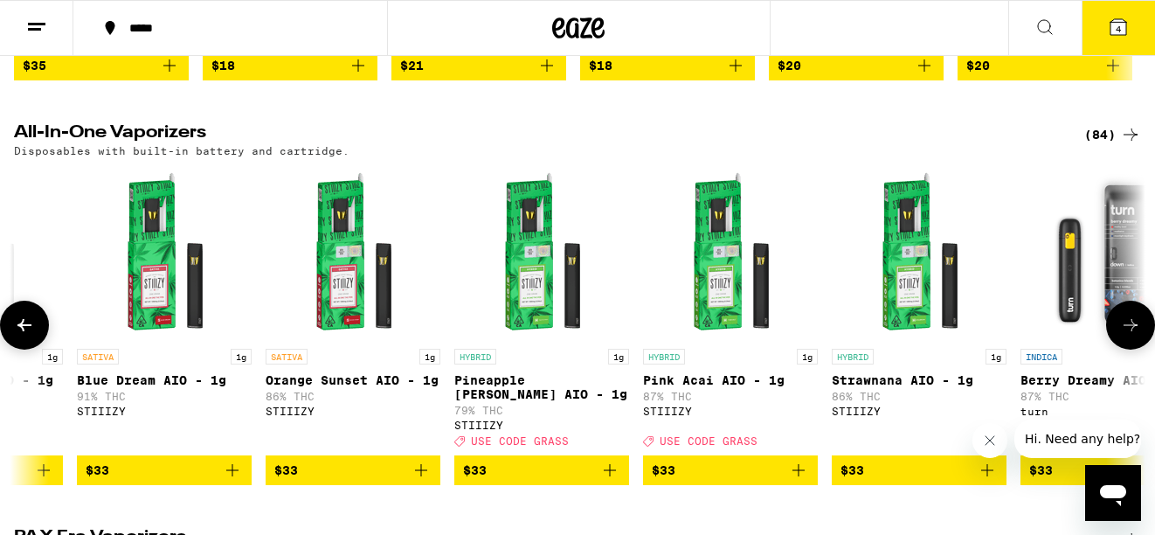
click at [1127, 336] on icon at bounding box center [1130, 325] width 21 height 21
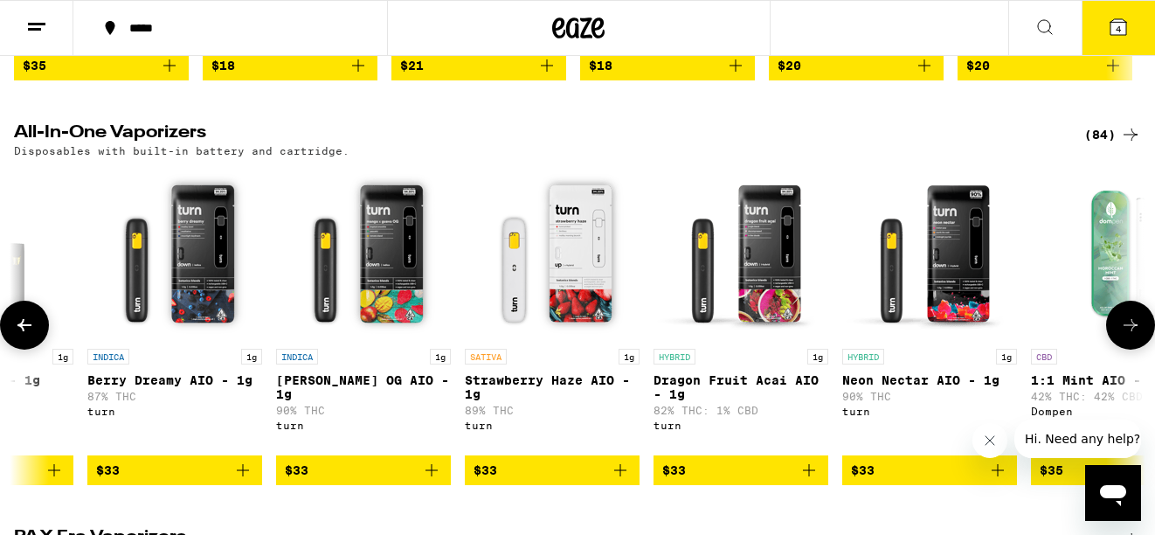
scroll to position [0, 9369]
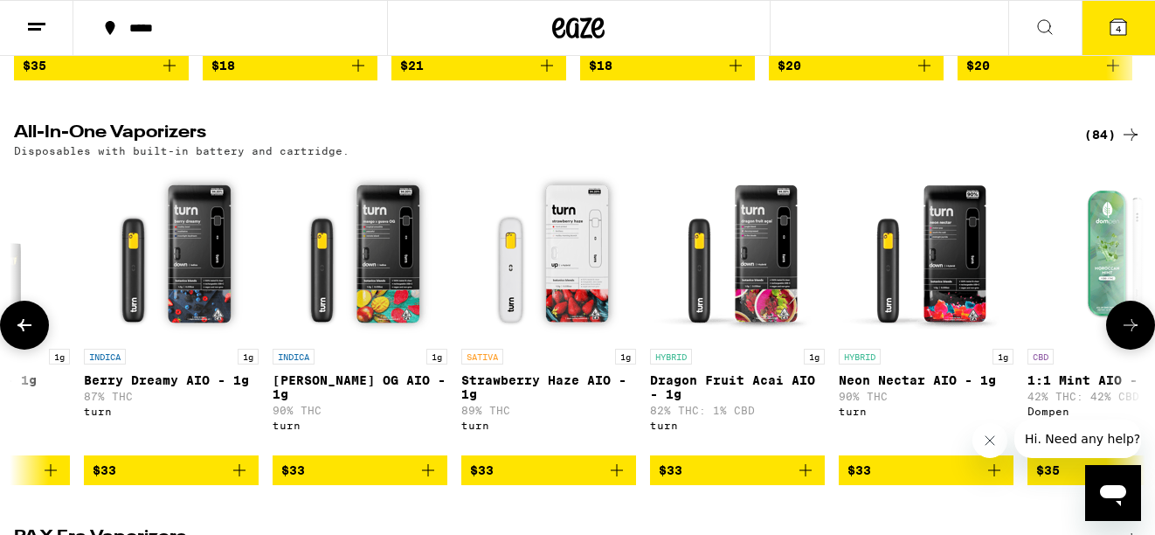
click at [1127, 336] on icon at bounding box center [1130, 325] width 21 height 21
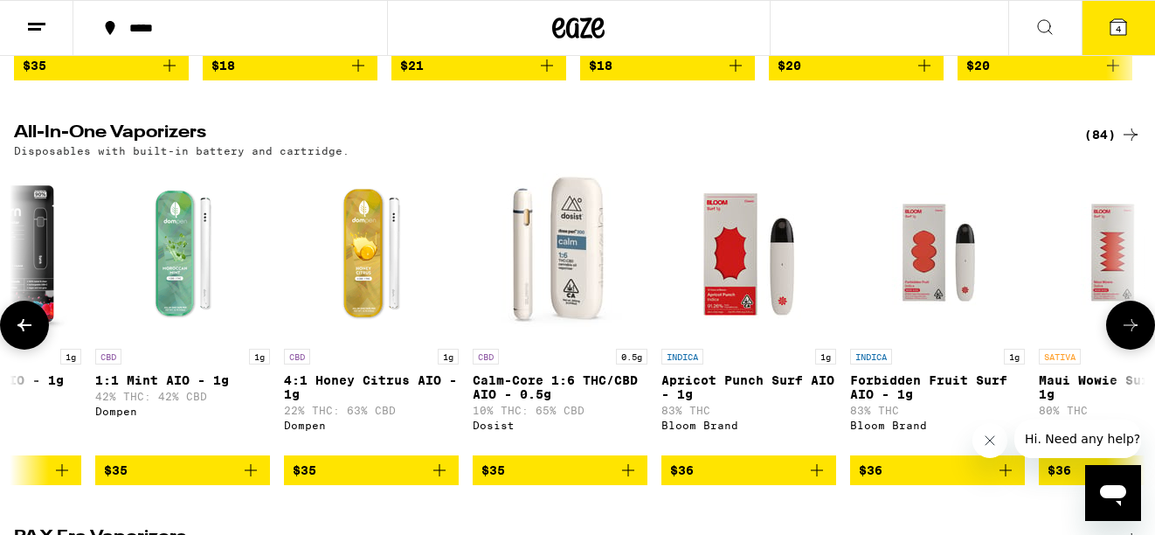
scroll to position [0, 10306]
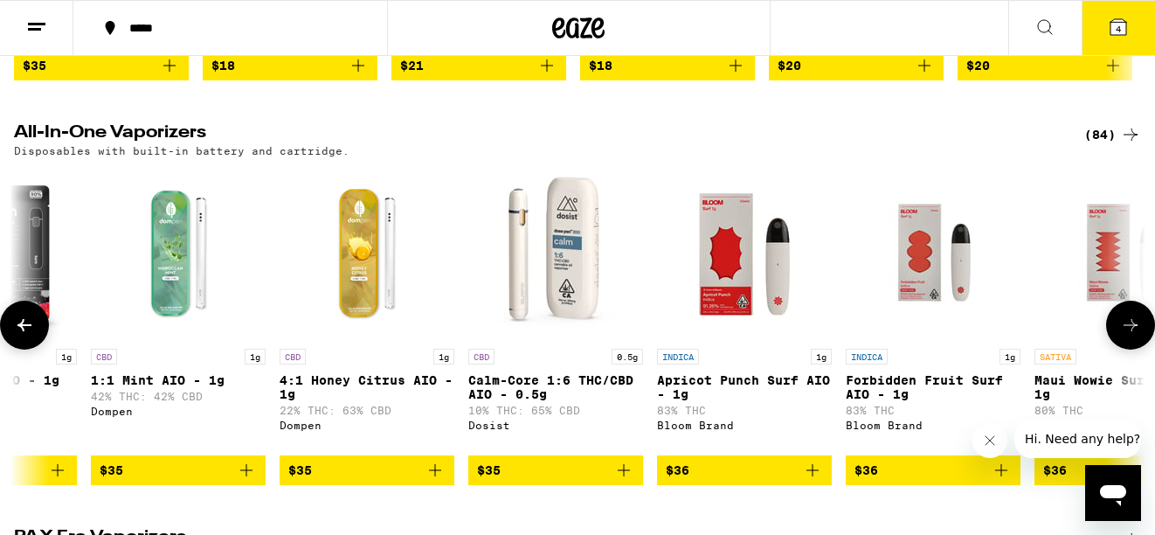
click at [1127, 336] on icon at bounding box center [1130, 325] width 21 height 21
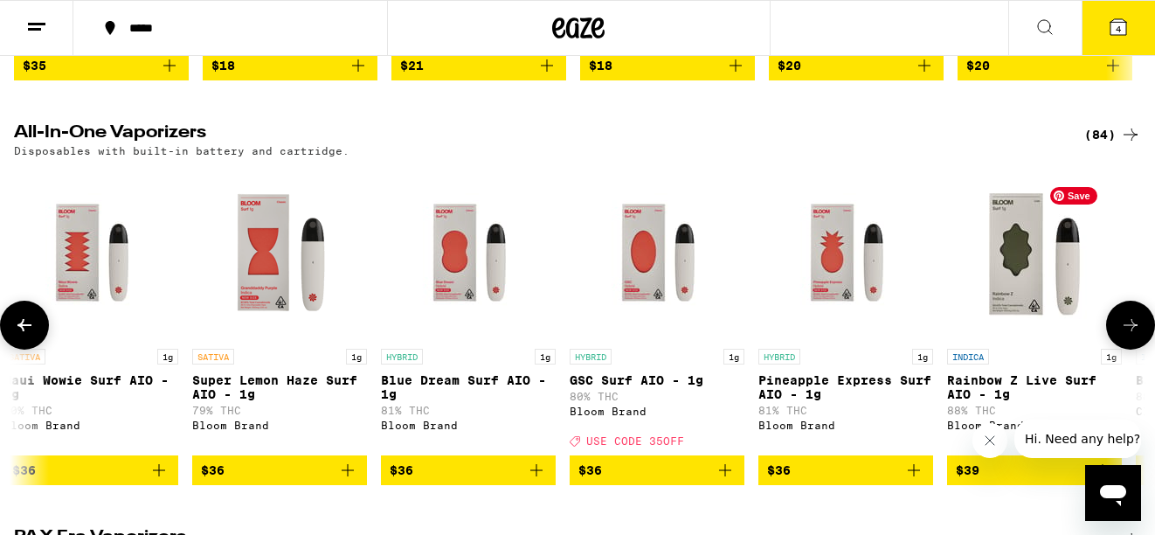
scroll to position [0, 11382]
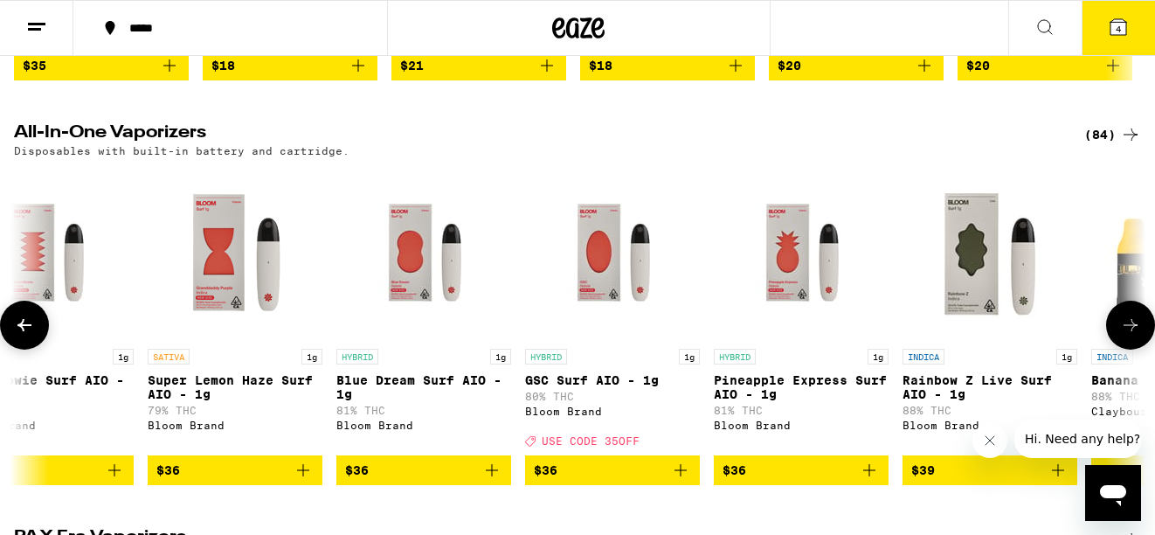
click at [678, 481] on icon "Add to bag" at bounding box center [680, 470] width 21 height 21
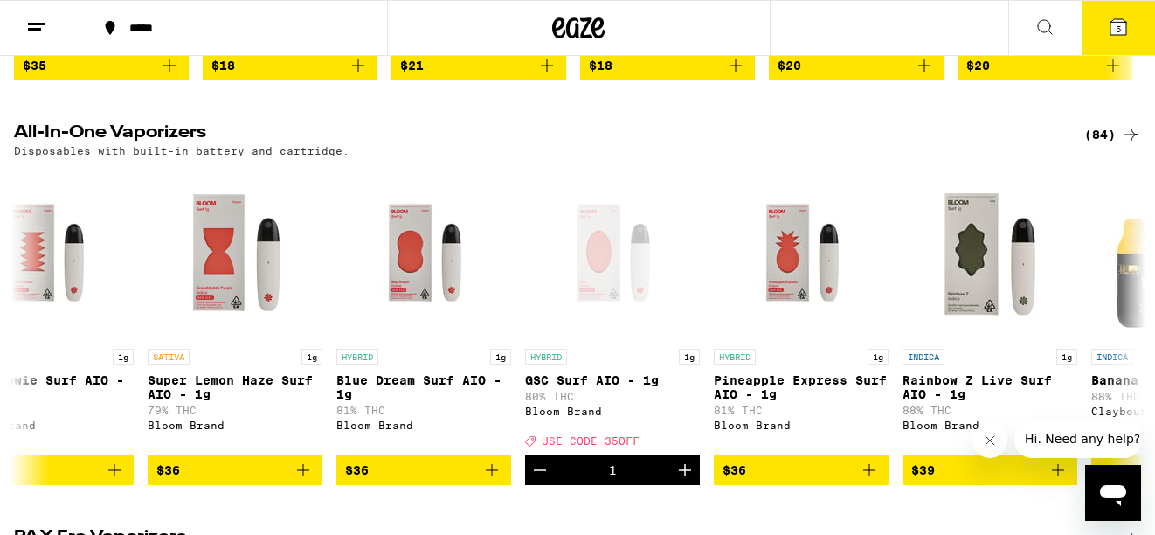
click at [1115, 27] on icon at bounding box center [1119, 27] width 16 height 16
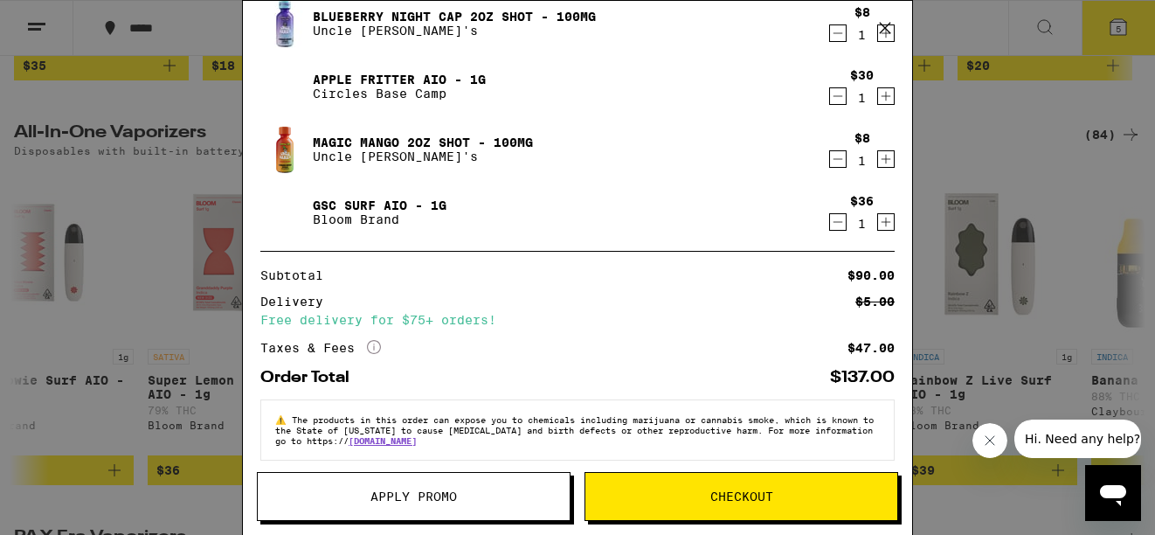
scroll to position [135, 0]
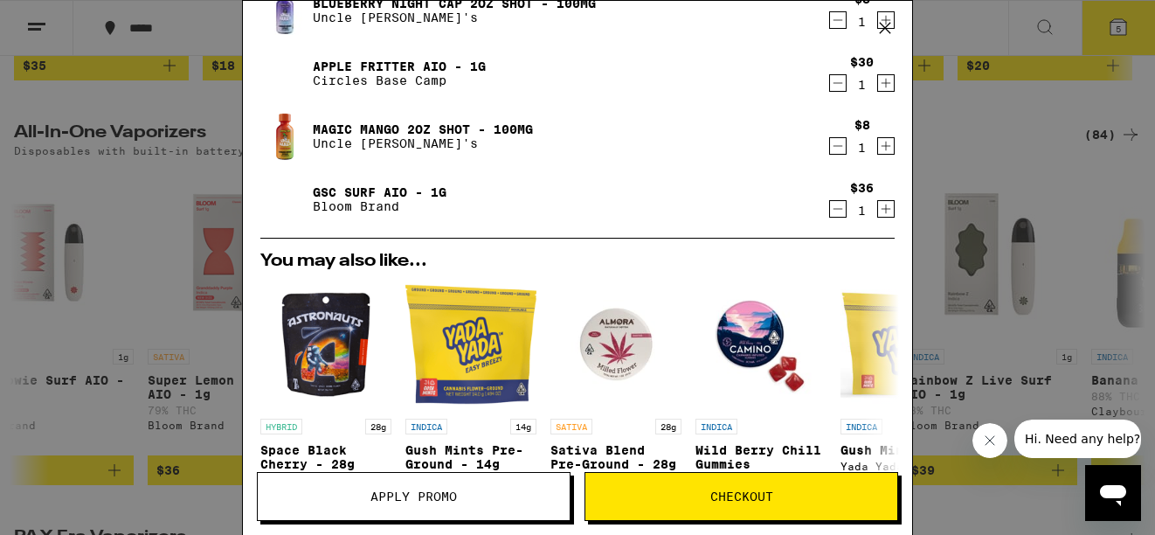
click at [451, 506] on button "Apply Promo" at bounding box center [414, 496] width 314 height 49
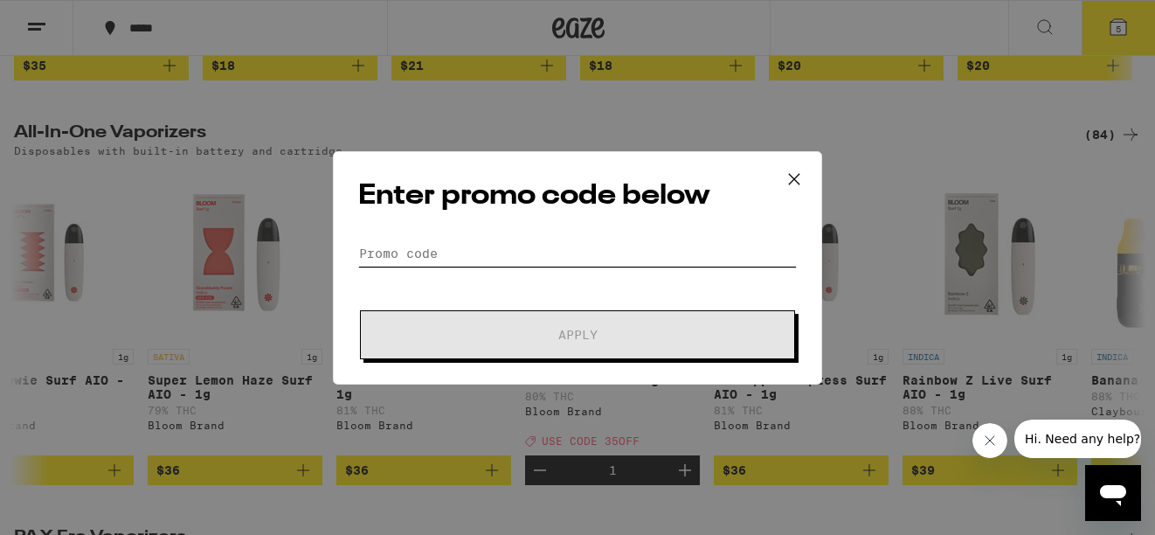
click at [471, 253] on input "Promo Code" at bounding box center [577, 253] width 439 height 26
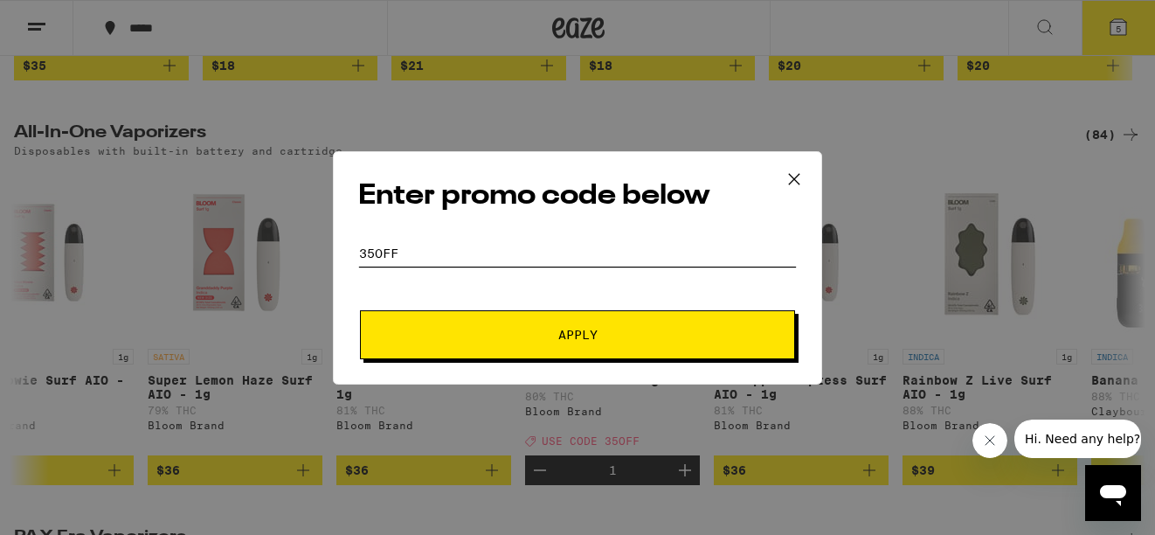
type input "35off"
click at [392, 330] on button "Apply" at bounding box center [577, 334] width 435 height 49
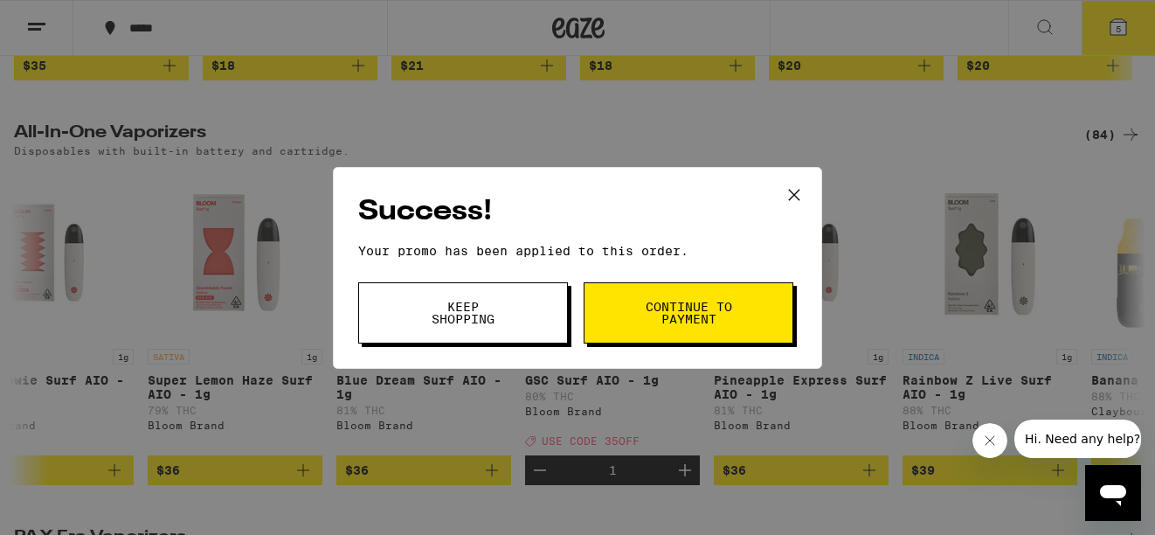
click at [642, 301] on button "Continue to payment" at bounding box center [689, 312] width 210 height 61
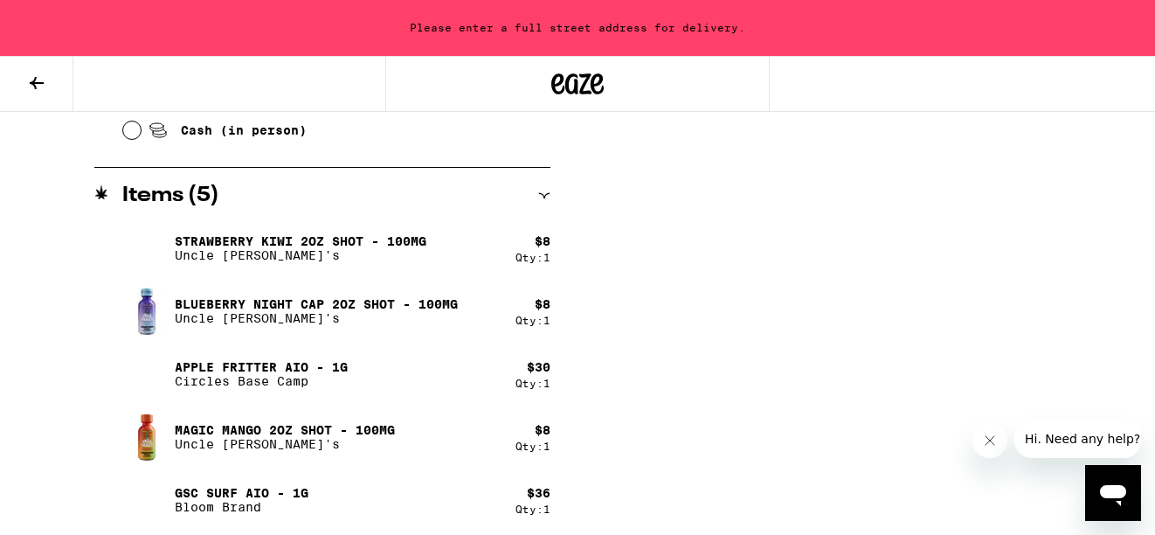
scroll to position [907, 0]
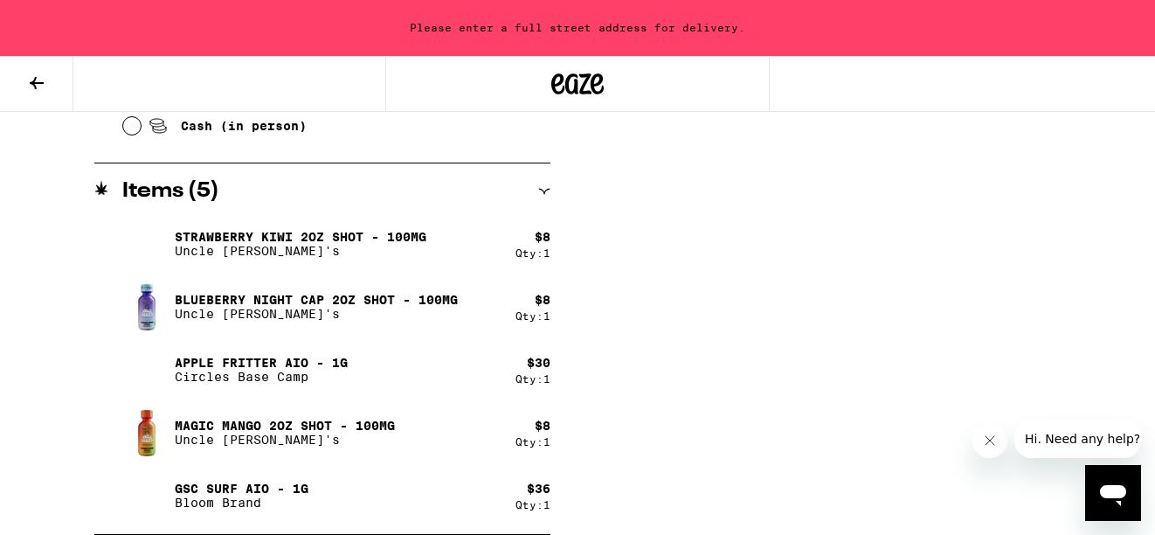
click at [255, 378] on p "Circles Base Camp" at bounding box center [261, 377] width 173 height 14
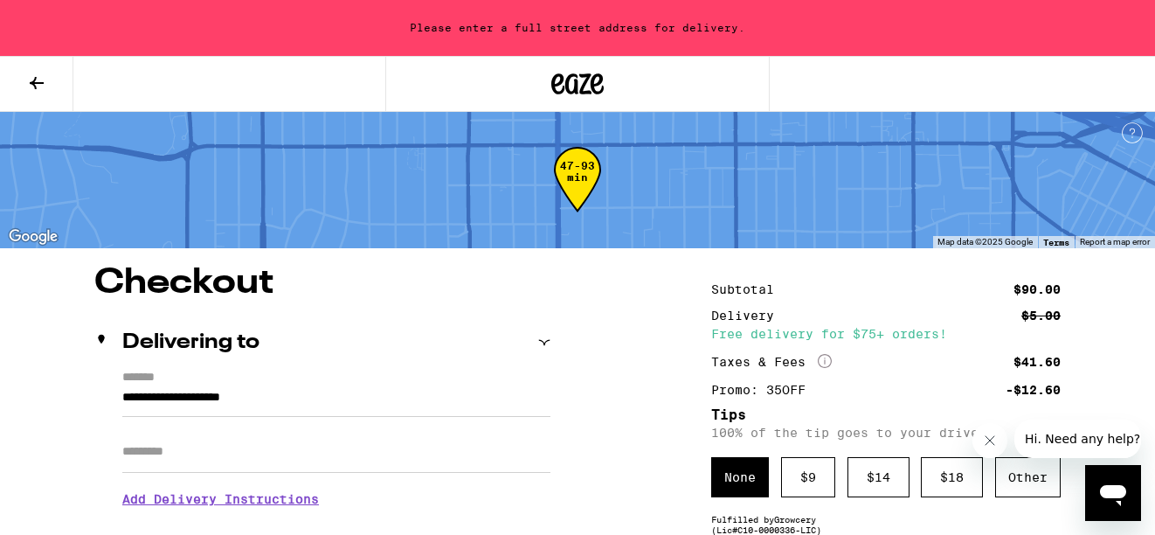
scroll to position [0, 0]
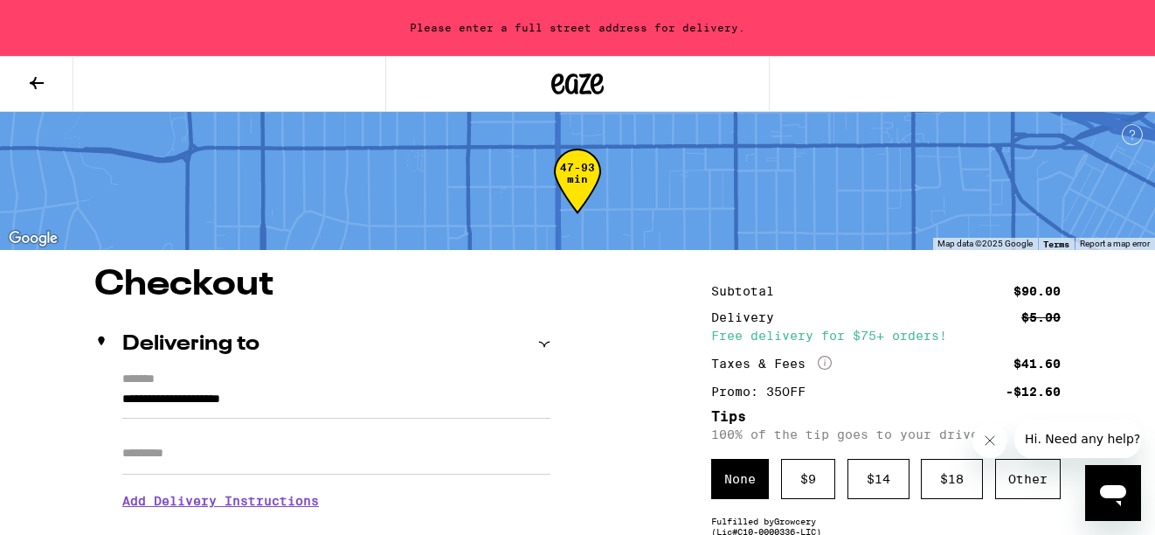
click at [29, 85] on icon at bounding box center [36, 83] width 21 height 21
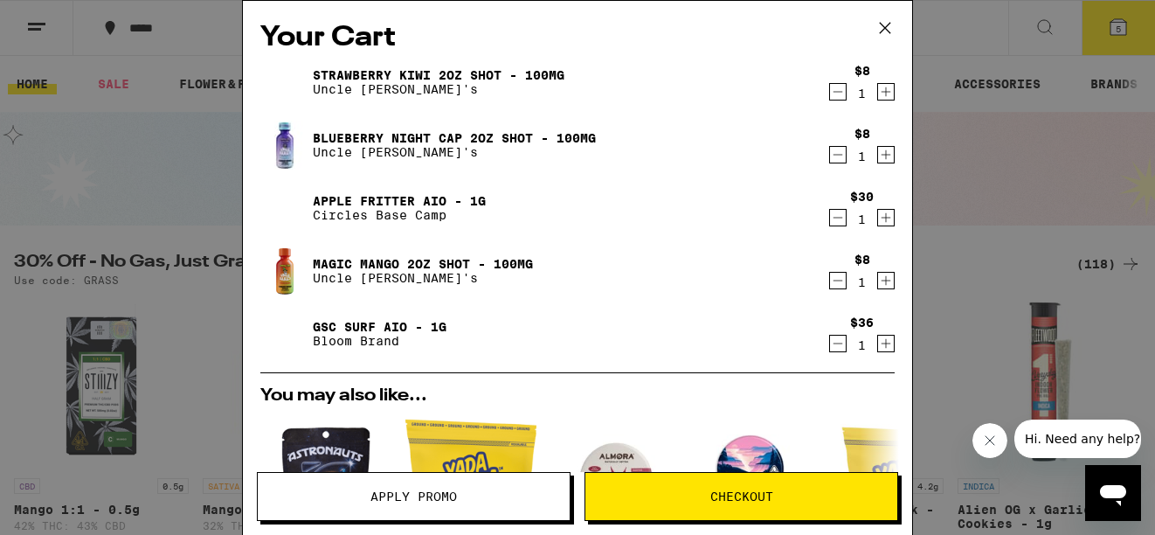
click at [839, 218] on icon "Decrement" at bounding box center [838, 217] width 16 height 21
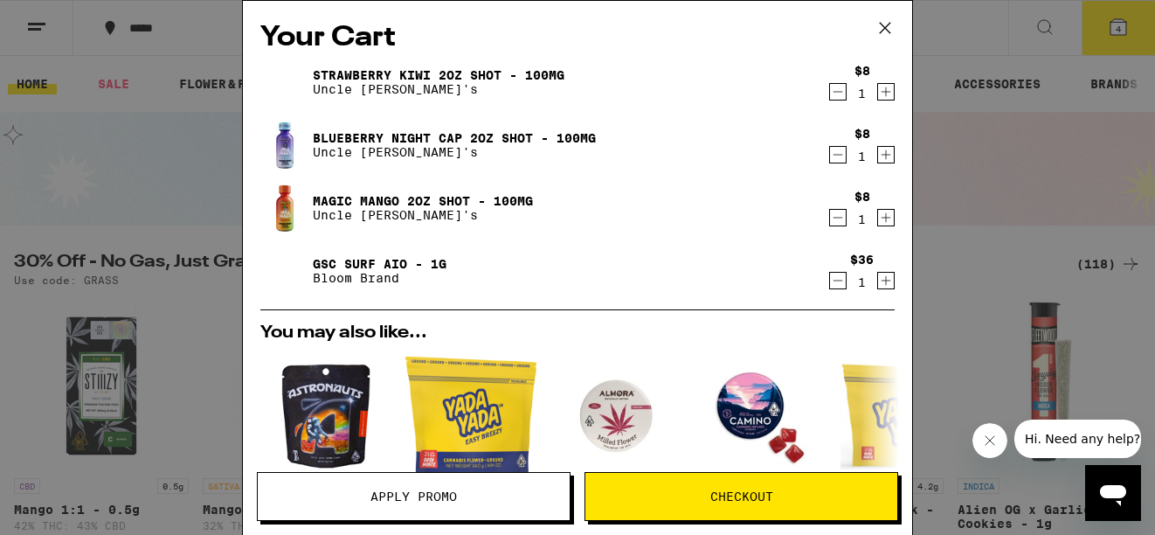
click at [766, 490] on span "Checkout" at bounding box center [742, 496] width 63 height 12
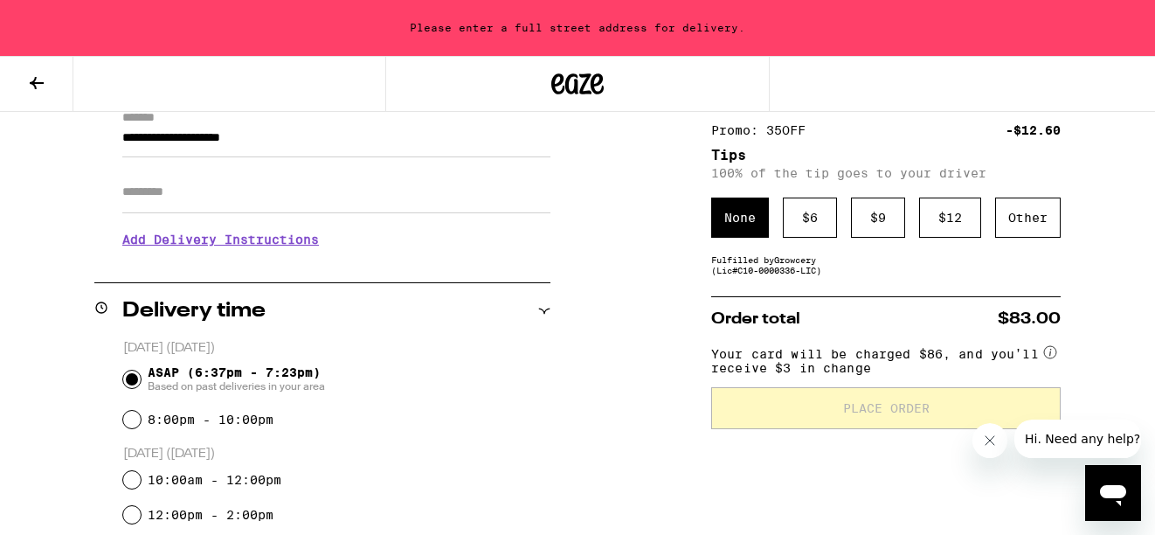
scroll to position [266, 0]
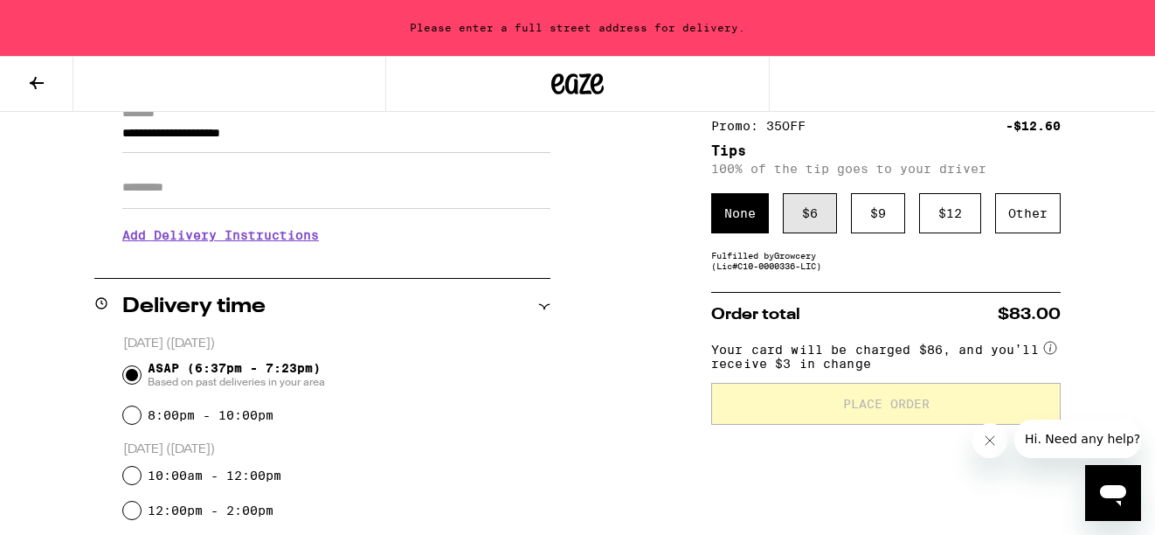
click at [790, 221] on div "$ 6" at bounding box center [810, 213] width 54 height 40
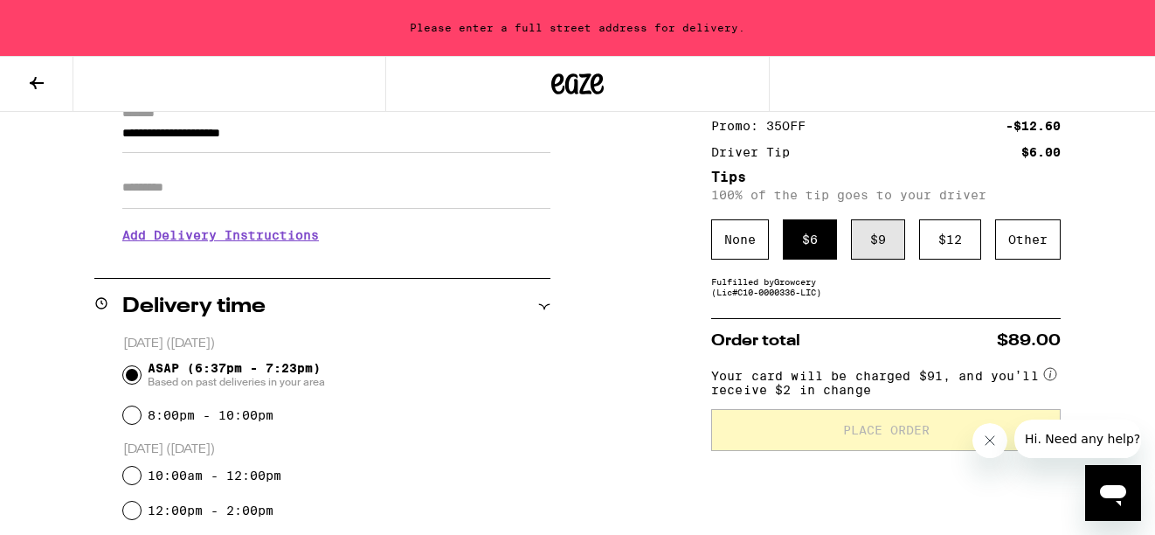
click at [876, 246] on div "$ 9" at bounding box center [878, 239] width 54 height 40
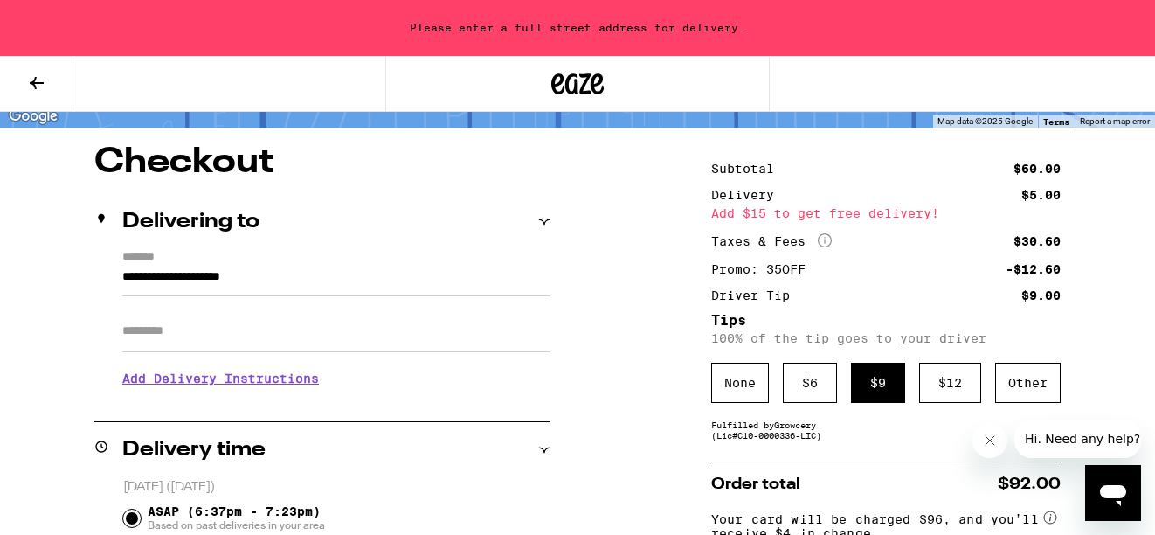
scroll to position [104, 0]
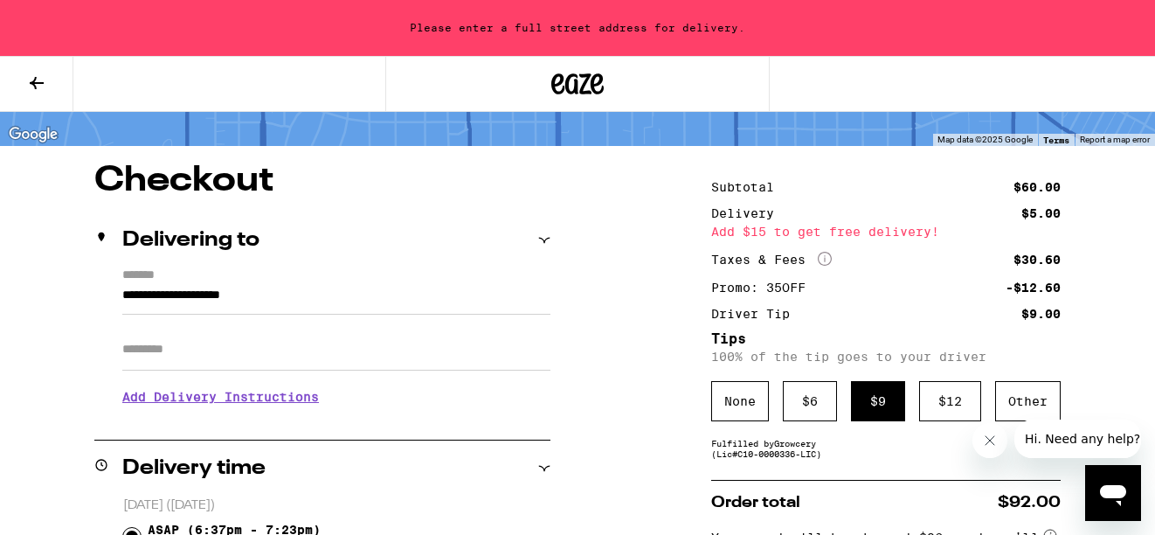
click at [337, 356] on input "Apt/Suite" at bounding box center [336, 350] width 428 height 42
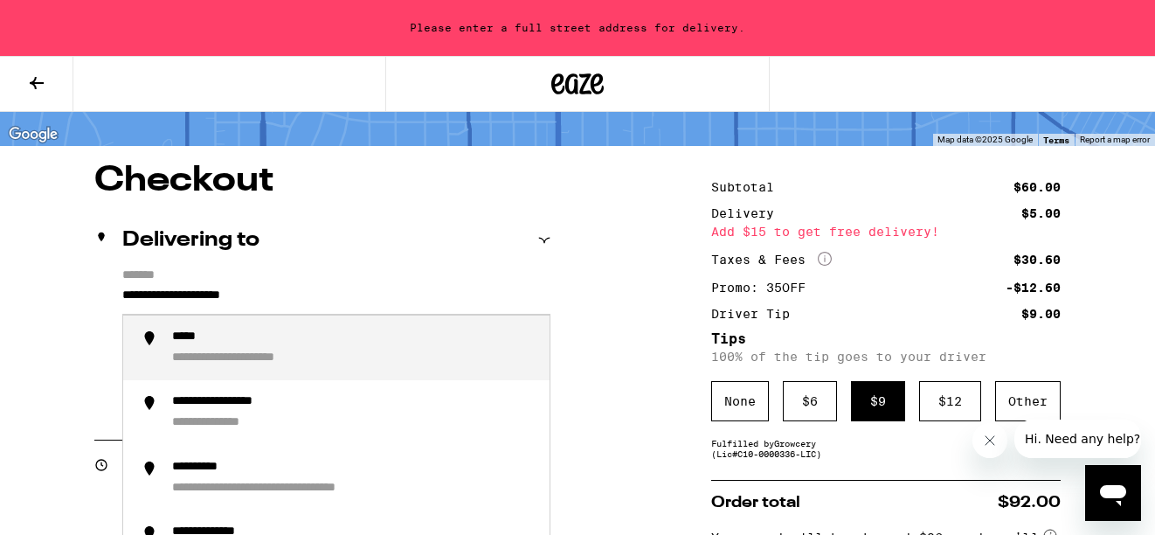
drag, startPoint x: 332, startPoint y: 305, endPoint x: 37, endPoint y: 292, distance: 295.7
click at [220, 342] on div "**********" at bounding box center [267, 337] width 190 height 17
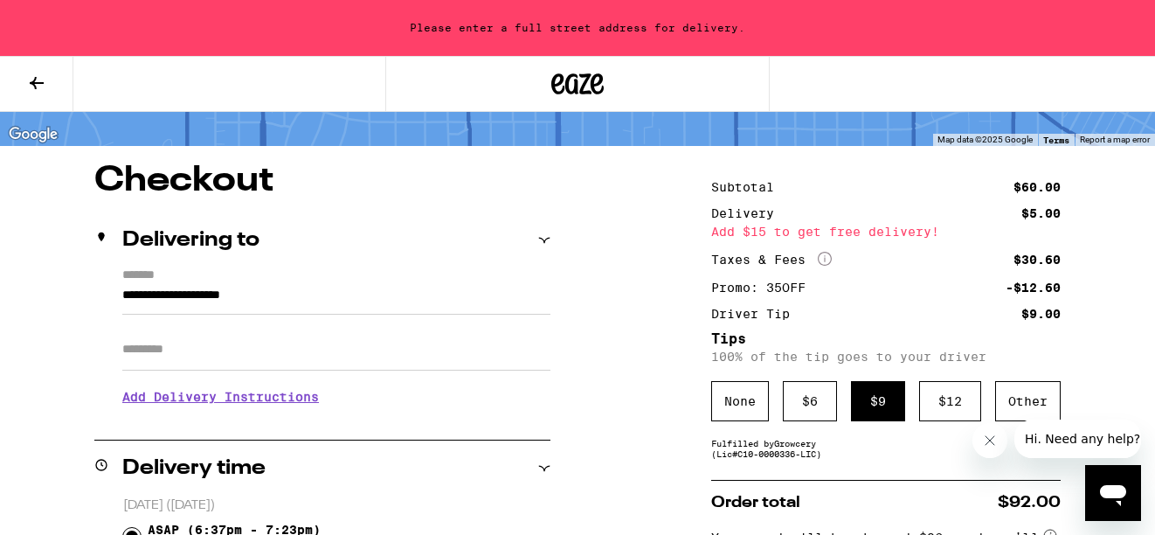
click at [295, 300] on input "**********" at bounding box center [336, 300] width 428 height 30
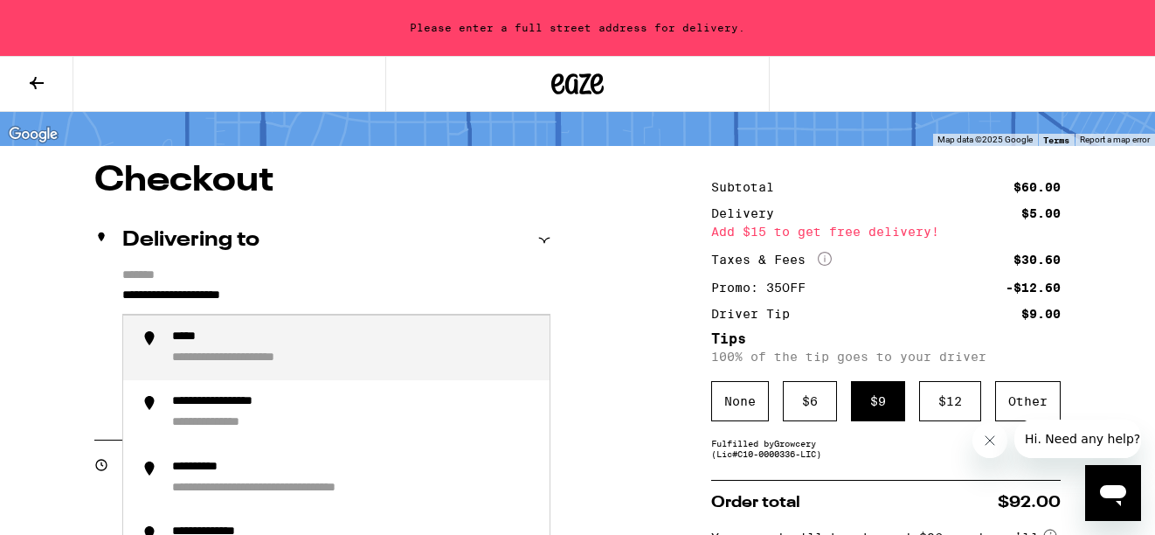
click at [295, 300] on input "**********" at bounding box center [336, 300] width 428 height 30
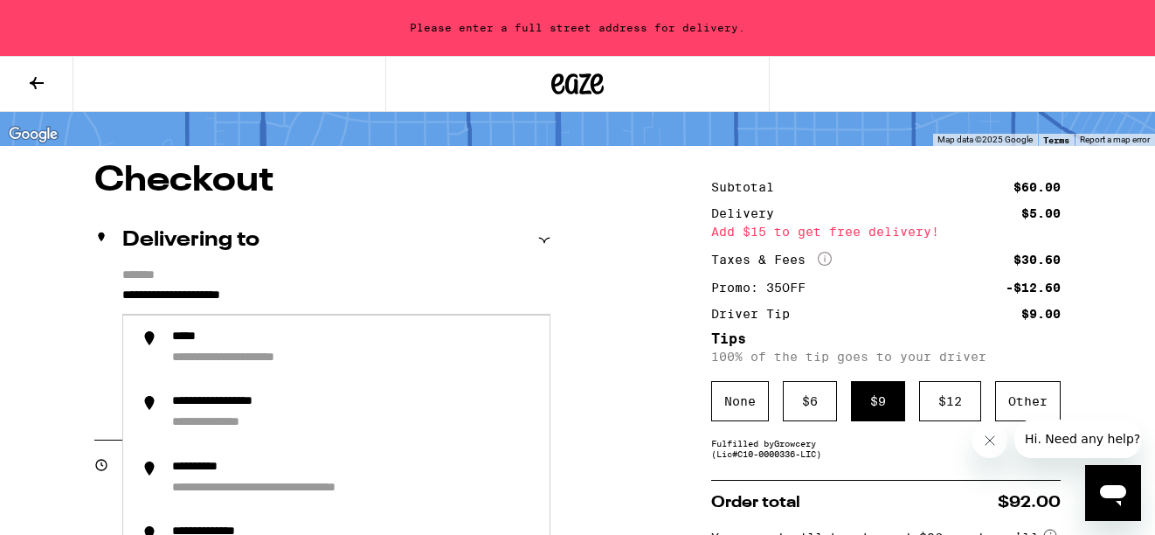
click at [192, 303] on input "**********" at bounding box center [336, 300] width 428 height 30
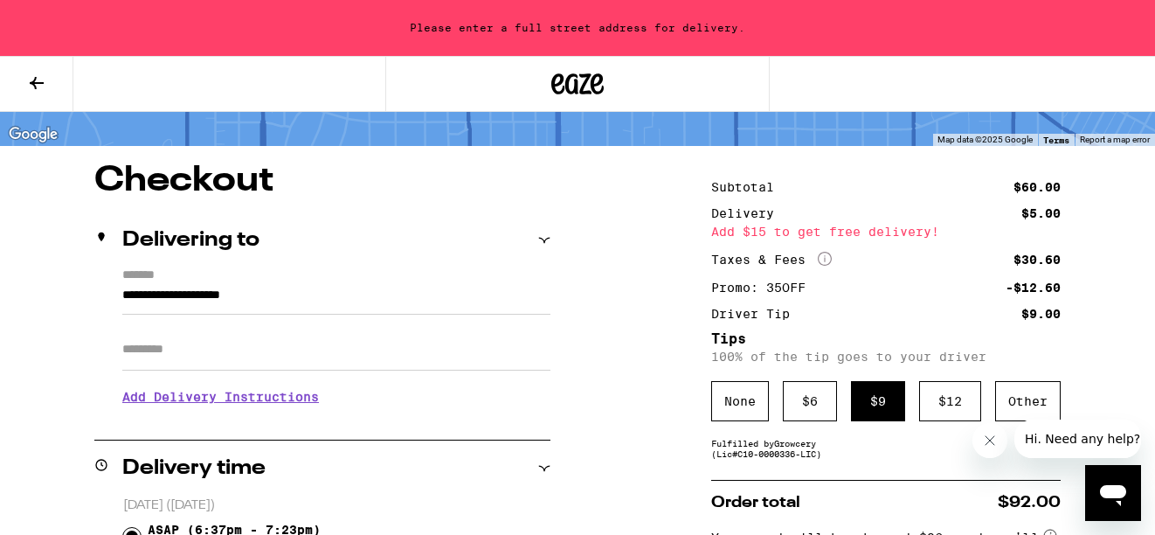
drag, startPoint x: 119, startPoint y: 295, endPoint x: 352, endPoint y: 297, distance: 233.4
click at [352, 297] on div "**********" at bounding box center [322, 343] width 456 height 151
click at [352, 297] on input "**********" at bounding box center [336, 300] width 428 height 30
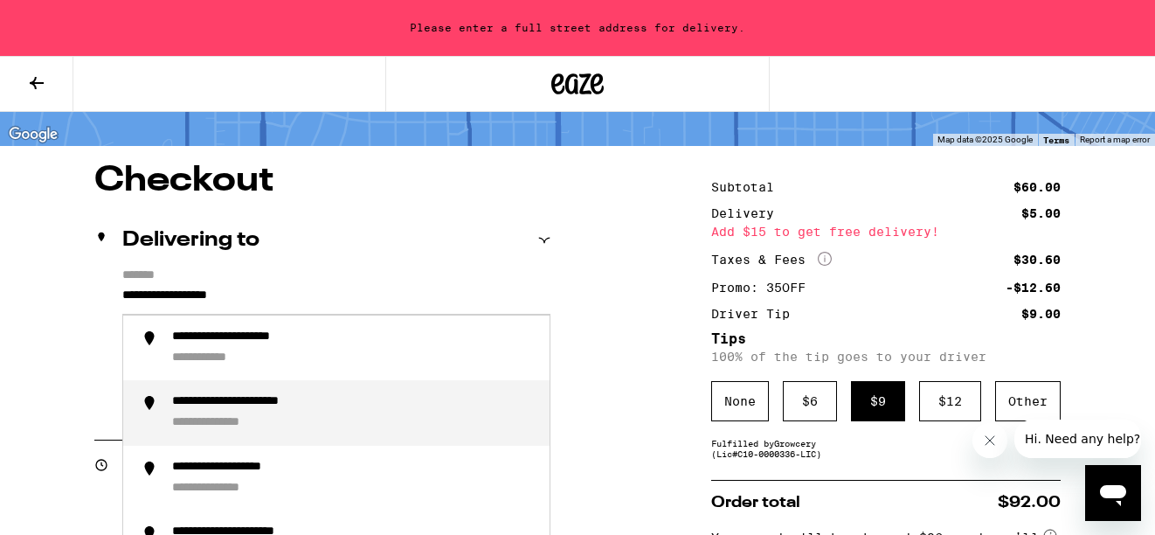
drag, startPoint x: 352, startPoint y: 297, endPoint x: 269, endPoint y: 424, distance: 151.5
click at [269, 424] on div "**********" at bounding box center [231, 423] width 119 height 17
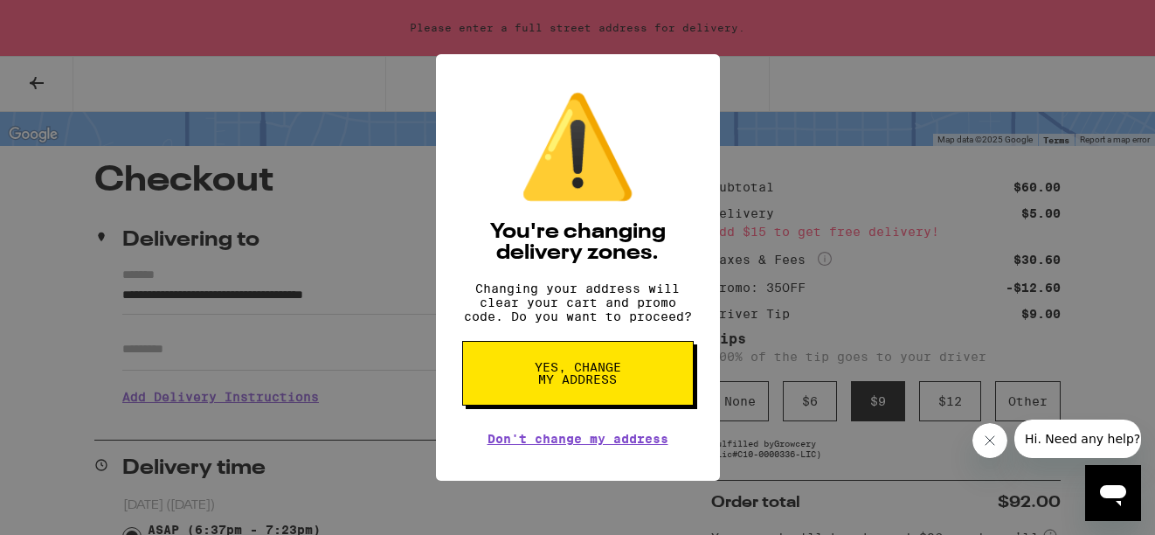
click at [789, 52] on div "⚠️ You're changing delivery zones. Changing your address will clear your cart a…" at bounding box center [577, 267] width 1155 height 535
type input "**********"
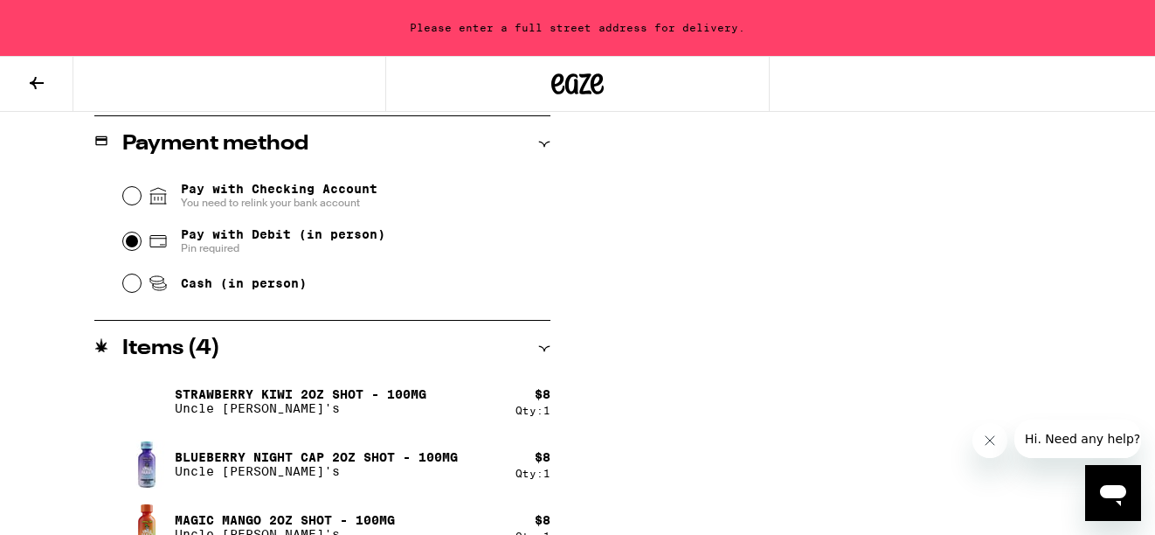
scroll to position [844, 0]
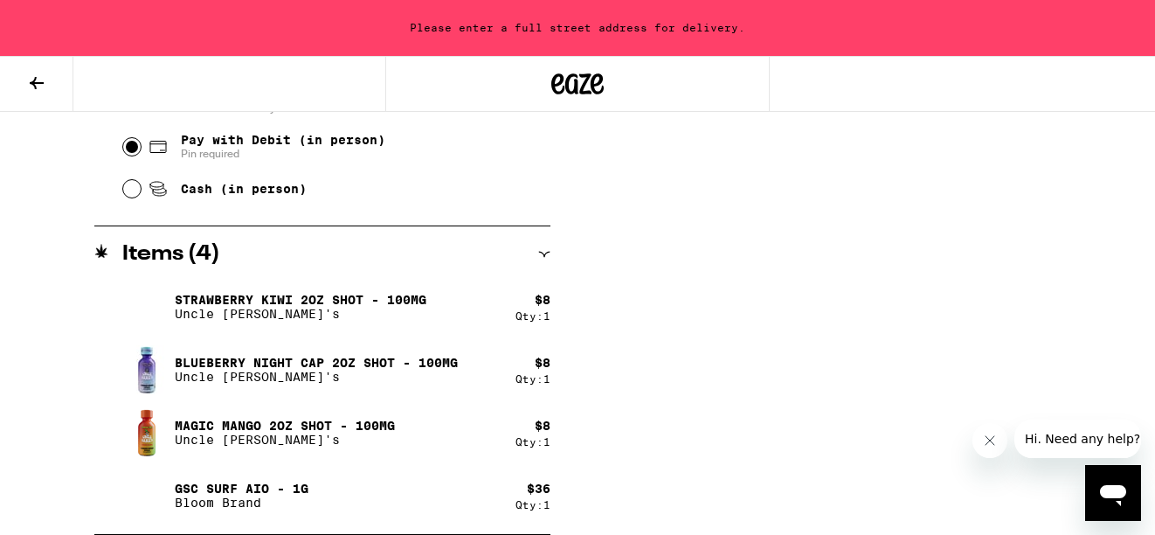
click at [163, 360] on img at bounding box center [146, 369] width 49 height 49
click at [35, 84] on icon at bounding box center [37, 83] width 14 height 12
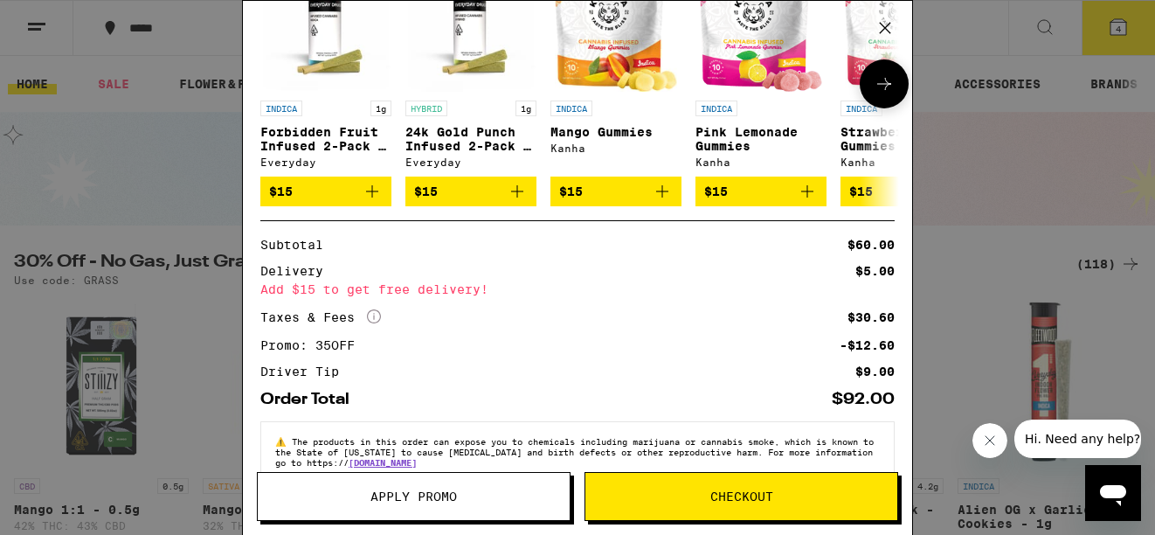
scroll to position [432, 0]
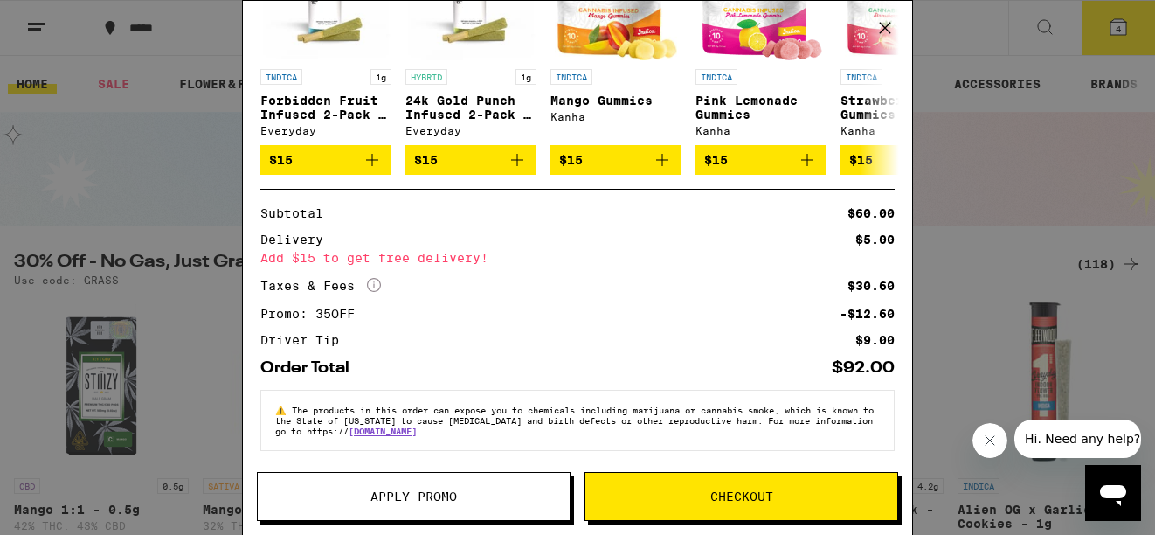
click at [999, 198] on div "Your Cart Strawberry Kiwi 2oz Shot - 100mg Uncle Arnie's $8 1 Blueberry Night C…" at bounding box center [577, 267] width 1155 height 535
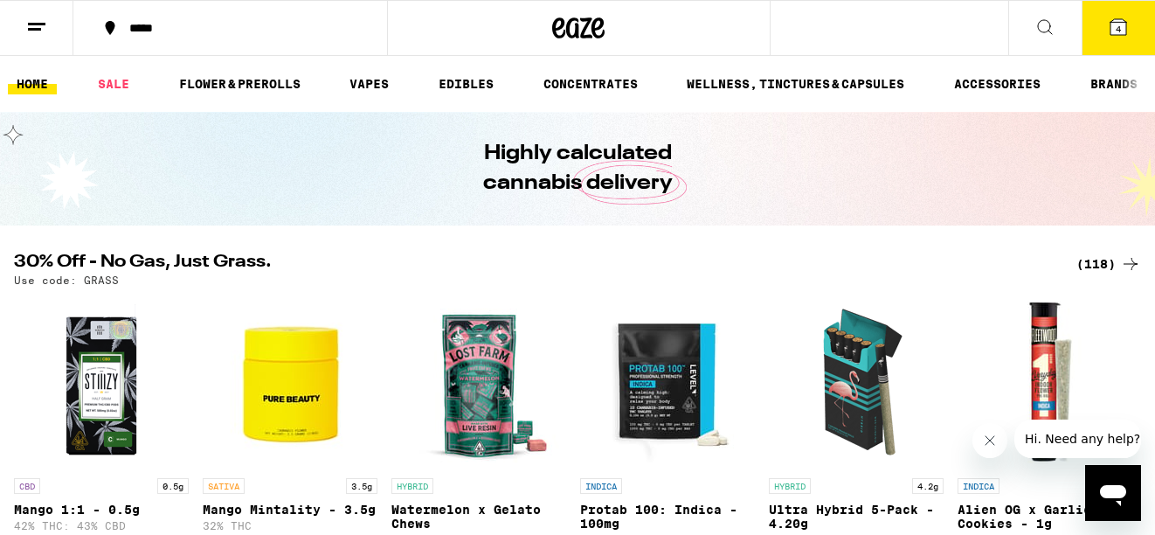
click at [1125, 28] on icon at bounding box center [1119, 27] width 16 height 16
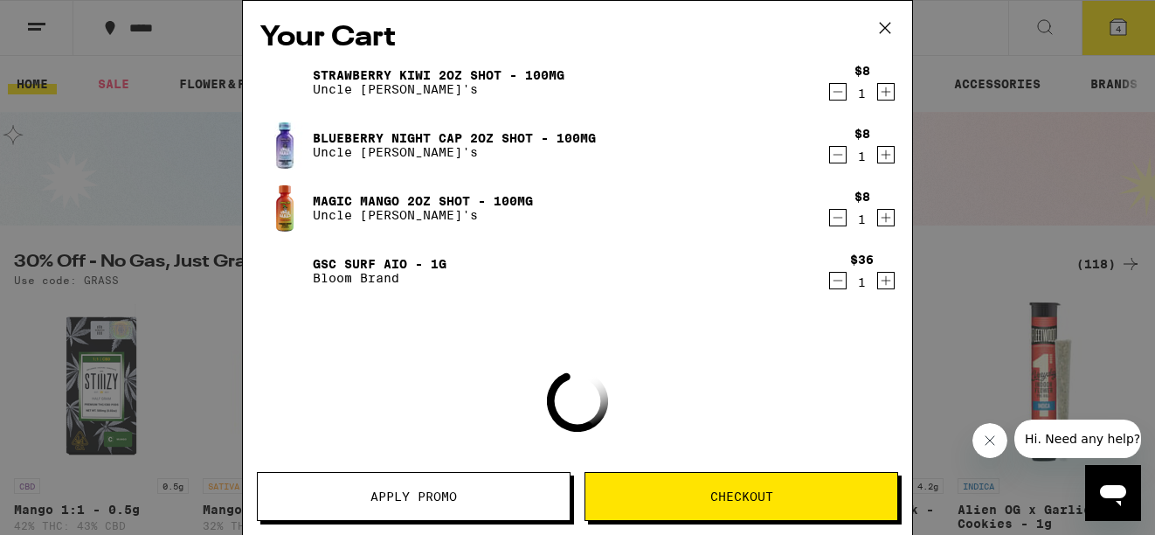
click at [660, 477] on button "Checkout" at bounding box center [742, 496] width 314 height 49
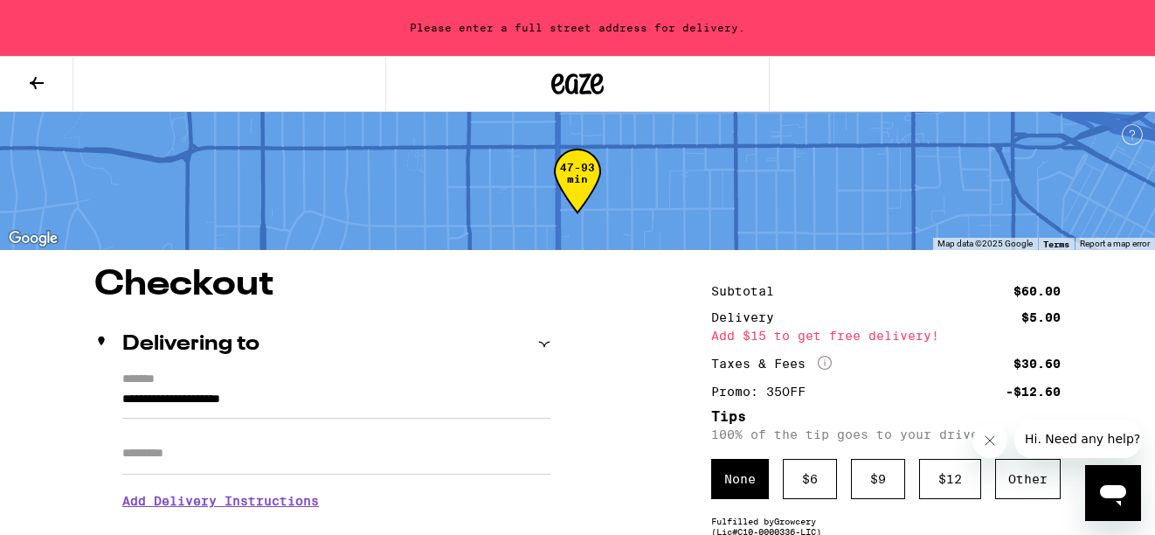
click at [275, 403] on input "**********" at bounding box center [336, 404] width 428 height 30
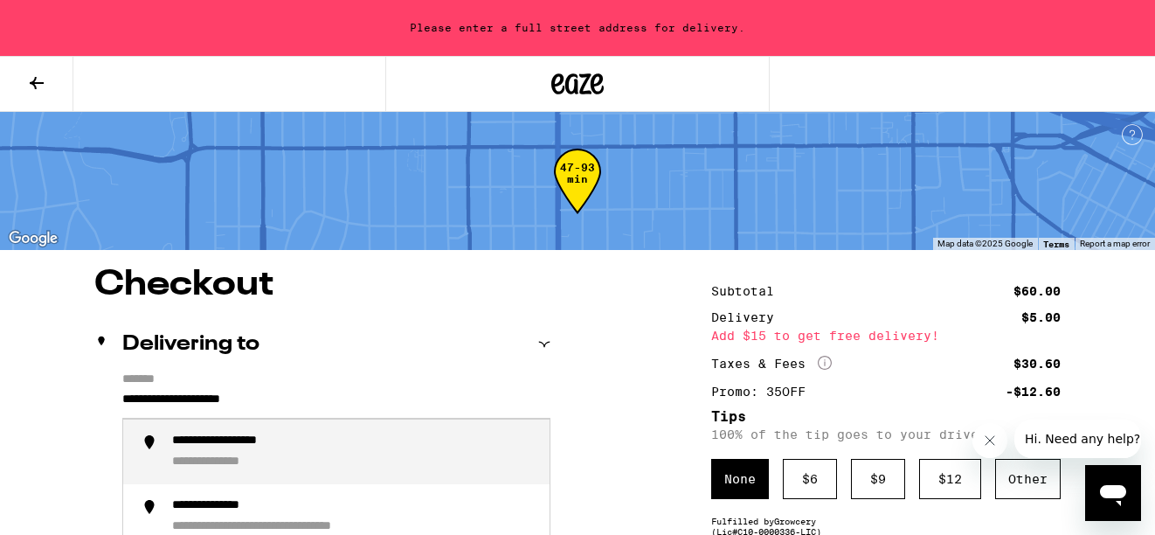
click at [188, 471] on div "**********" at bounding box center [231, 462] width 119 height 17
type input "**********"
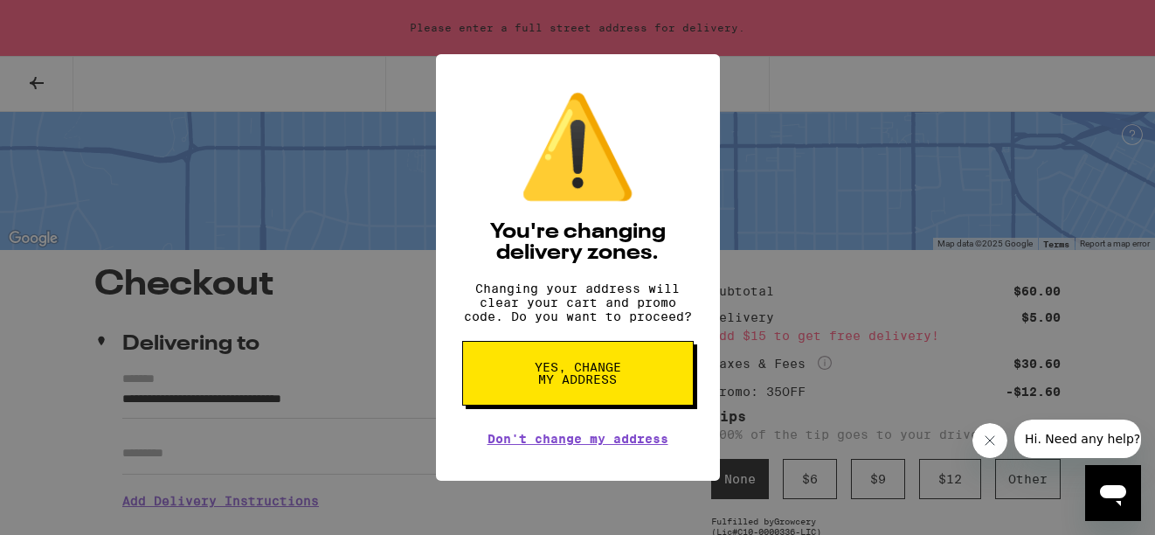
click at [611, 380] on span "Yes, change my address" at bounding box center [578, 373] width 90 height 24
radio input "false"
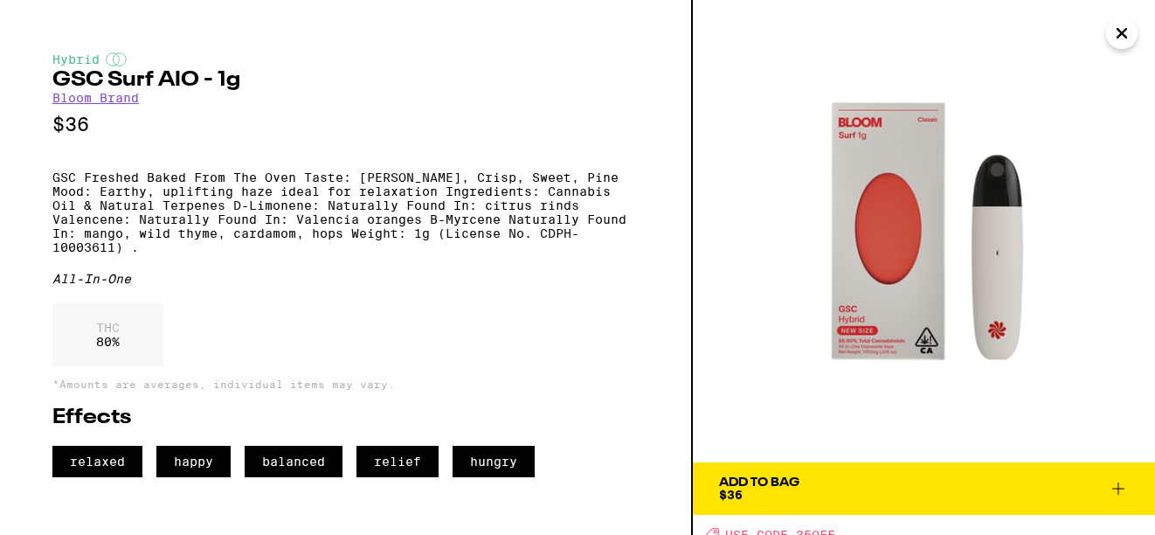
click at [753, 489] on div "Add To Bag $36" at bounding box center [759, 488] width 80 height 24
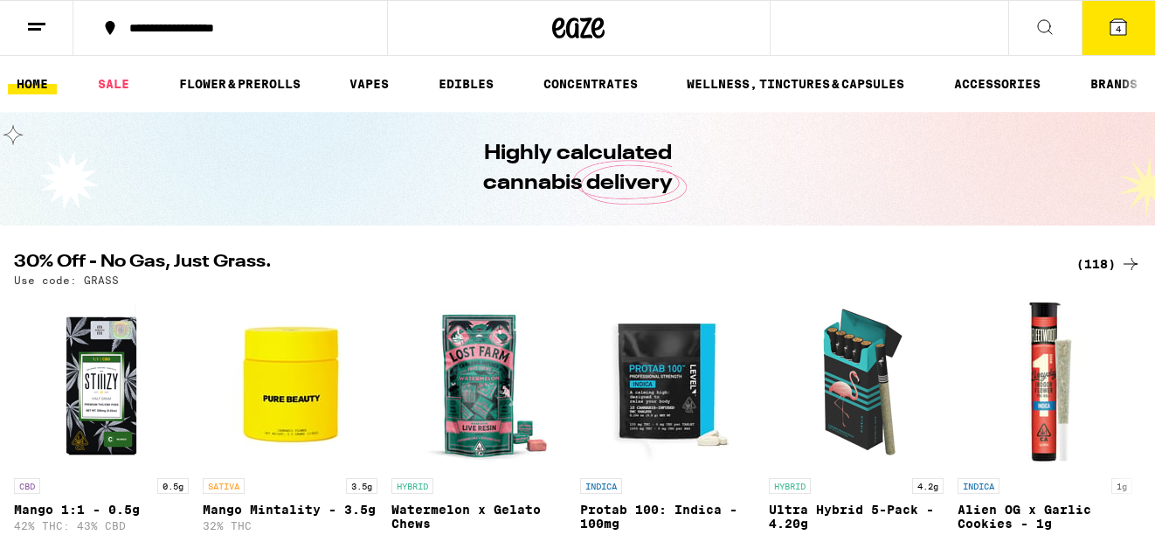
click at [1129, 25] on button "4" at bounding box center [1118, 28] width 73 height 54
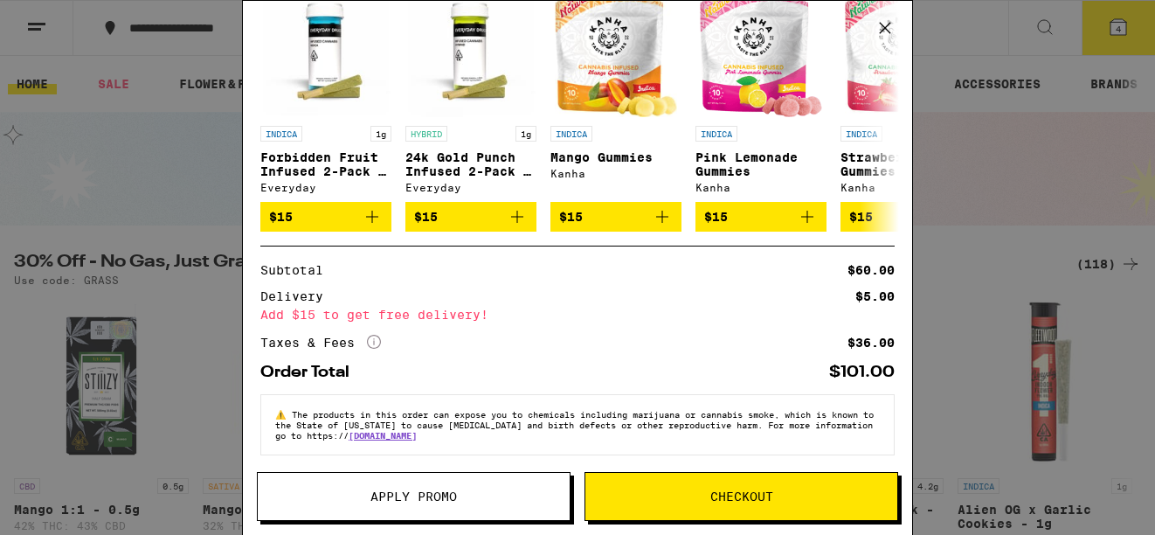
scroll to position [379, 0]
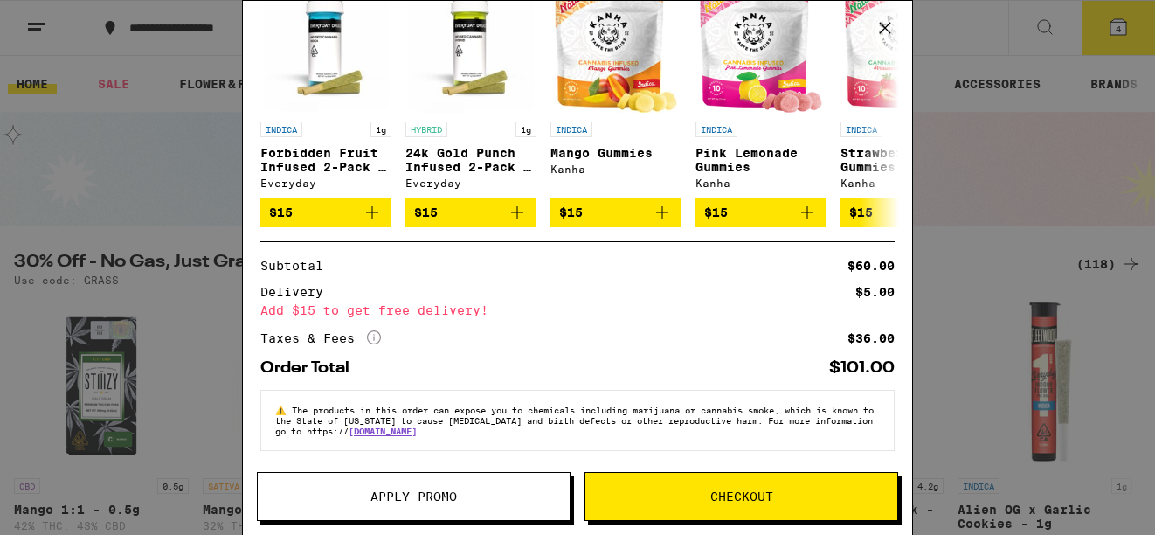
click at [675, 488] on button "Checkout" at bounding box center [742, 496] width 314 height 49
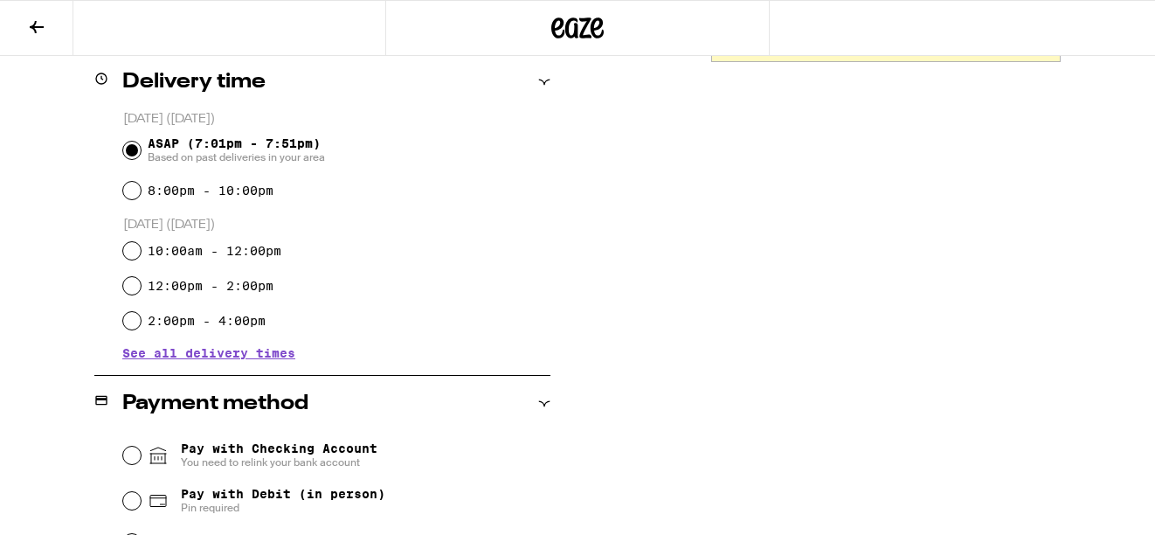
scroll to position [404, 0]
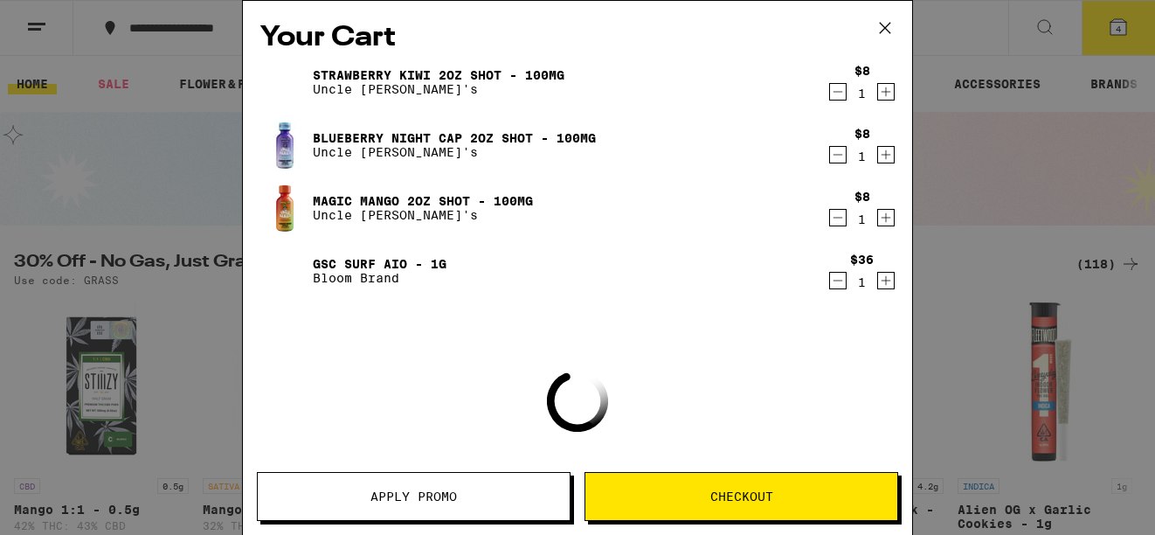
click at [378, 496] on span "Apply Promo" at bounding box center [414, 496] width 87 height 12
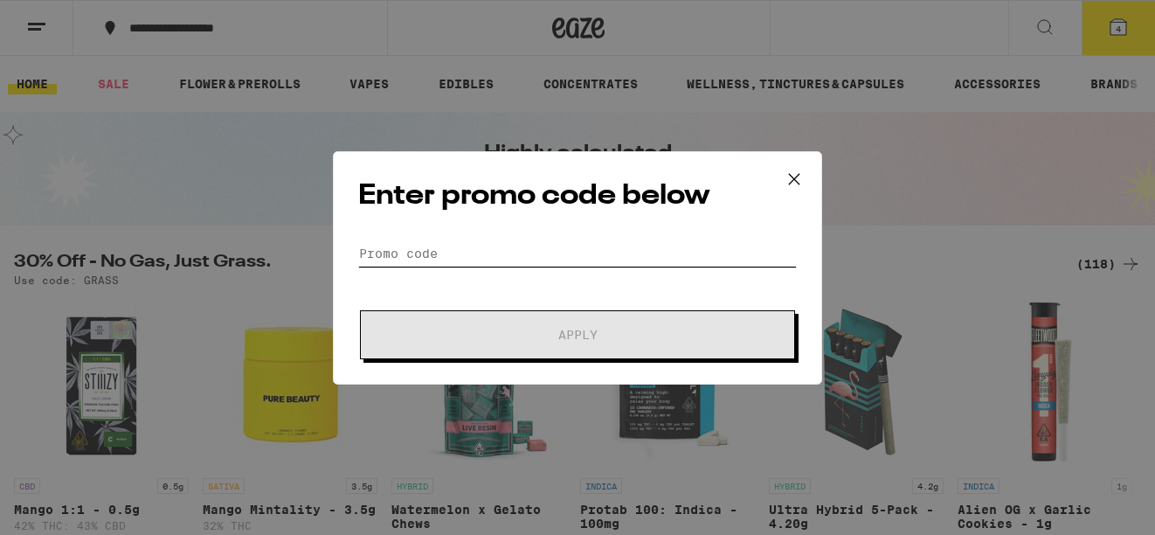
click at [464, 253] on input "Promo Code" at bounding box center [577, 253] width 439 height 26
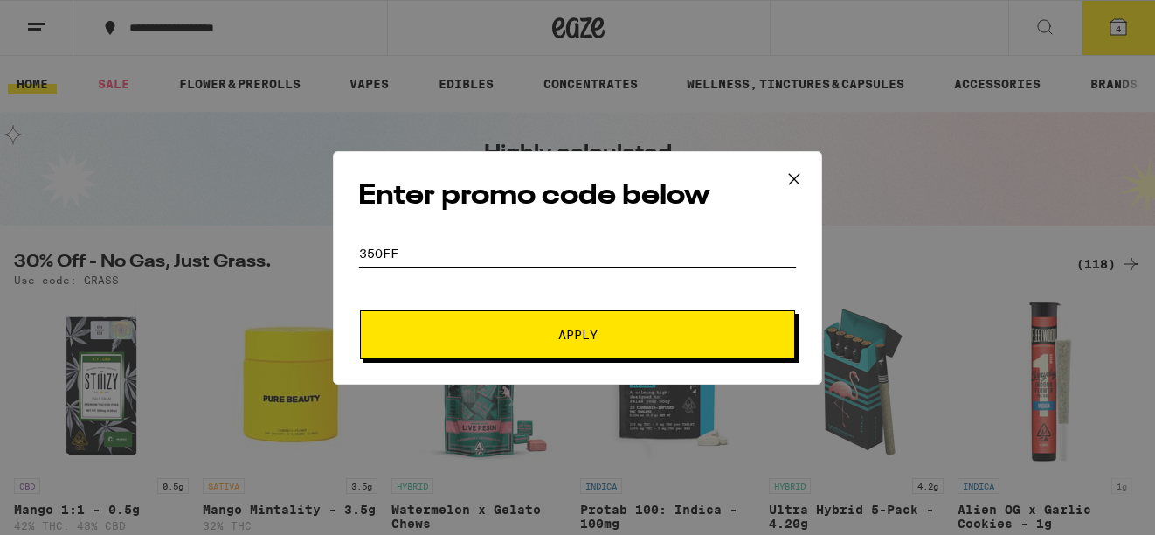
type input "35off"
click at [462, 324] on button "Apply" at bounding box center [577, 334] width 435 height 49
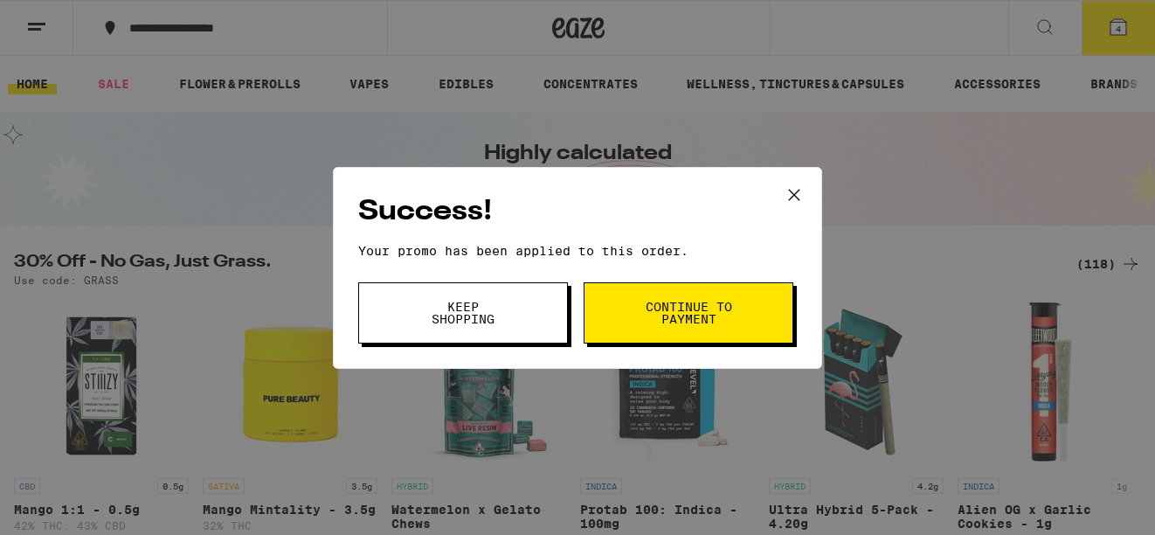
click at [621, 317] on button "Continue to payment" at bounding box center [689, 312] width 210 height 61
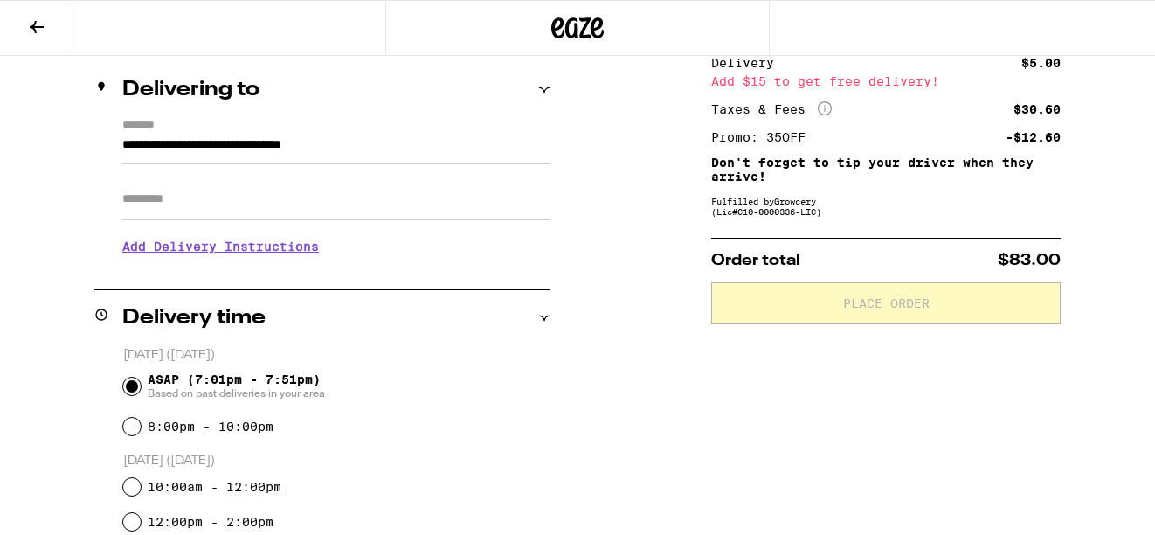
scroll to position [182, 0]
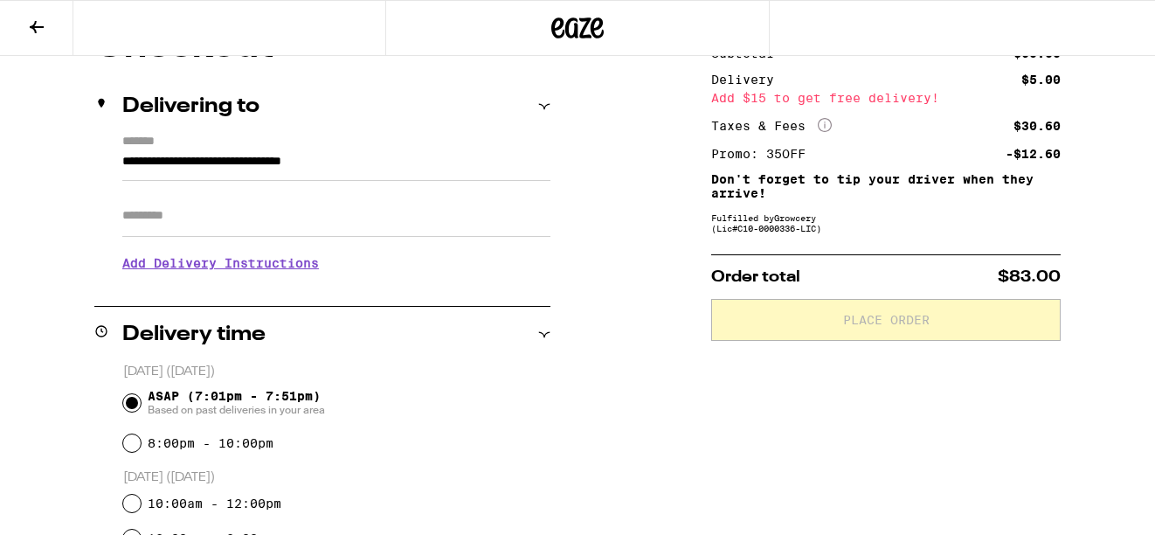
click at [291, 217] on input "Apt/Suite" at bounding box center [336, 216] width 428 height 42
type input "***"
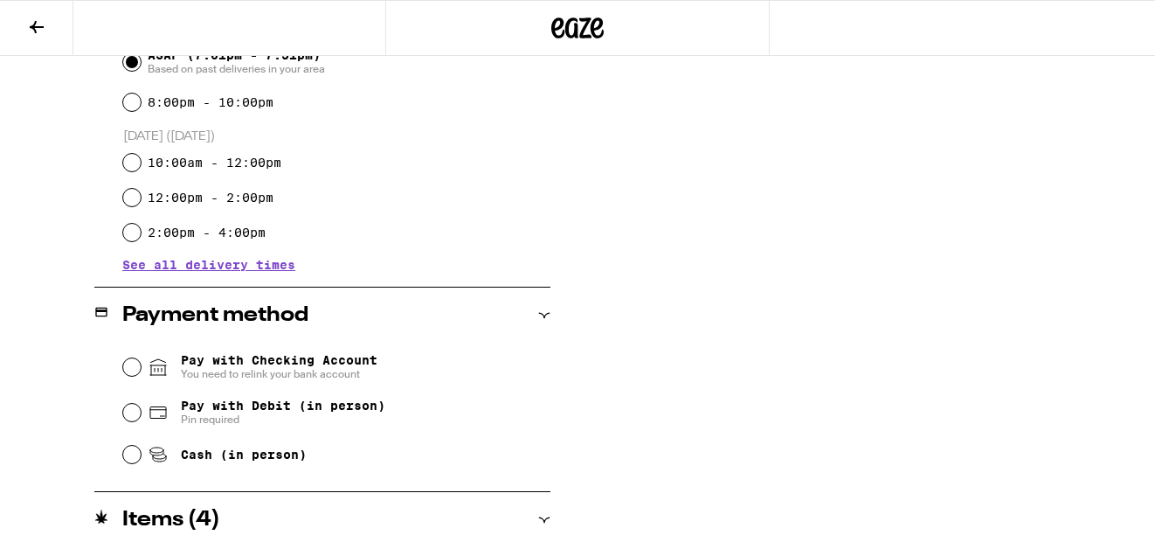
scroll to position [549, 0]
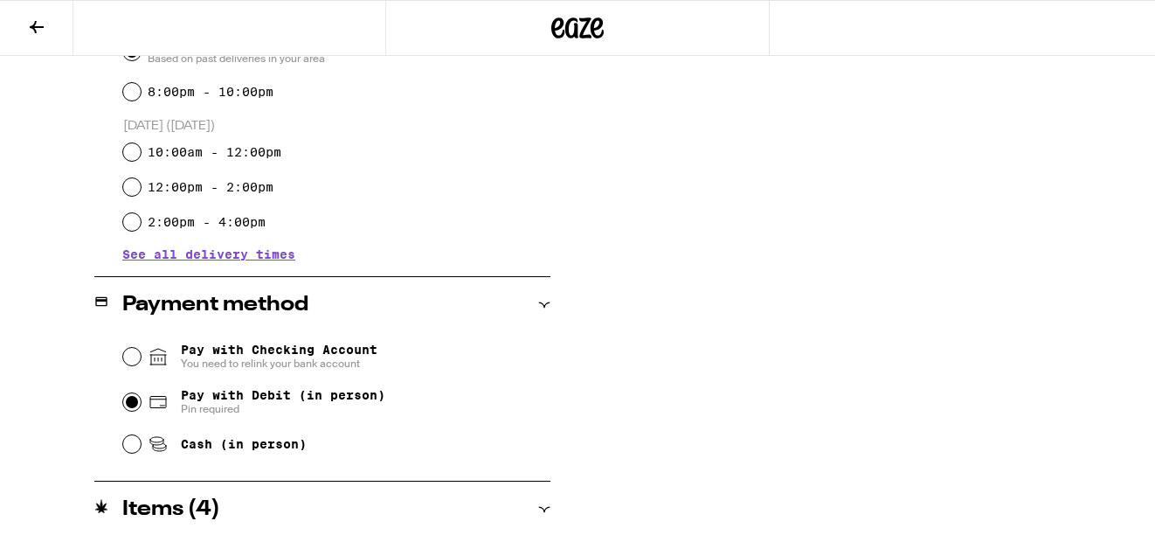
click at [133, 403] on input "Pay with Debit (in person) Pin required" at bounding box center [131, 401] width 17 height 17
radio input "true"
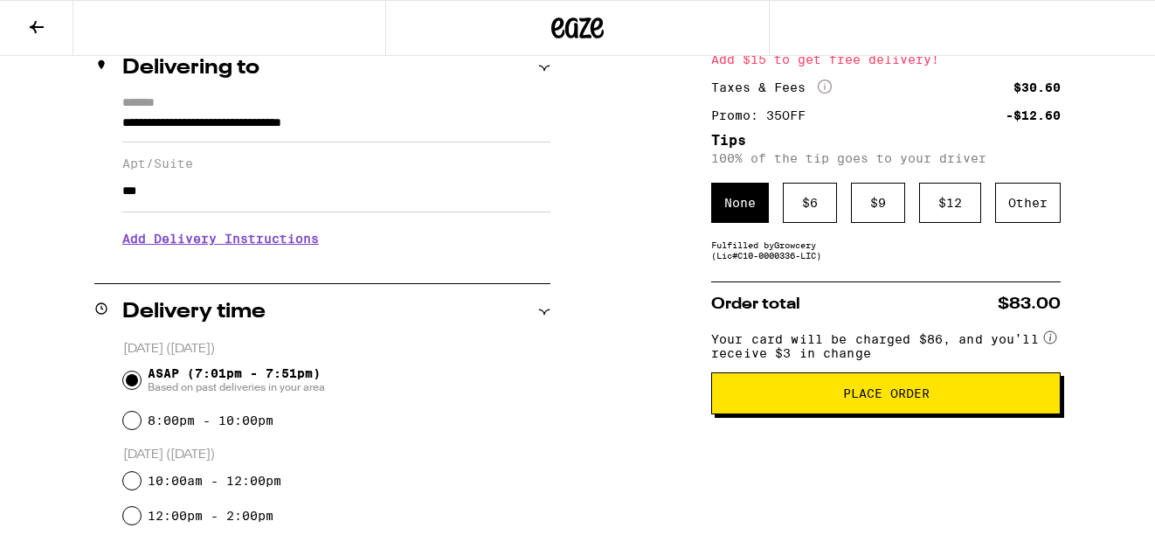
scroll to position [189, 0]
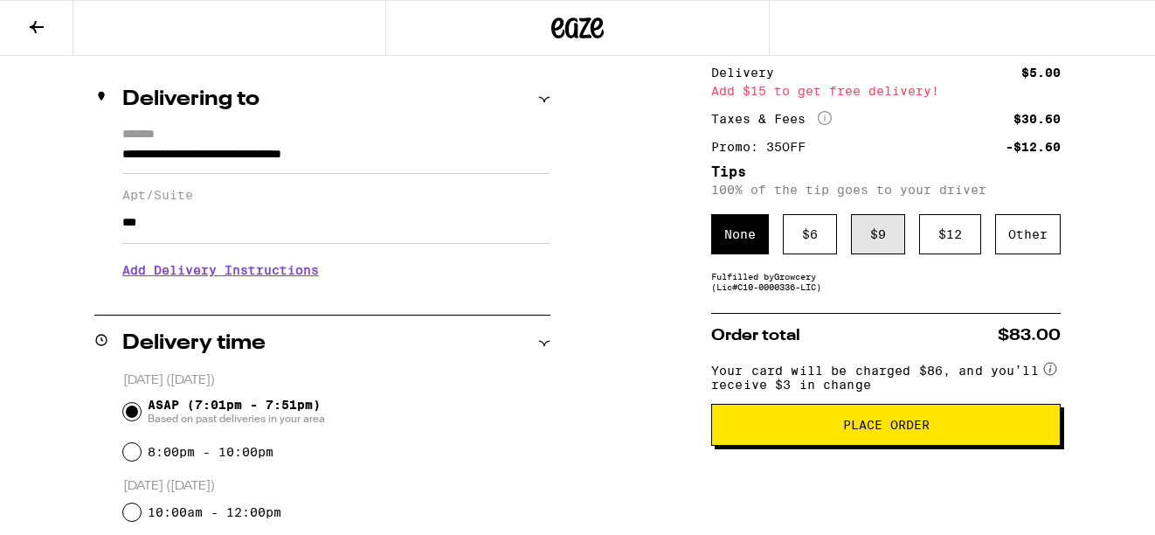
click at [877, 237] on div "$ 9" at bounding box center [878, 234] width 54 height 40
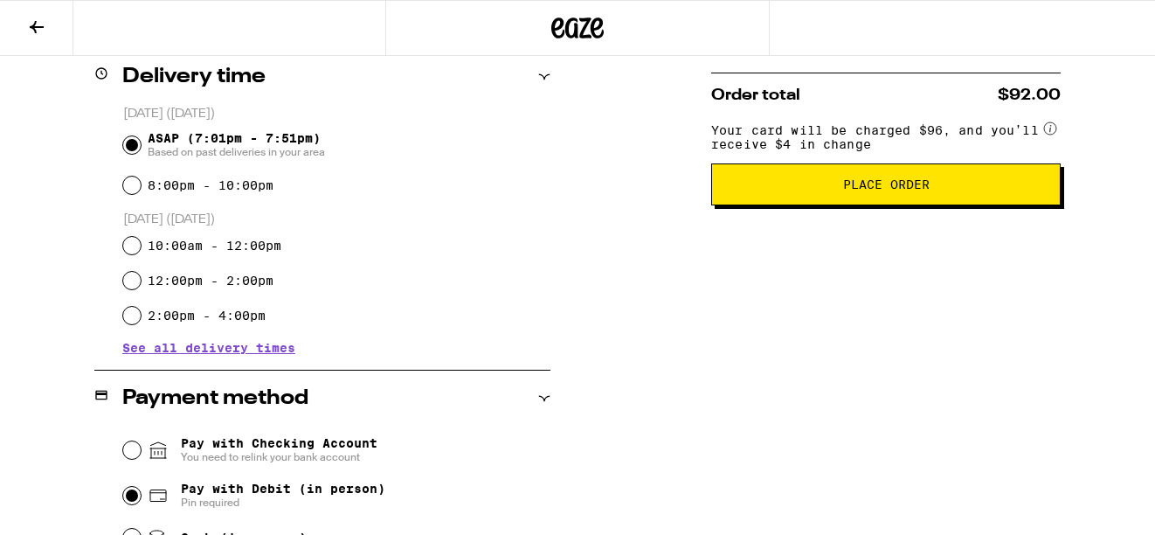
scroll to position [432, 0]
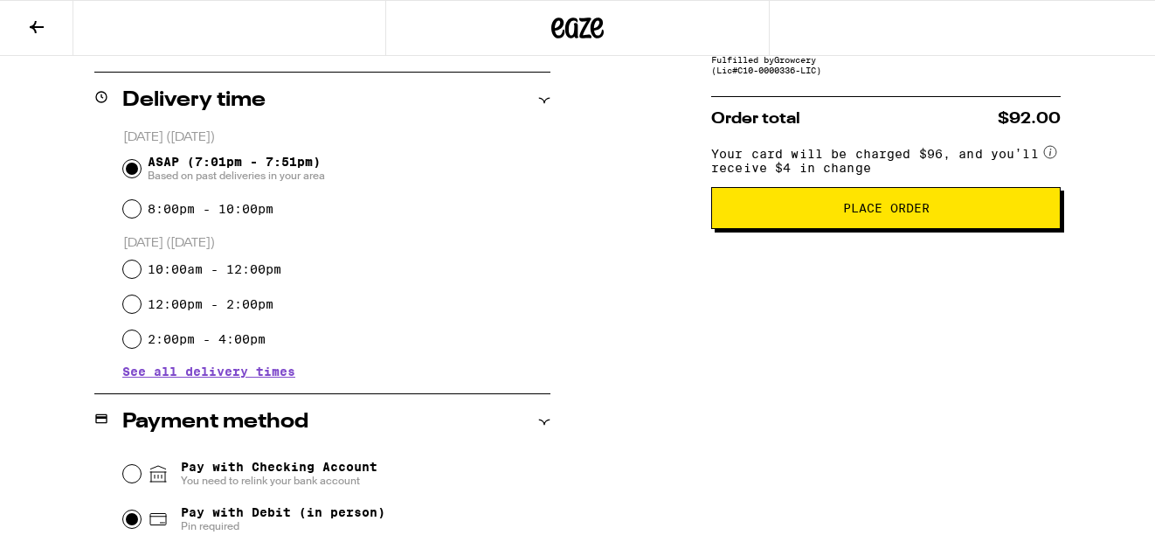
click at [808, 242] on div "Subtotal $60.00 Delivery $5.00 Add $15 to get free delivery! Taxes & Fees More …" at bounding box center [886, 343] width 350 height 1127
click at [803, 214] on span "Place Order" at bounding box center [886, 208] width 320 height 12
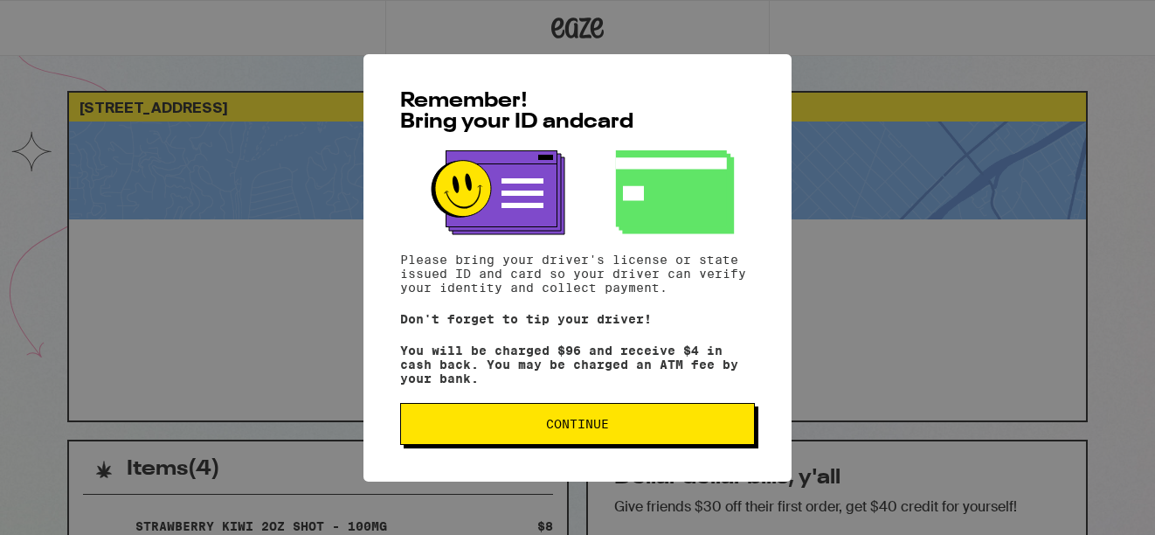
click at [568, 430] on span "Continue" at bounding box center [577, 424] width 63 height 12
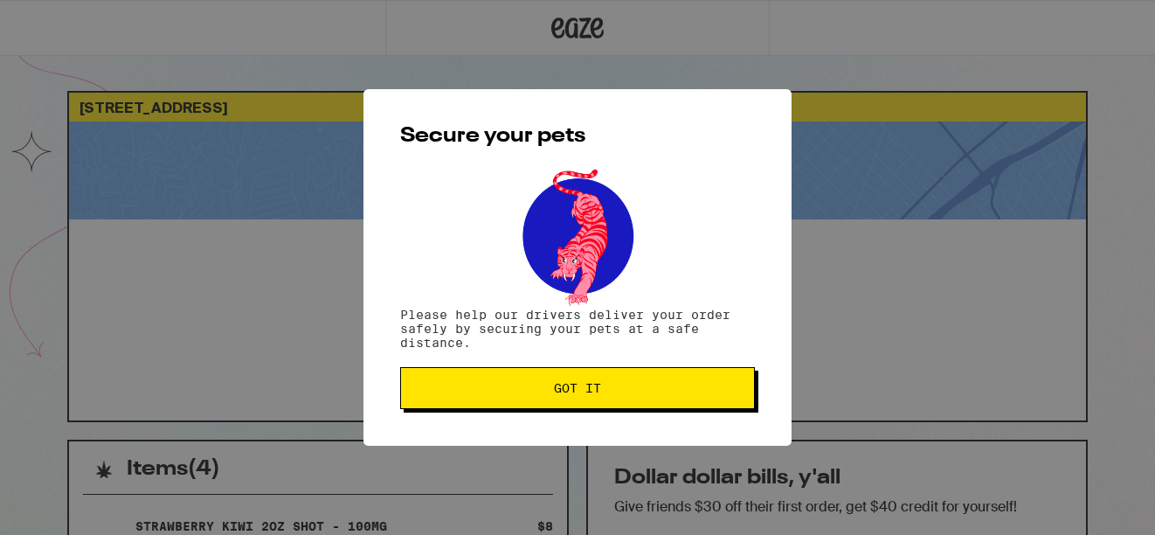
click at [565, 400] on button "Got it" at bounding box center [577, 388] width 355 height 42
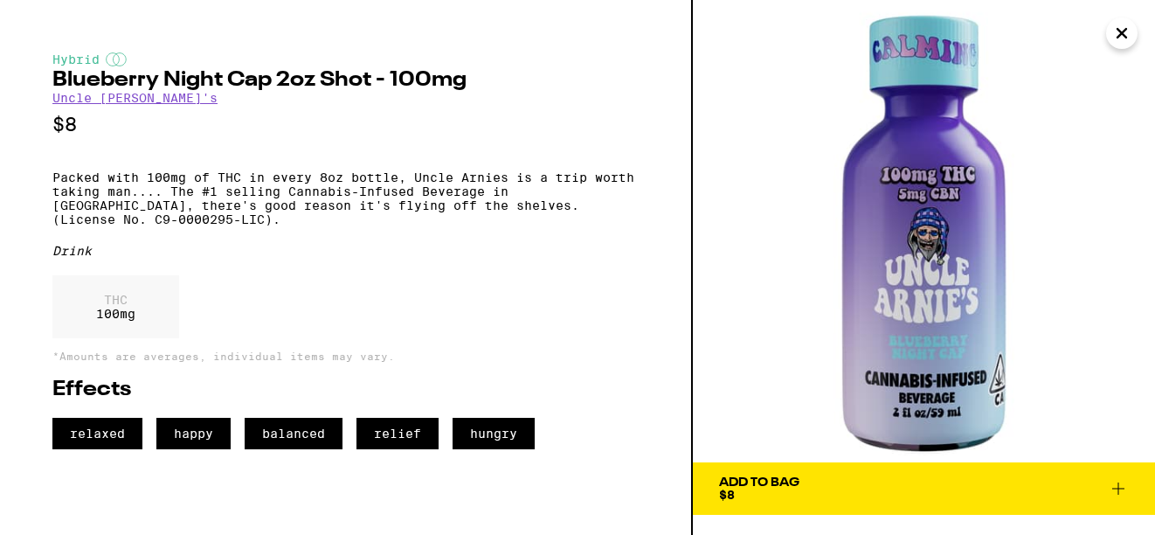
click at [729, 489] on span "$8" at bounding box center [727, 495] width 16 height 14
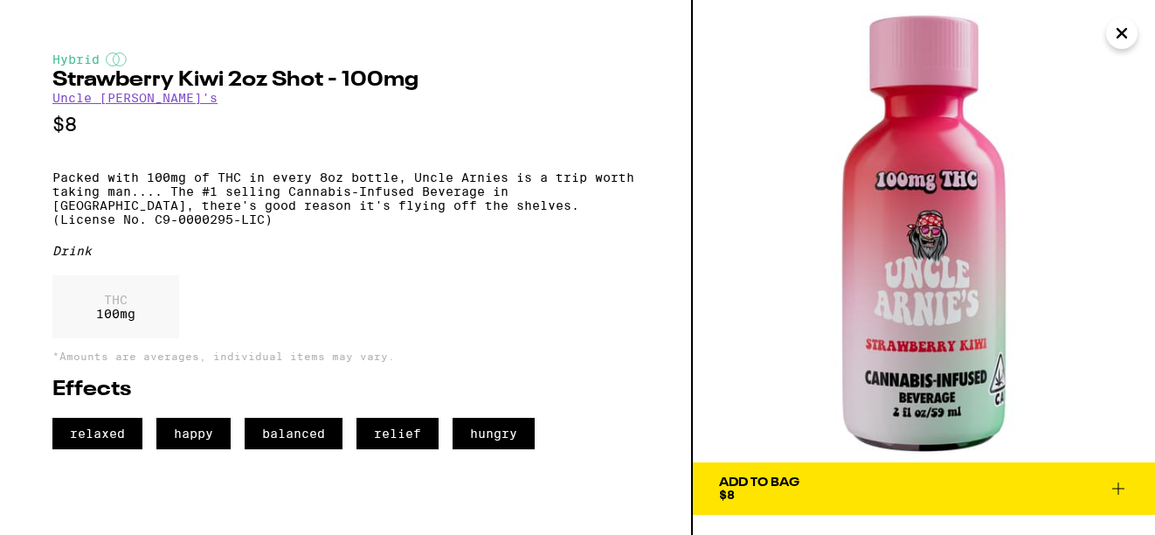
click at [765, 500] on div "Add To Bag $8" at bounding box center [759, 488] width 80 height 24
